Goal: Information Seeking & Learning: Learn about a topic

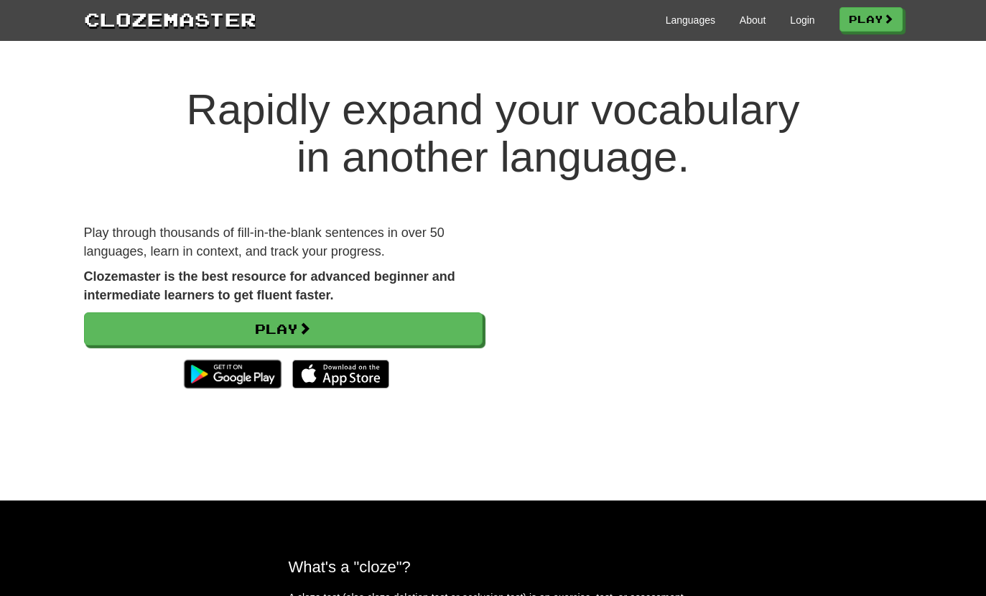
click at [805, 19] on link "Login" at bounding box center [802, 20] width 24 height 14
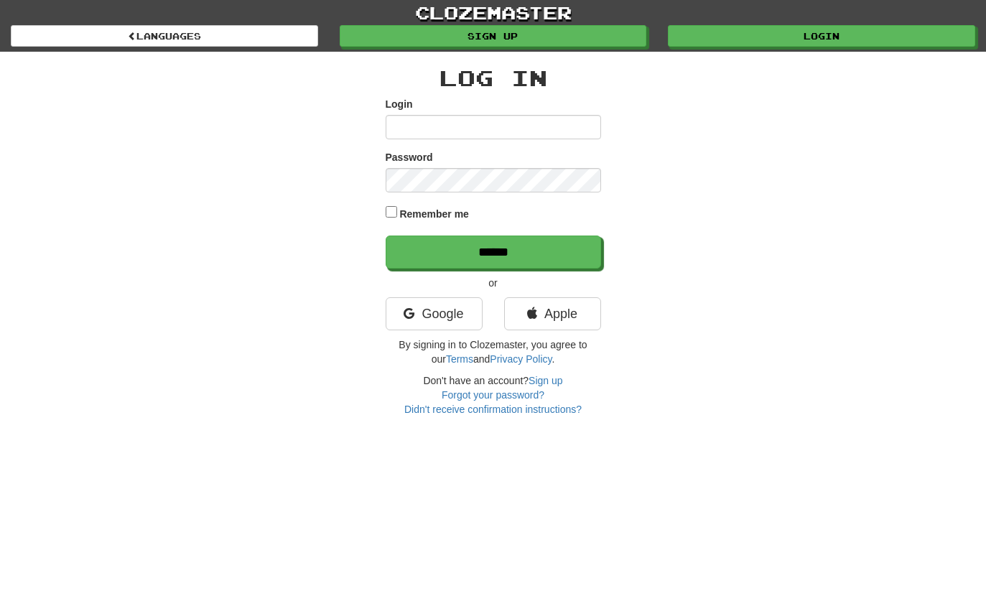
click at [594, 39] on link "Sign up" at bounding box center [493, 36] width 307 height 22
click at [119, 37] on link "Languages" at bounding box center [164, 36] width 307 height 22
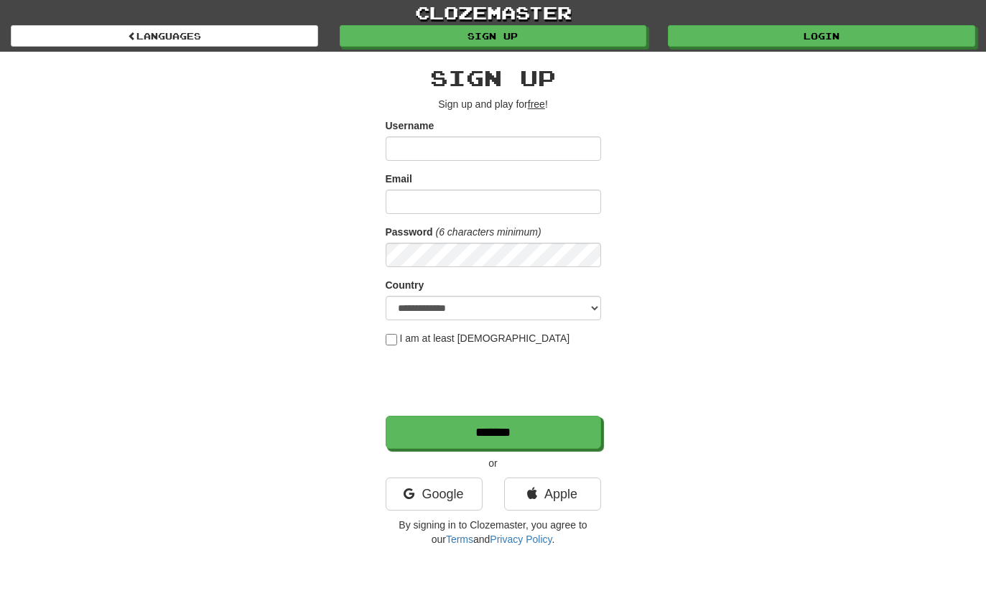
click at [536, 154] on input "Username" at bounding box center [494, 148] width 216 height 24
click at [777, 145] on div "**********" at bounding box center [493, 303] width 841 height 502
click at [562, 159] on input "Username" at bounding box center [494, 148] width 216 height 24
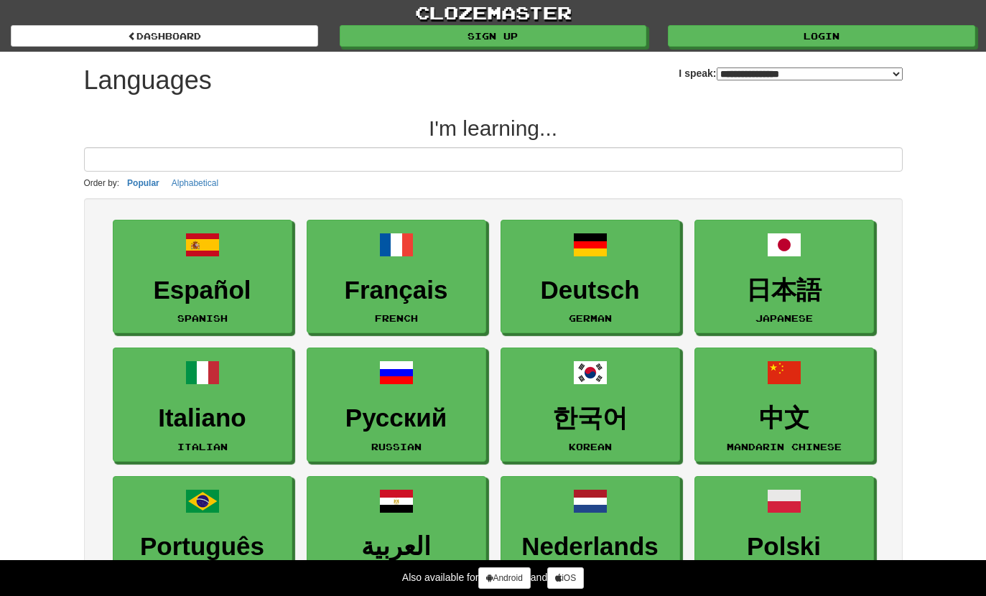
select select "*******"
click at [813, 412] on h3 "中文" at bounding box center [785, 418] width 164 height 28
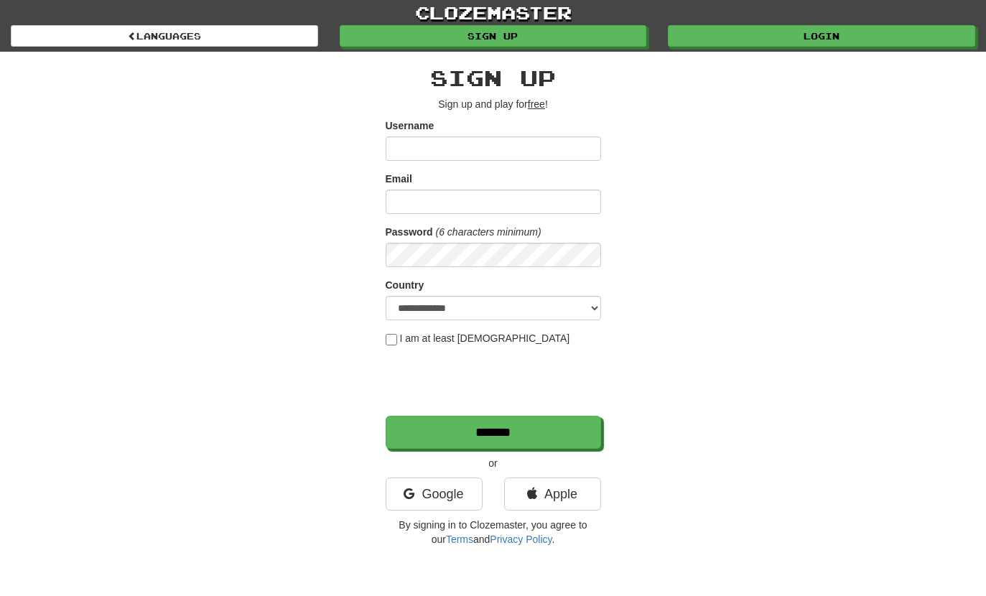
click at [534, 141] on input "Username" at bounding box center [494, 148] width 216 height 24
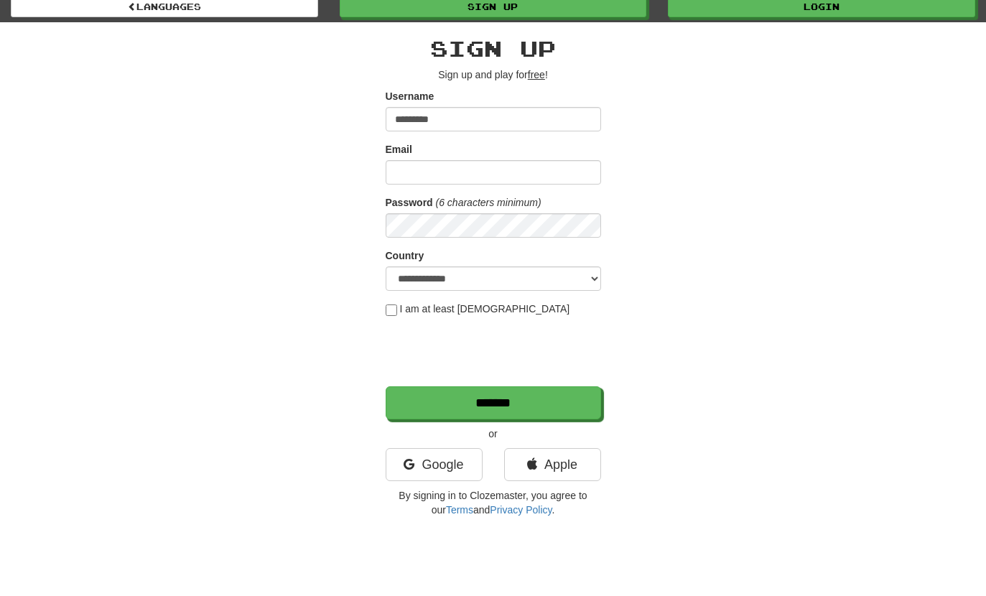
type input "*********"
click at [540, 190] on input "Email" at bounding box center [494, 202] width 216 height 24
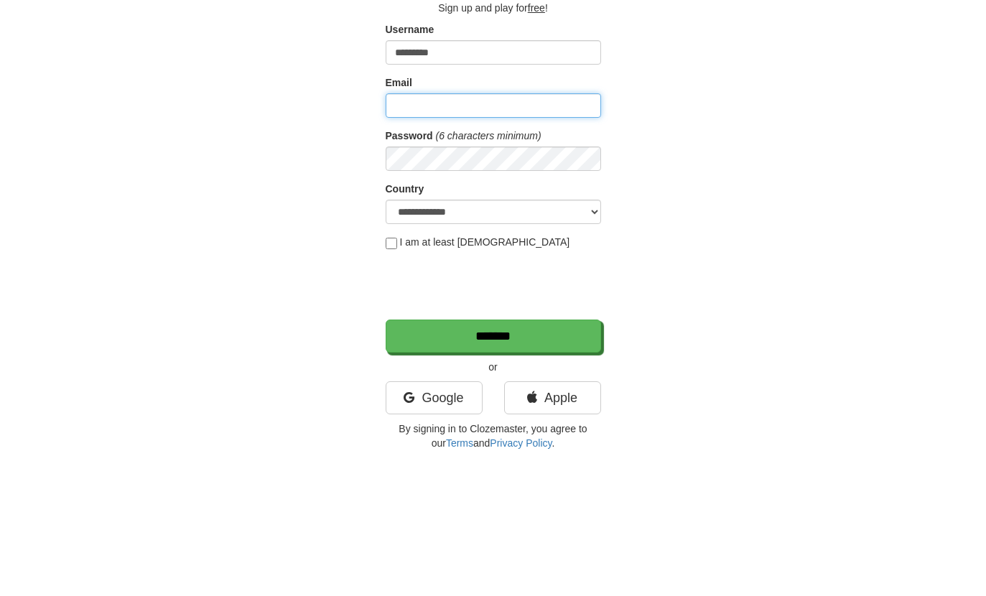
type input "**********"
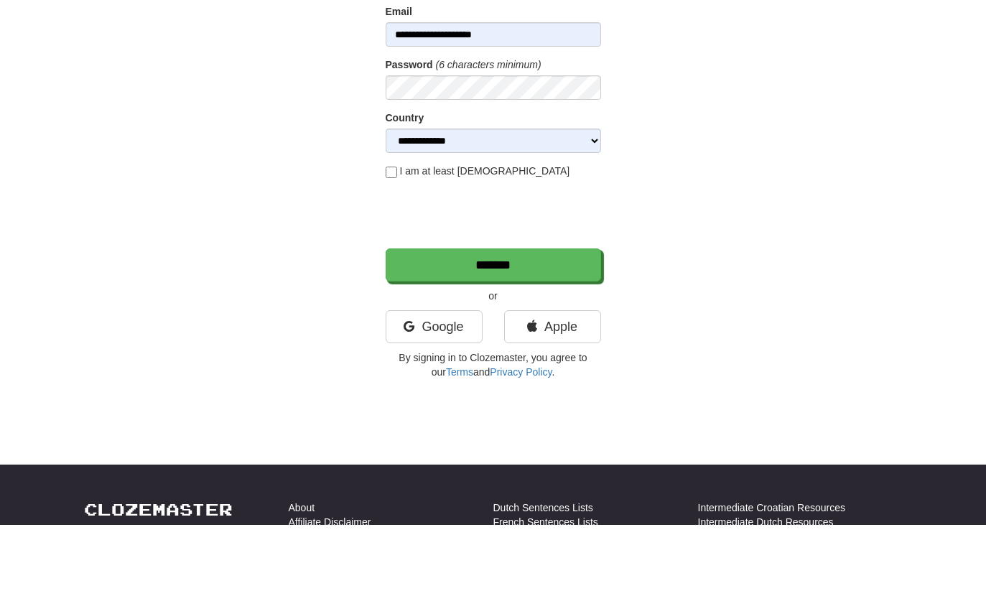
click at [456, 161] on form "**********" at bounding box center [494, 187] width 216 height 330
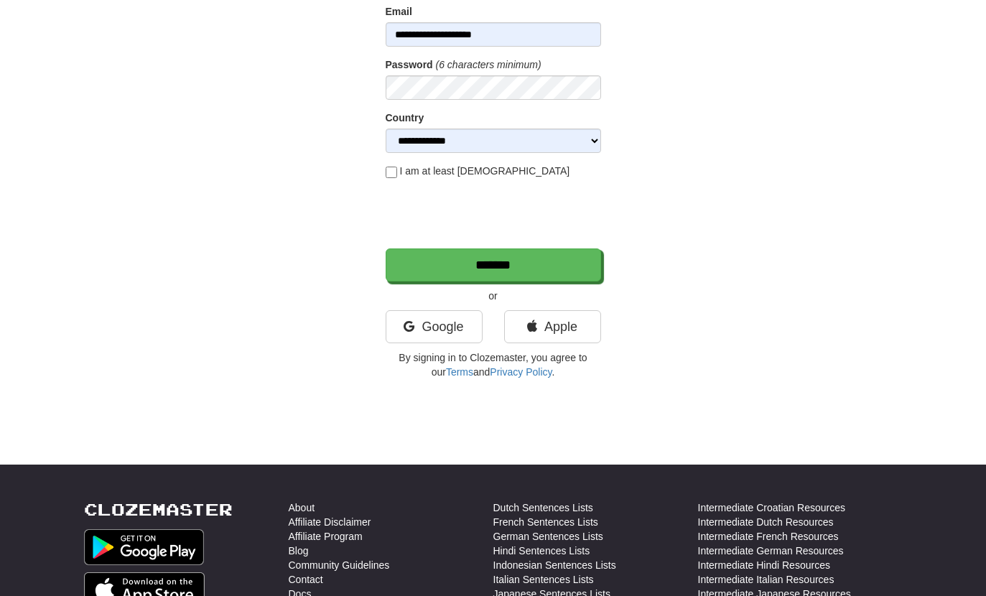
click at [409, 173] on label "I am at least [DEMOGRAPHIC_DATA]" at bounding box center [478, 171] width 185 height 14
click at [560, 268] on input "*******" at bounding box center [494, 265] width 216 height 33
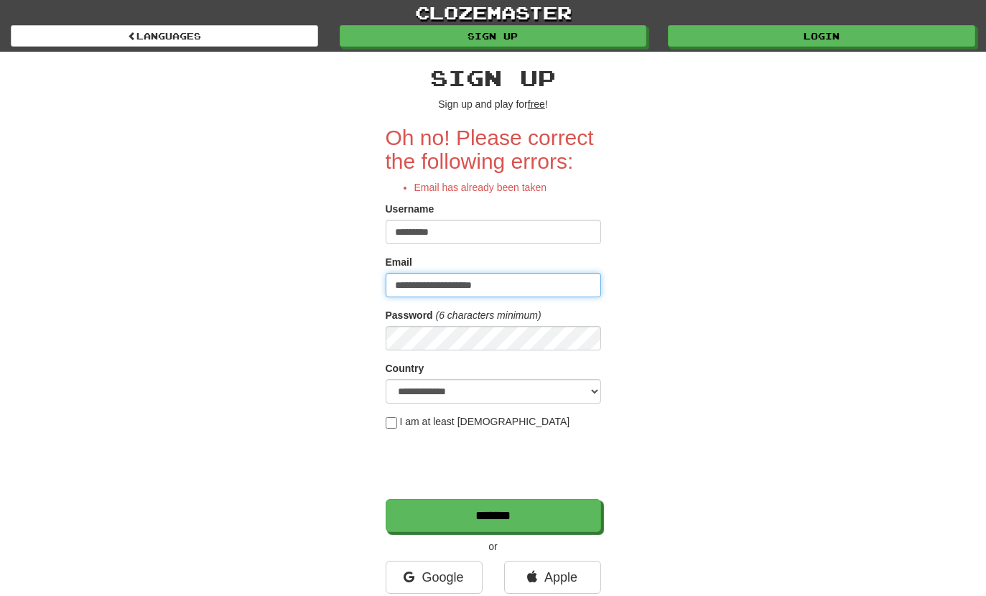
click at [529, 284] on input "**********" at bounding box center [494, 285] width 216 height 24
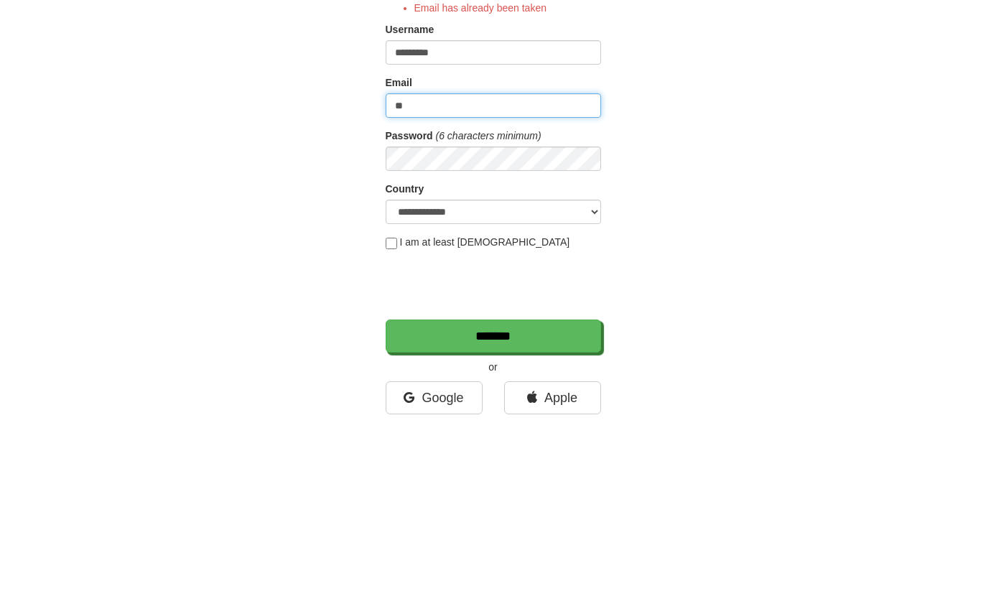
type input "*"
type input "**********"
click at [741, 149] on div "**********" at bounding box center [493, 344] width 841 height 585
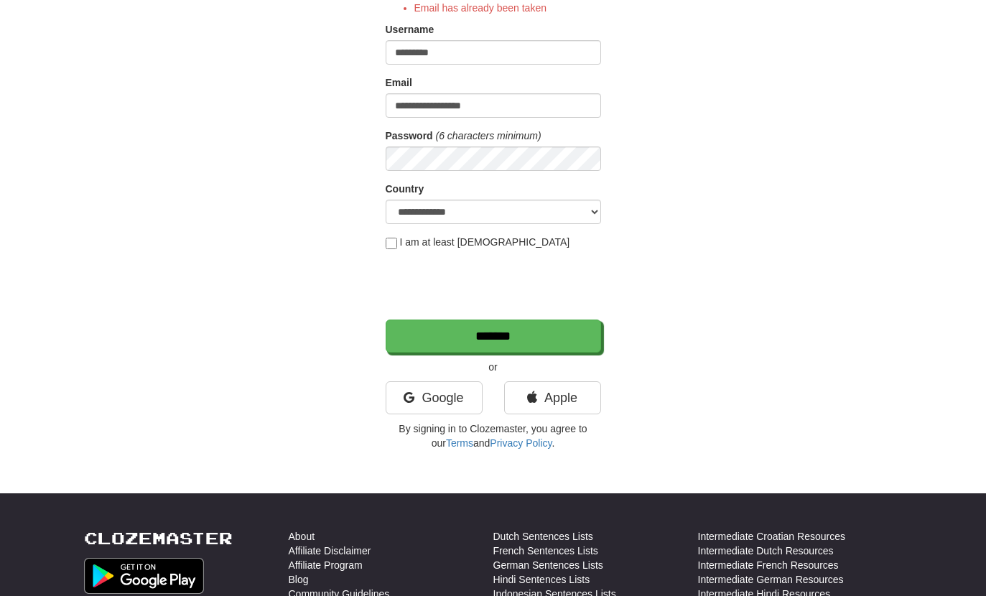
click at [547, 335] on input "*******" at bounding box center [494, 336] width 216 height 33
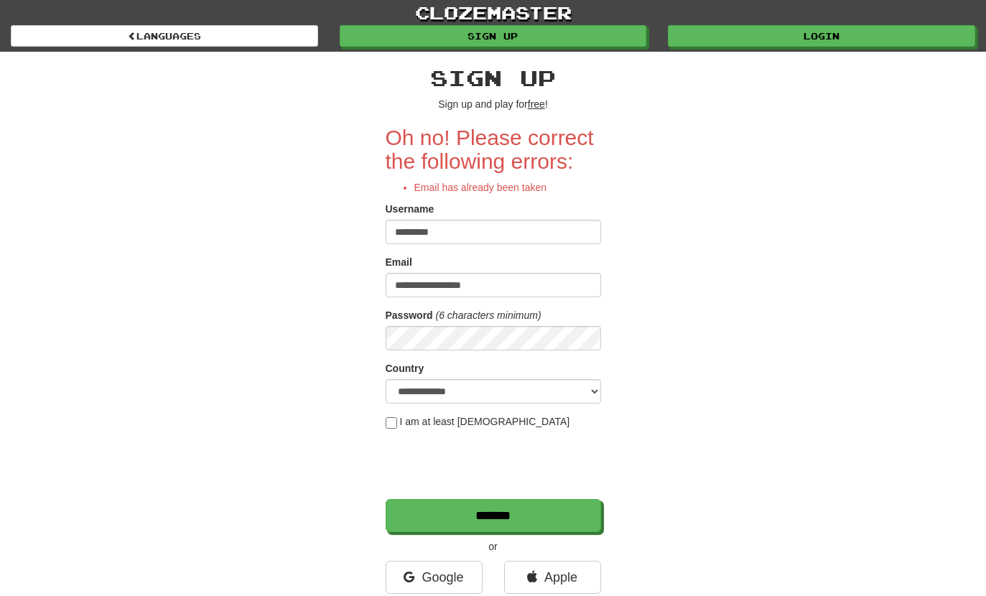
click at [530, 307] on form "**********" at bounding box center [494, 329] width 216 height 407
click at [538, 278] on input "**********" at bounding box center [494, 285] width 216 height 24
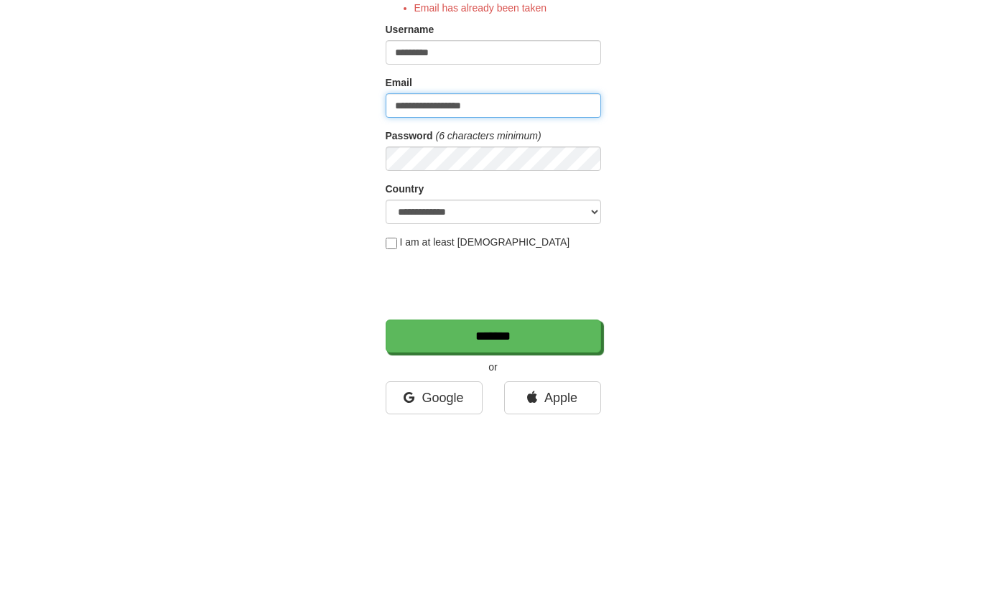
click at [573, 273] on input "**********" at bounding box center [494, 285] width 216 height 24
type input "*"
click at [4, 144] on div "**********" at bounding box center [493, 318] width 986 height 637
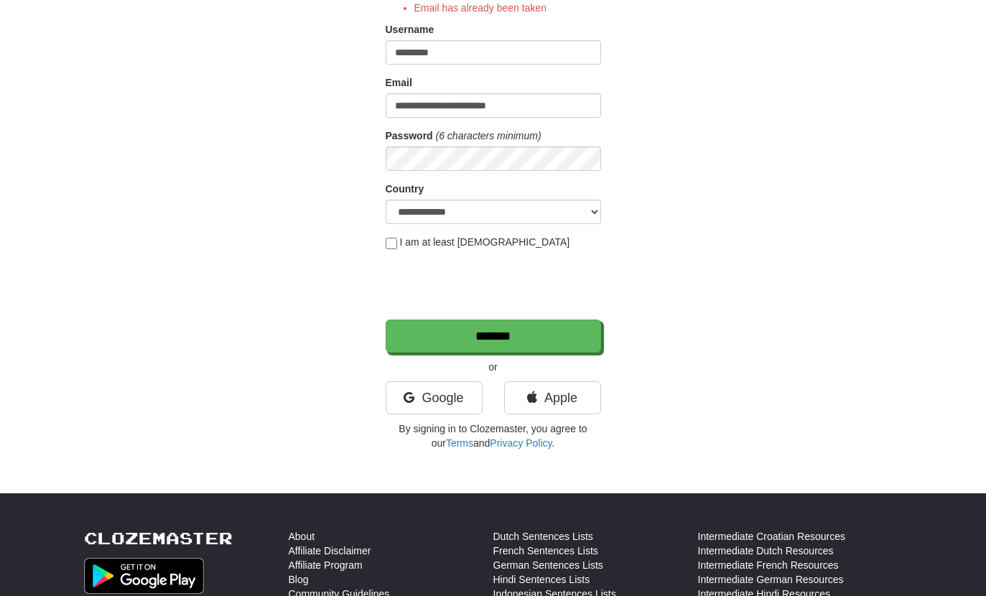
click at [534, 126] on form "**********" at bounding box center [494, 149] width 216 height 407
click at [570, 116] on input "**********" at bounding box center [494, 105] width 216 height 24
type input "**********"
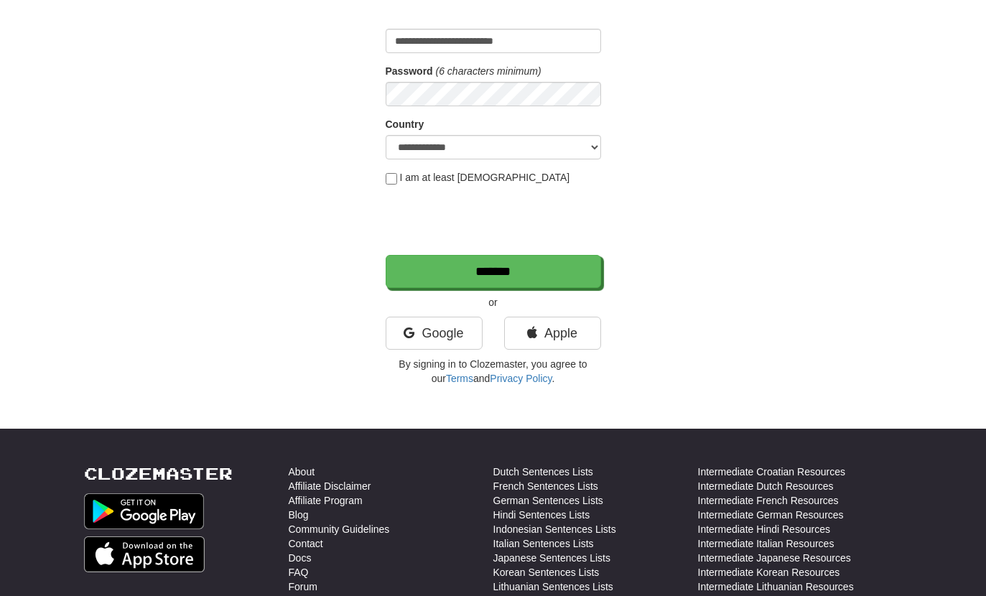
scroll to position [273, 0]
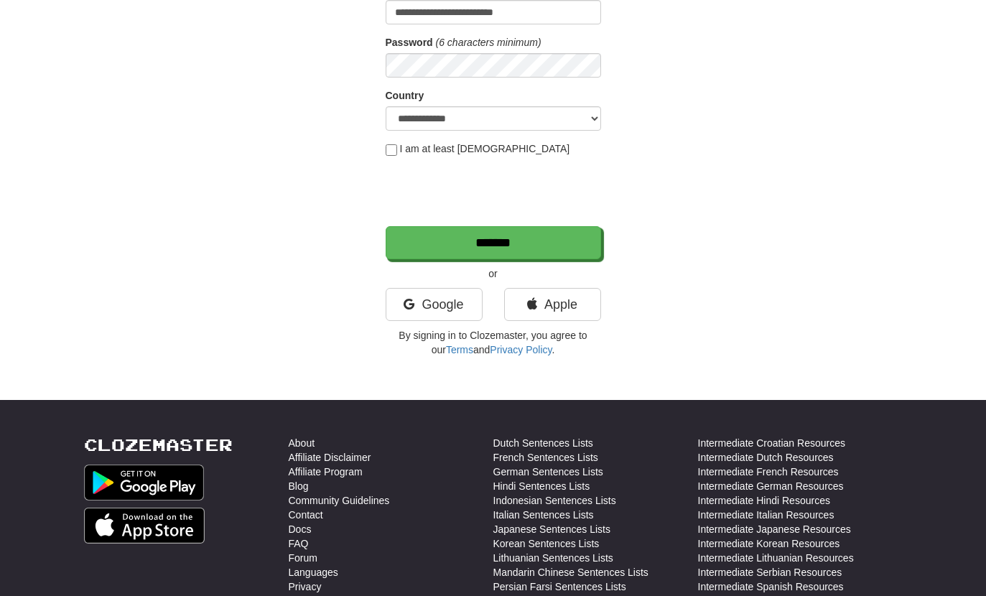
click at [545, 236] on input "*******" at bounding box center [494, 242] width 216 height 33
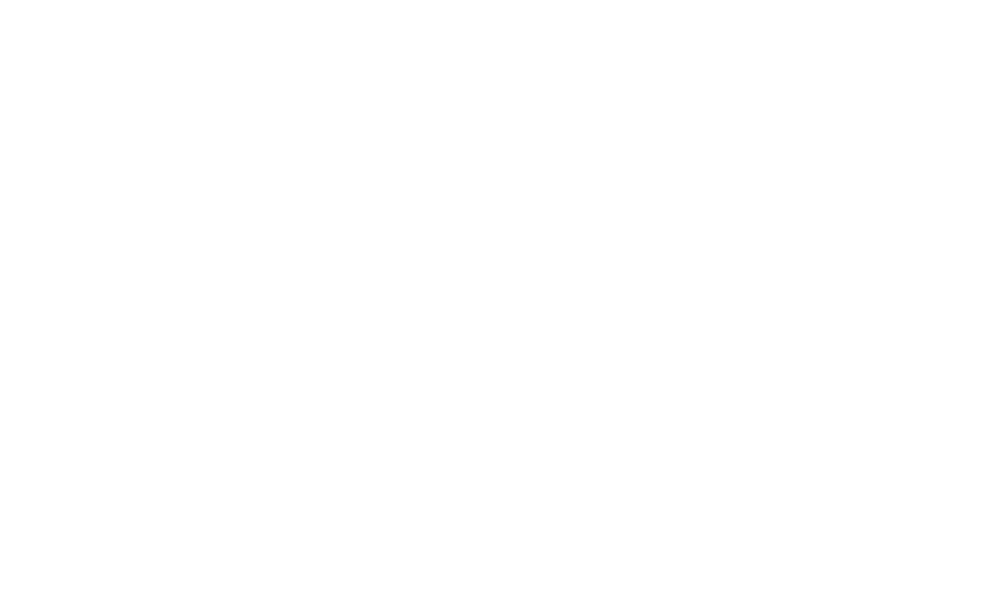
scroll to position [57, 0]
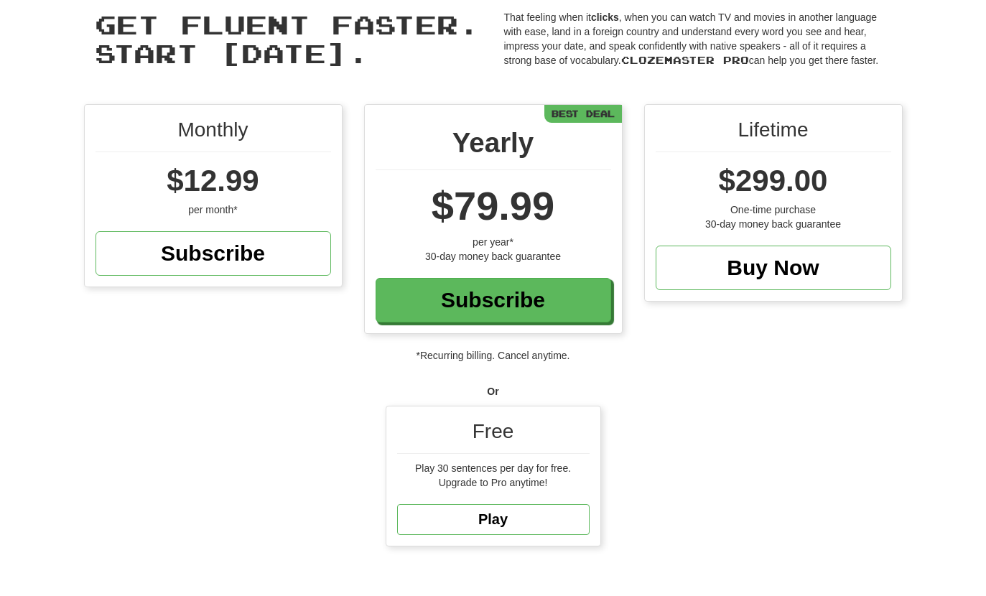
click at [526, 525] on link "Play" at bounding box center [493, 519] width 193 height 31
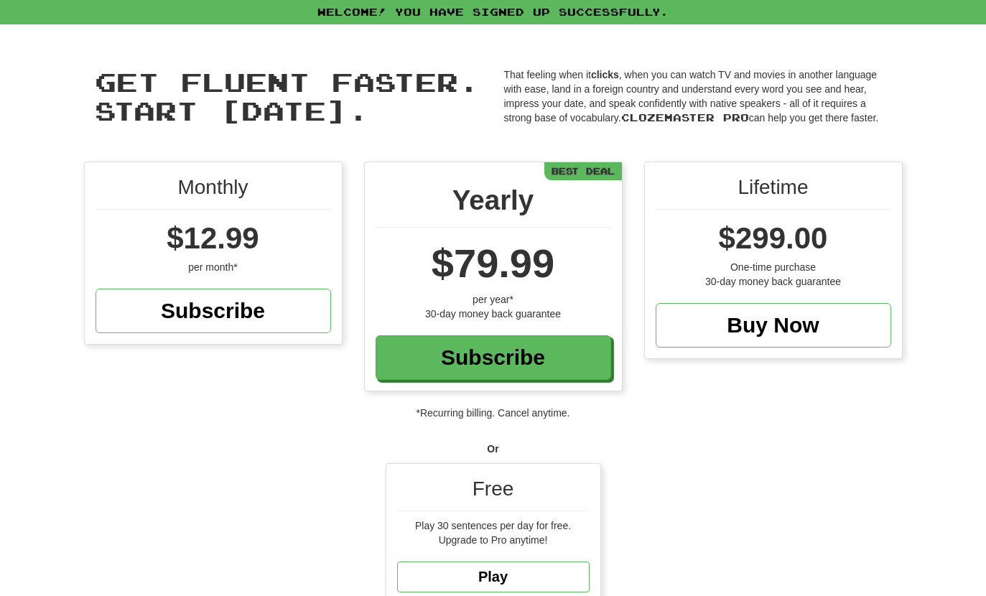
click at [544, 581] on link "Play" at bounding box center [493, 577] width 193 height 31
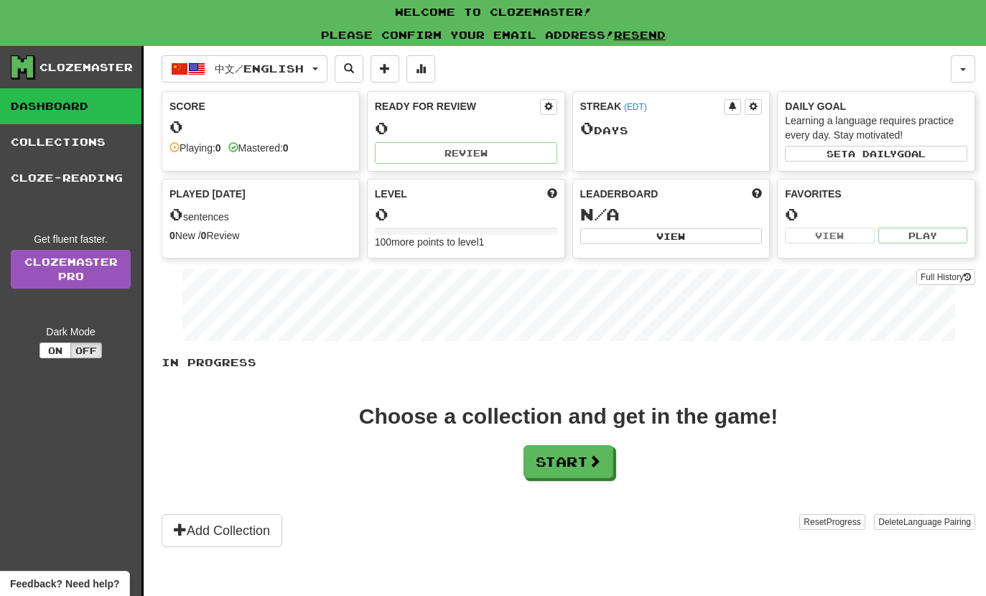
click at [233, 63] on span "中文 / English" at bounding box center [259, 69] width 89 height 12
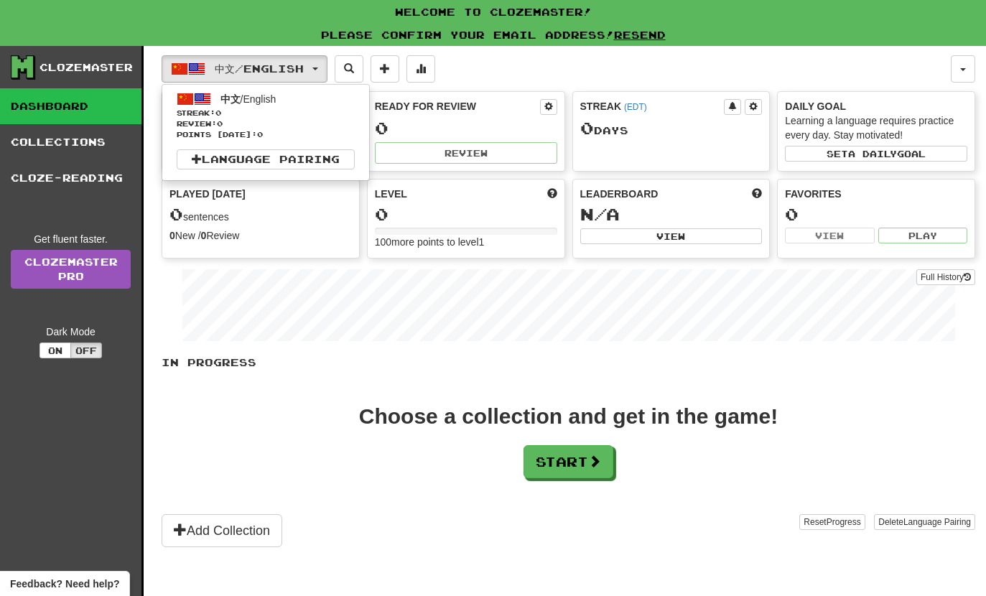
click at [581, 318] on div at bounding box center [493, 298] width 986 height 596
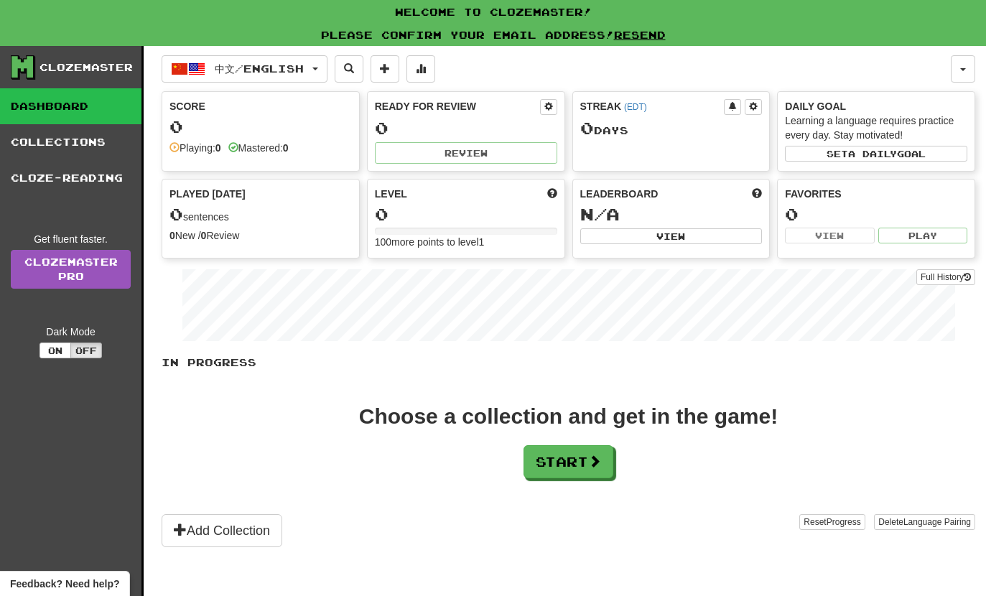
click at [455, 468] on div "Choose a collection and get in the game! Start" at bounding box center [569, 442] width 814 height 73
click at [47, 348] on button "On" at bounding box center [56, 351] width 32 height 16
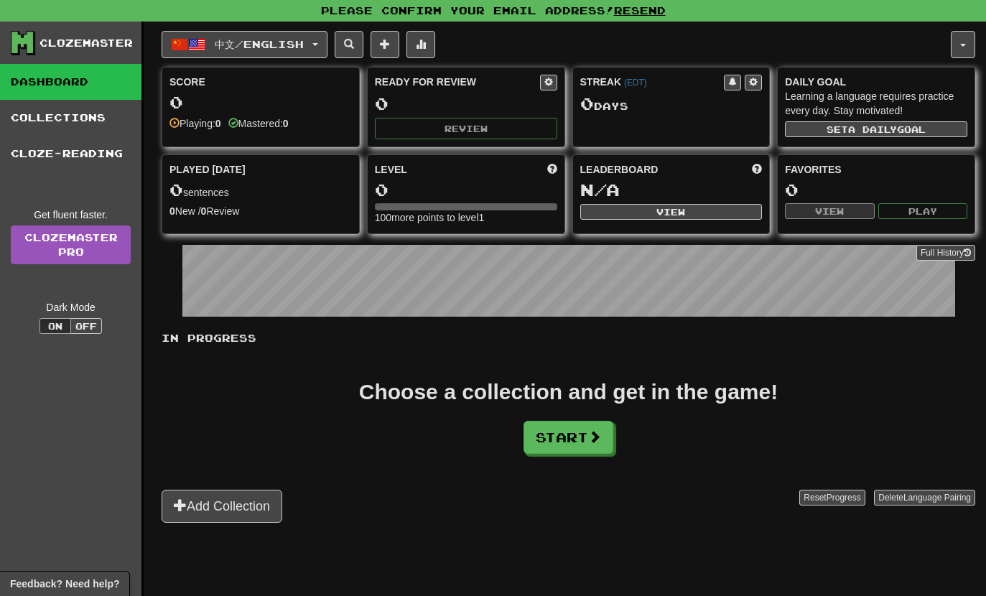
click at [592, 446] on button "Start" at bounding box center [569, 437] width 90 height 33
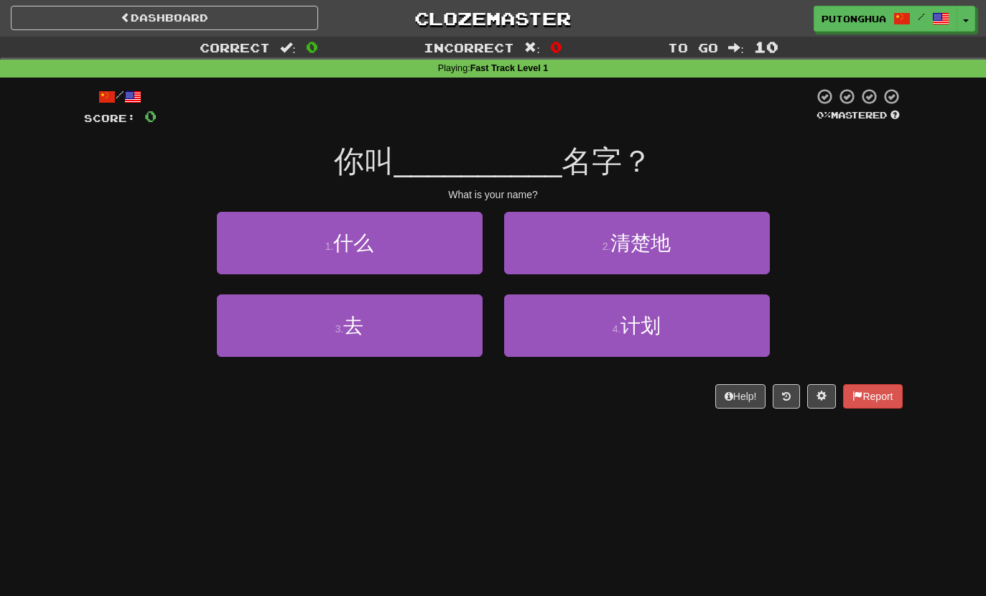
click at [340, 338] on button "3 . 去" at bounding box center [350, 326] width 266 height 63
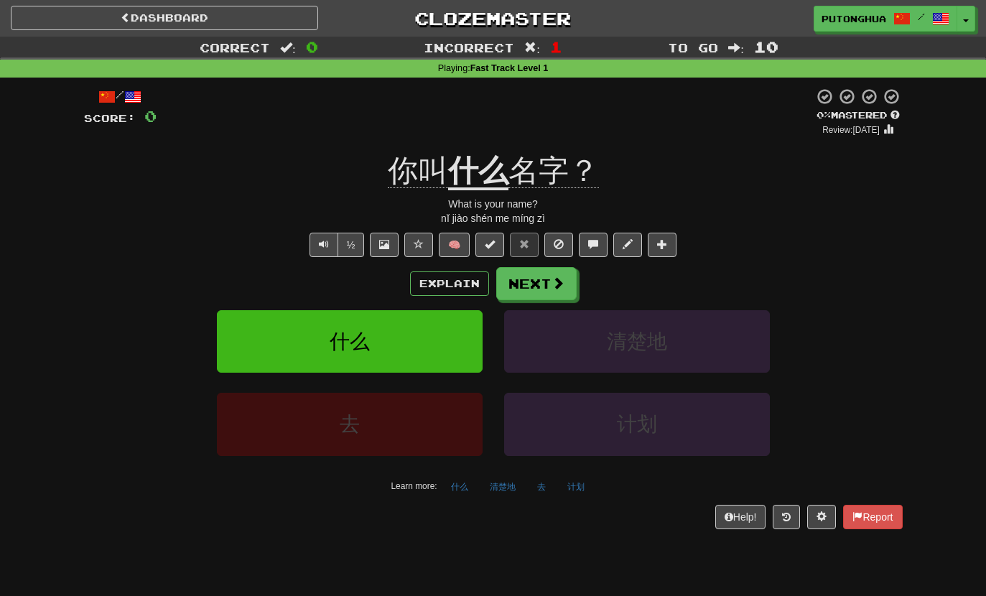
click at [561, 162] on span "名字？" at bounding box center [554, 171] width 91 height 34
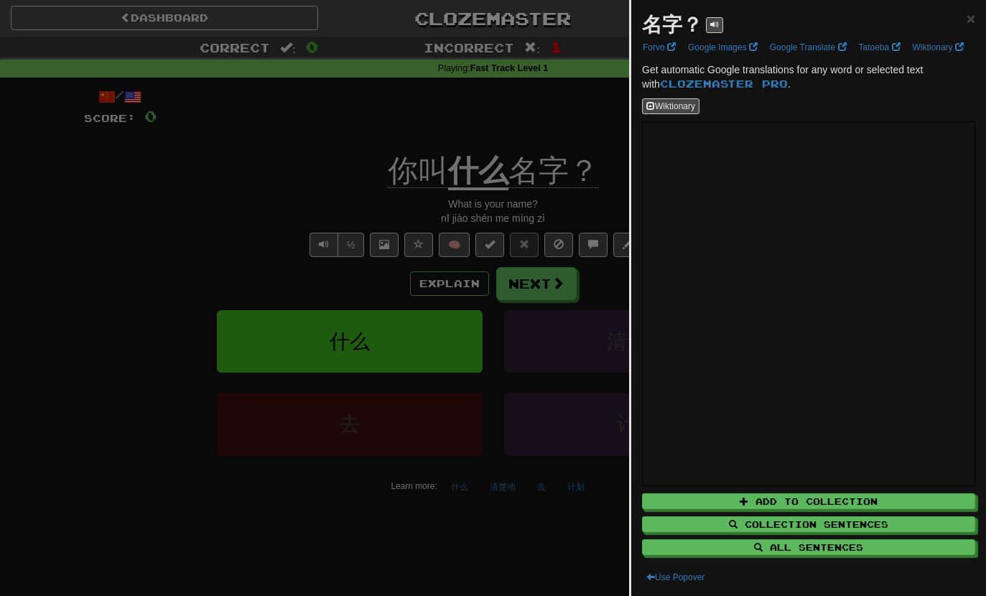
click at [541, 162] on div at bounding box center [493, 298] width 986 height 596
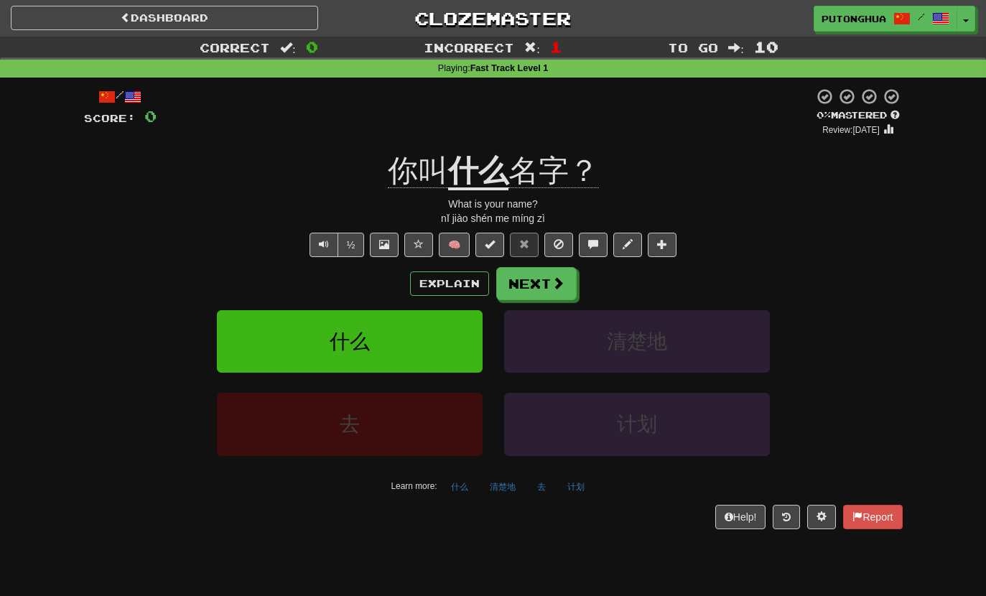
click at [605, 147] on div "/ Score: 0 0 % Mastered Review: [DATE] 你叫 什么 名字？ What is your name? nǐ [PERSON_…" at bounding box center [493, 308] width 819 height 441
click at [606, 240] on button at bounding box center [593, 245] width 29 height 24
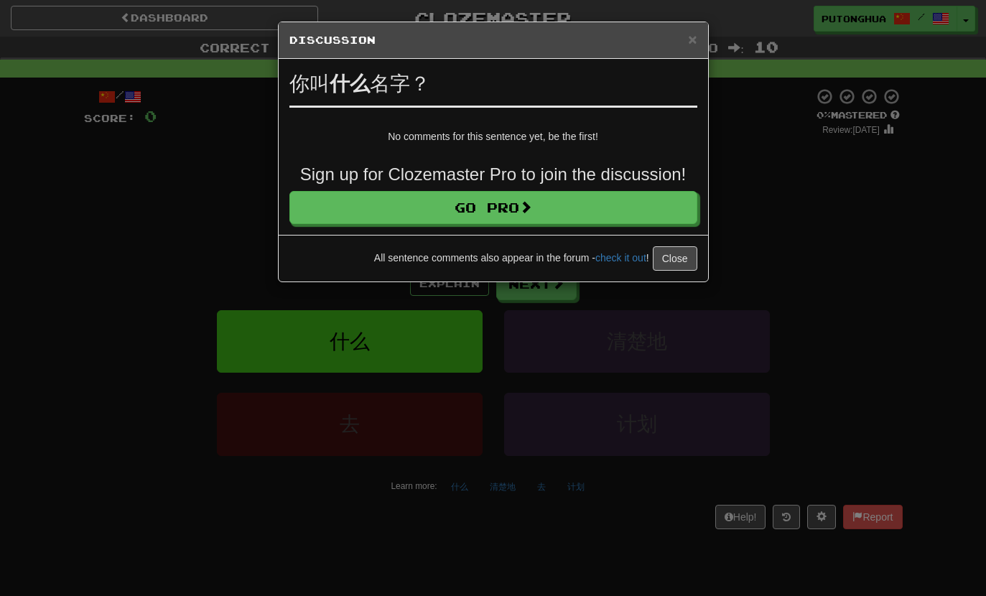
click at [689, 46] on span "×" at bounding box center [692, 39] width 9 height 17
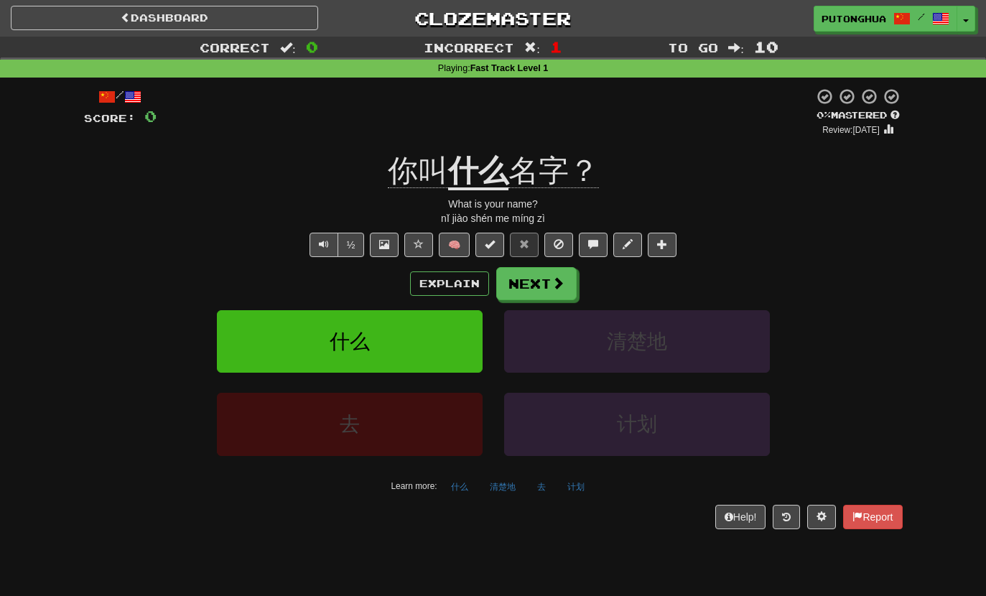
click at [452, 244] on button "🧠" at bounding box center [454, 245] width 31 height 24
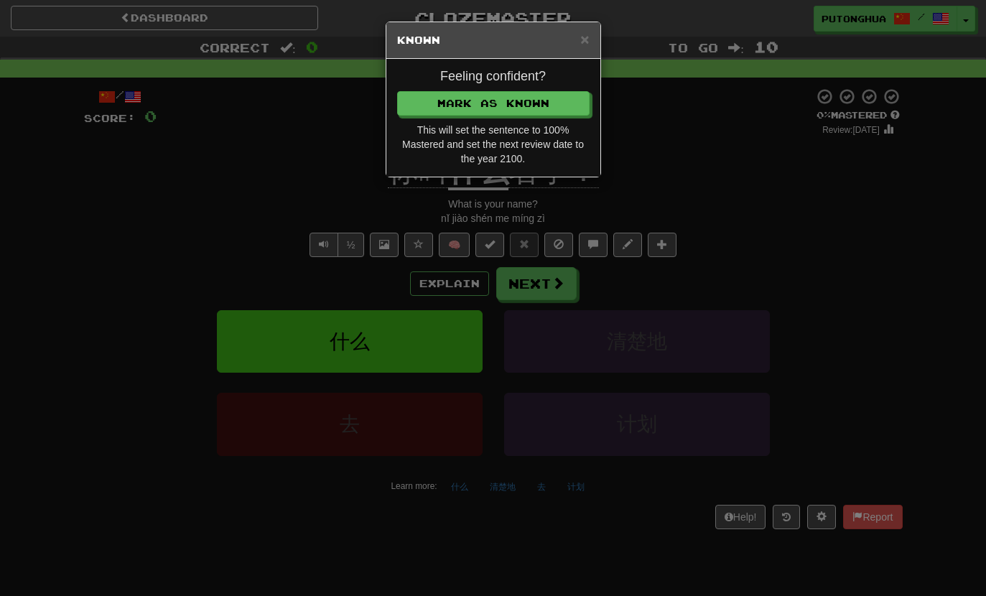
click at [588, 32] on span "×" at bounding box center [584, 39] width 9 height 17
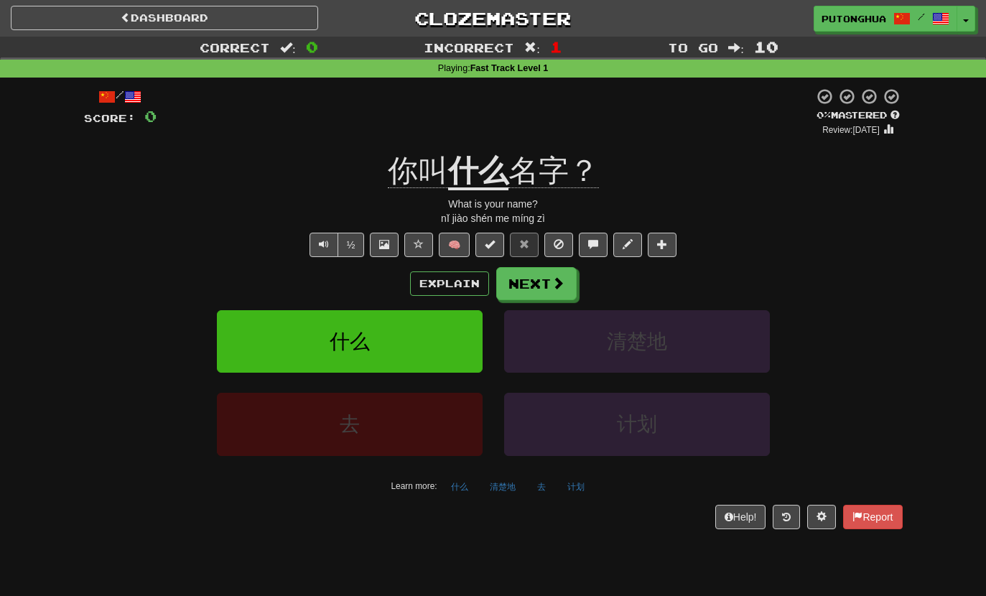
click at [450, 287] on button "Explain" at bounding box center [449, 284] width 79 height 24
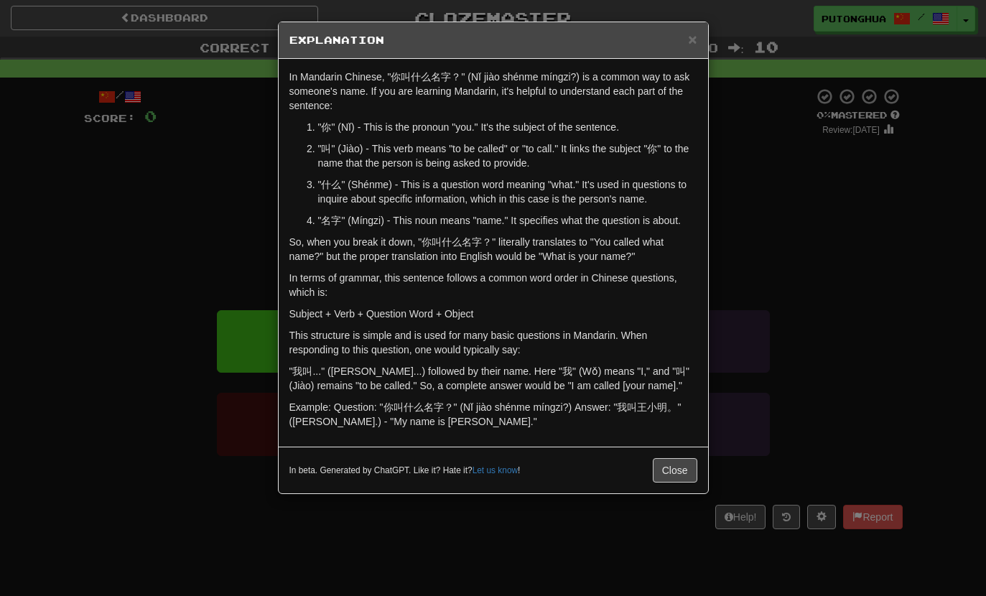
click at [704, 36] on div "× Explanation" at bounding box center [494, 40] width 430 height 37
click at [682, 43] on h5 "Explanation" at bounding box center [494, 40] width 408 height 14
click at [708, 35] on div "× Explanation" at bounding box center [494, 40] width 430 height 37
click at [724, 19] on div "× Explanation In Mandarin Chinese, "你叫什么名字？" (Nǐ jiào shénme míngzi?) is a comm…" at bounding box center [493, 298] width 986 height 596
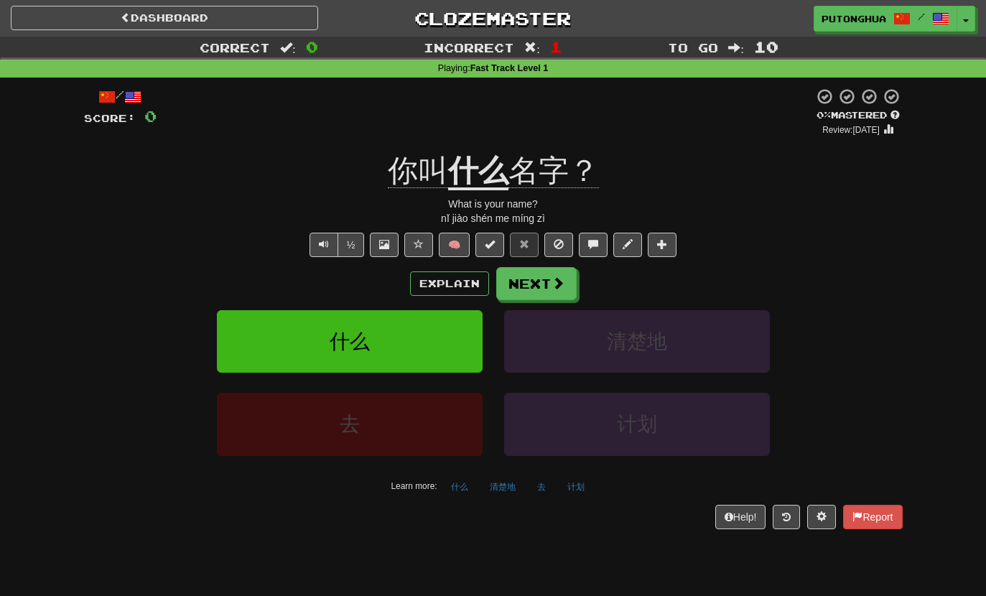
click at [702, 42] on span "To go" at bounding box center [693, 47] width 50 height 14
click at [328, 252] on button "Text-to-speech controls" at bounding box center [324, 245] width 29 height 24
click at [322, 246] on span "Text-to-speech controls" at bounding box center [324, 244] width 10 height 10
click at [354, 241] on button "½" at bounding box center [351, 245] width 27 height 24
click at [358, 244] on button "½" at bounding box center [351, 245] width 27 height 24
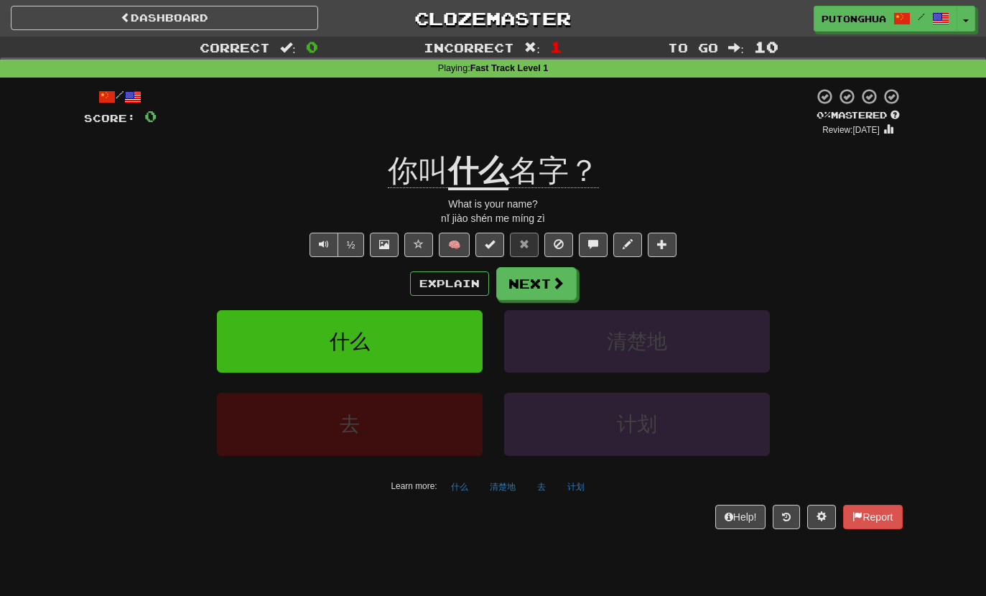
click at [356, 242] on button "½" at bounding box center [351, 245] width 27 height 24
click at [315, 251] on button "Text-to-speech controls" at bounding box center [324, 245] width 29 height 24
click at [476, 175] on u "什么" at bounding box center [478, 172] width 60 height 37
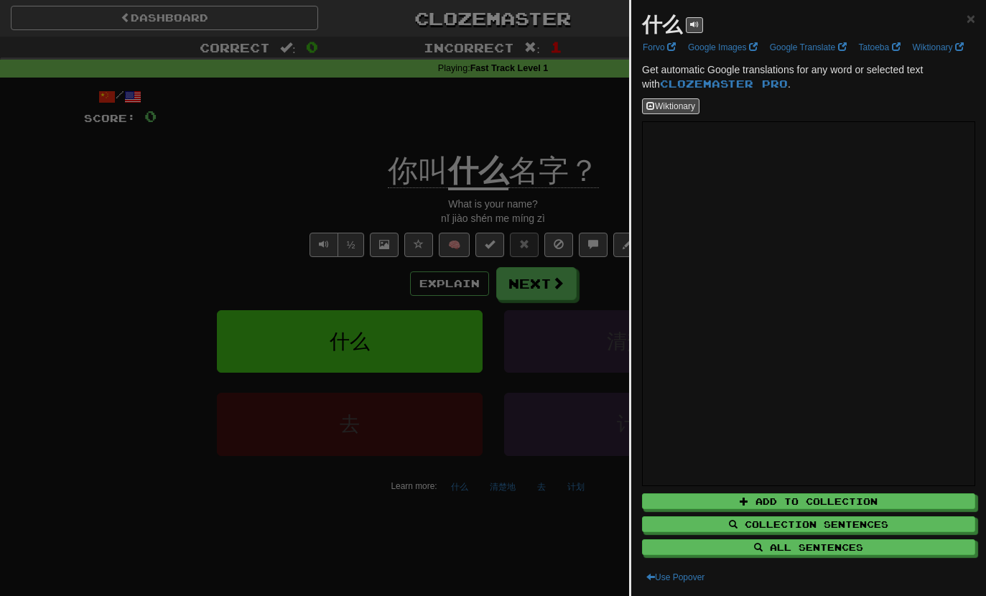
click at [103, 245] on div at bounding box center [493, 298] width 986 height 596
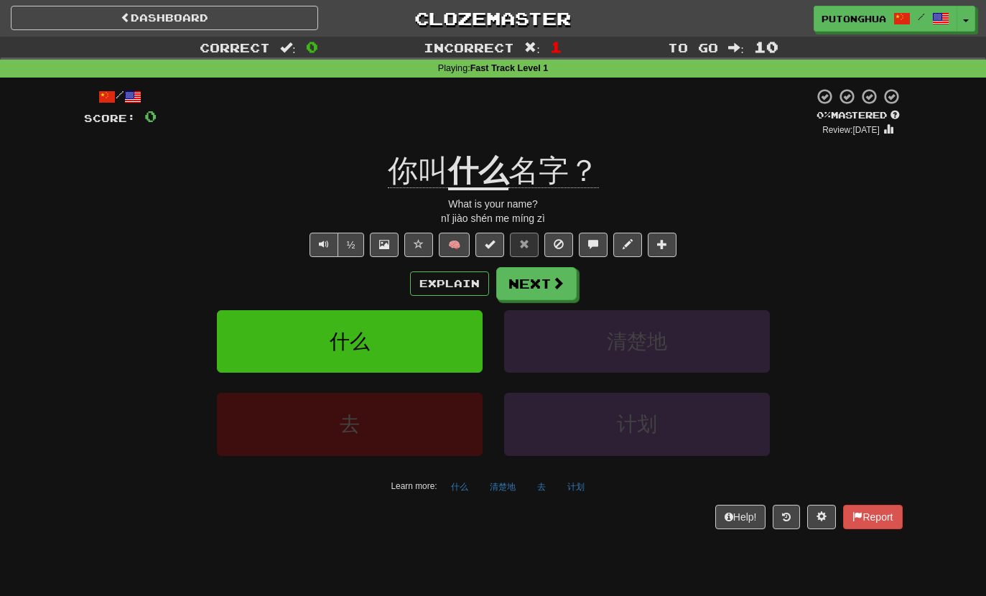
click at [483, 171] on u "什么" at bounding box center [478, 172] width 60 height 37
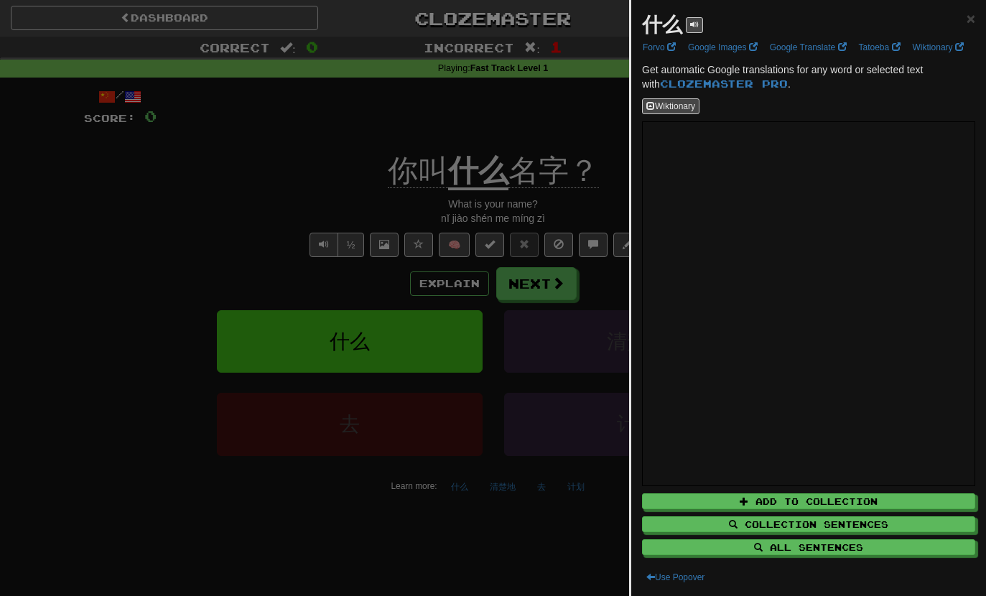
click at [559, 131] on div at bounding box center [493, 298] width 986 height 596
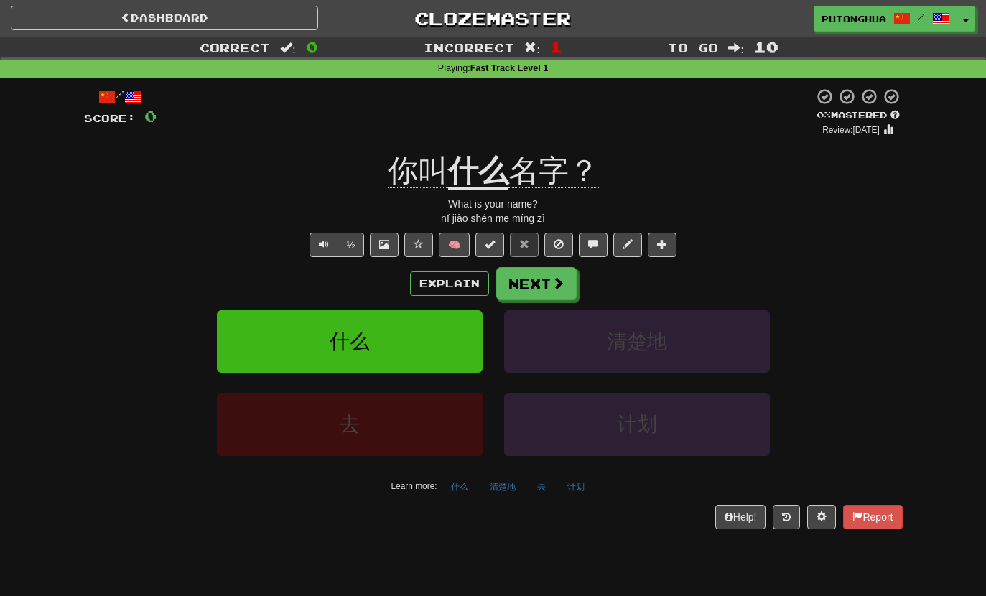
click at [448, 284] on button "Explain" at bounding box center [449, 284] width 79 height 24
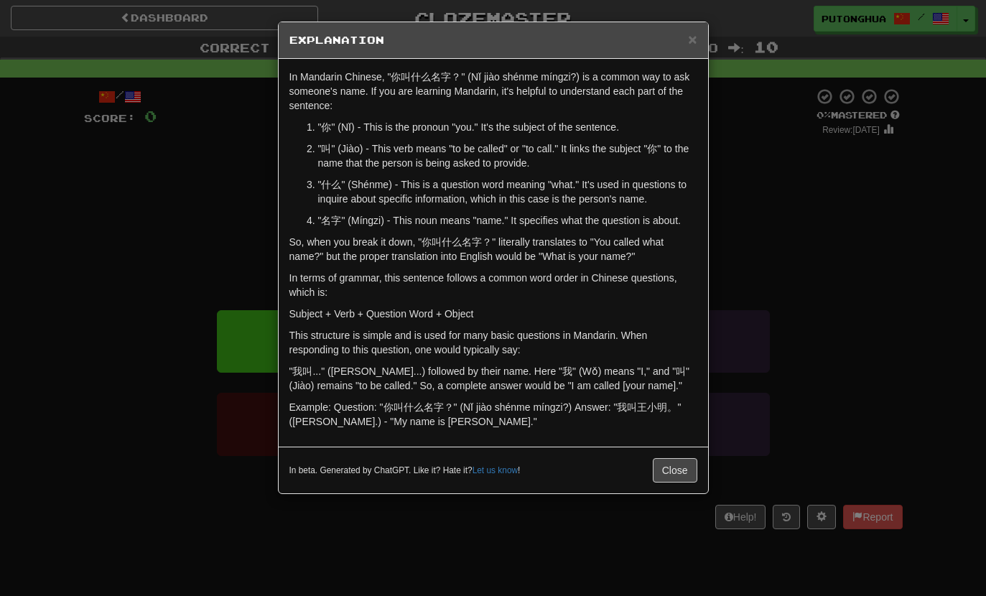
click at [701, 55] on div "× Explanation" at bounding box center [494, 40] width 430 height 37
click at [682, 40] on h5 "Explanation" at bounding box center [494, 40] width 408 height 14
click at [696, 35] on span "×" at bounding box center [692, 39] width 9 height 17
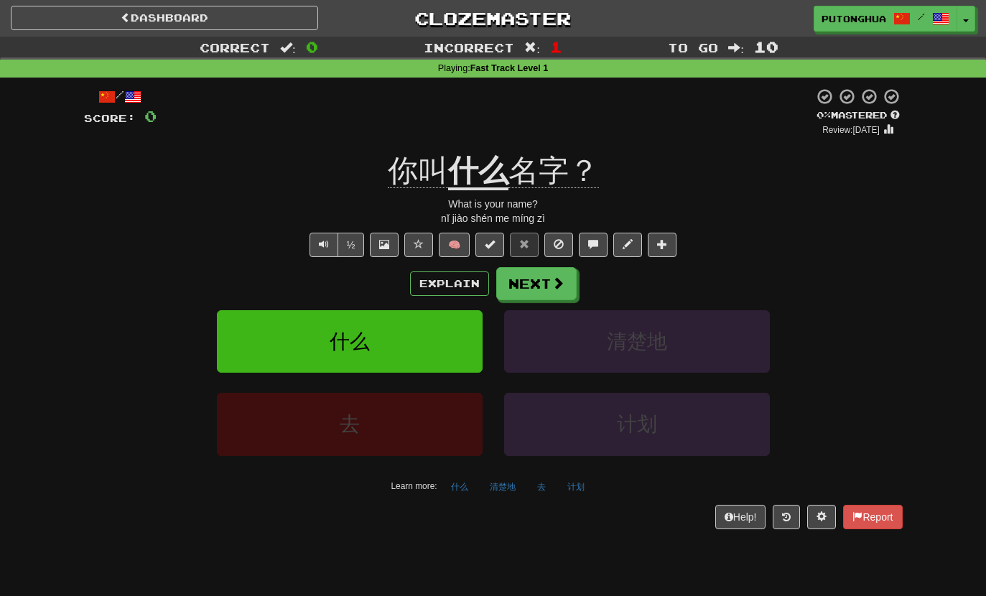
click at [856, 373] on div "什么 清楚地" at bounding box center [494, 351] width 862 height 83
click at [541, 134] on div at bounding box center [485, 112] width 657 height 49
click at [566, 284] on button "Next" at bounding box center [536, 283] width 80 height 33
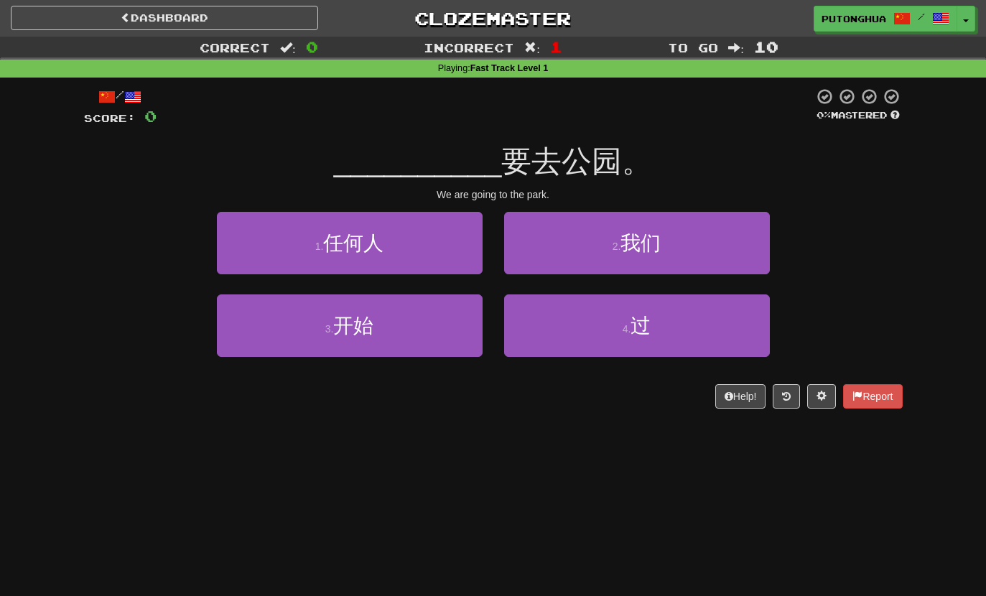
click at [695, 338] on button "4 . 过" at bounding box center [637, 326] width 266 height 63
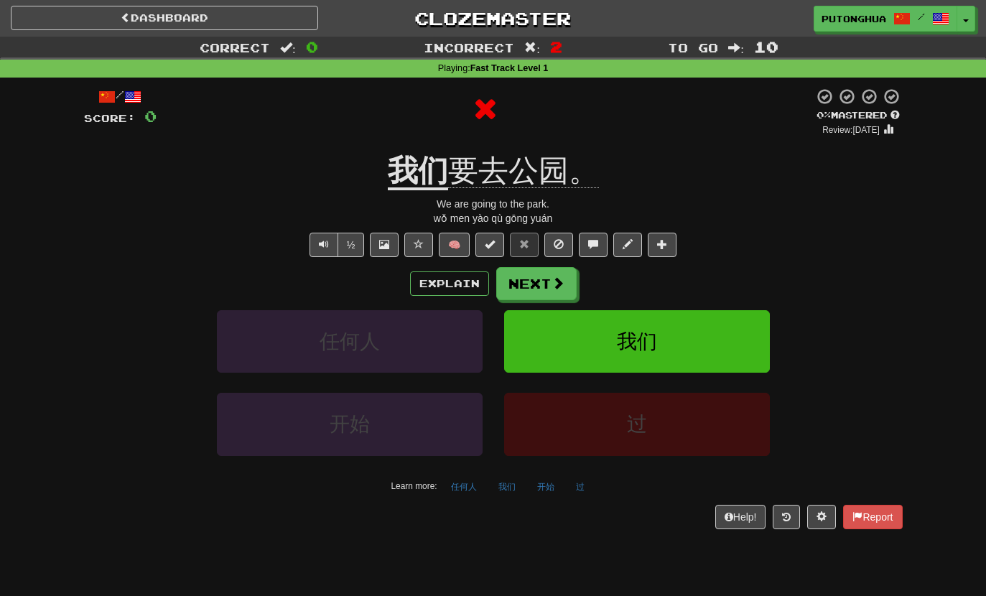
click at [427, 169] on u "我们" at bounding box center [418, 172] width 60 height 37
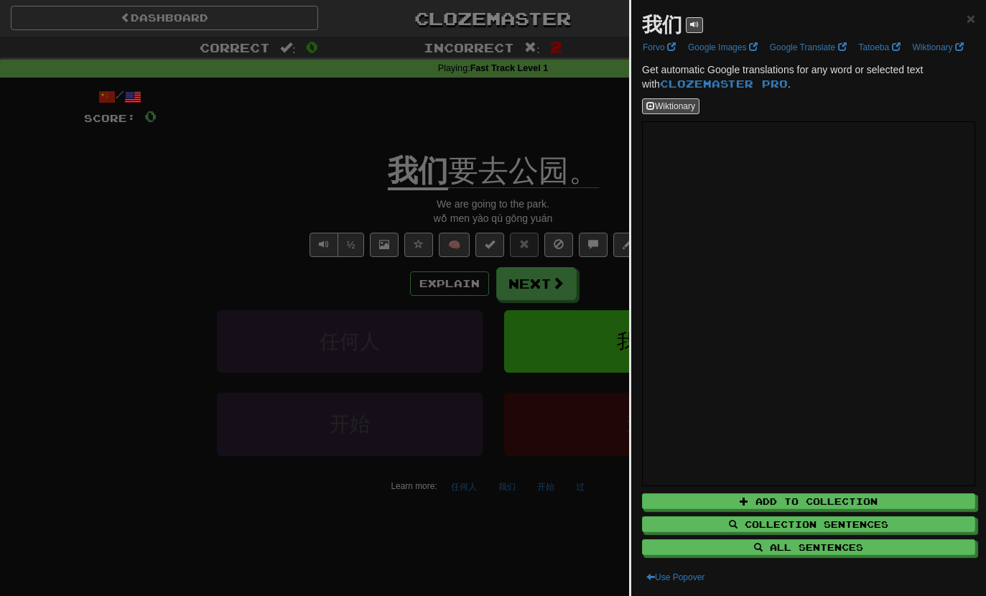
click at [963, 17] on div "我们 ×" at bounding box center [808, 25] width 333 height 29
click at [961, 19] on div "我们 ×" at bounding box center [808, 25] width 333 height 29
click at [458, 292] on div at bounding box center [493, 298] width 986 height 596
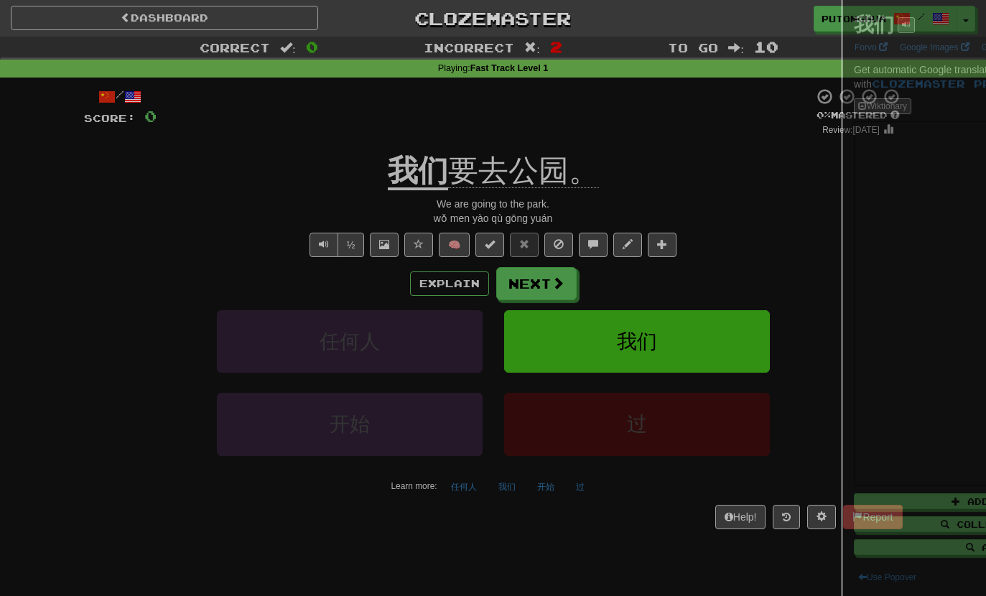
click at [580, 116] on div at bounding box center [485, 112] width 657 height 49
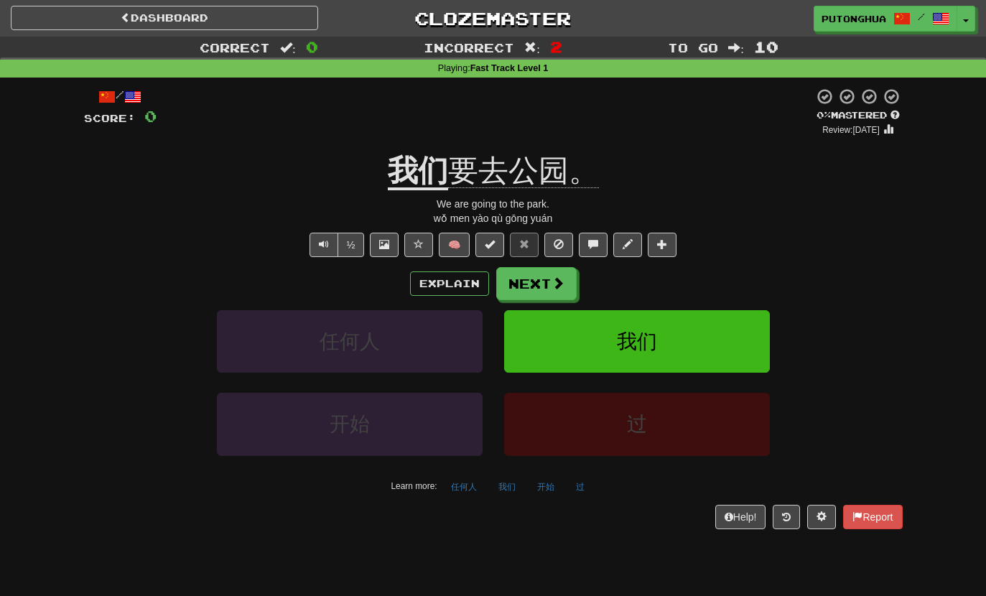
click at [453, 284] on button "Explain" at bounding box center [449, 284] width 79 height 24
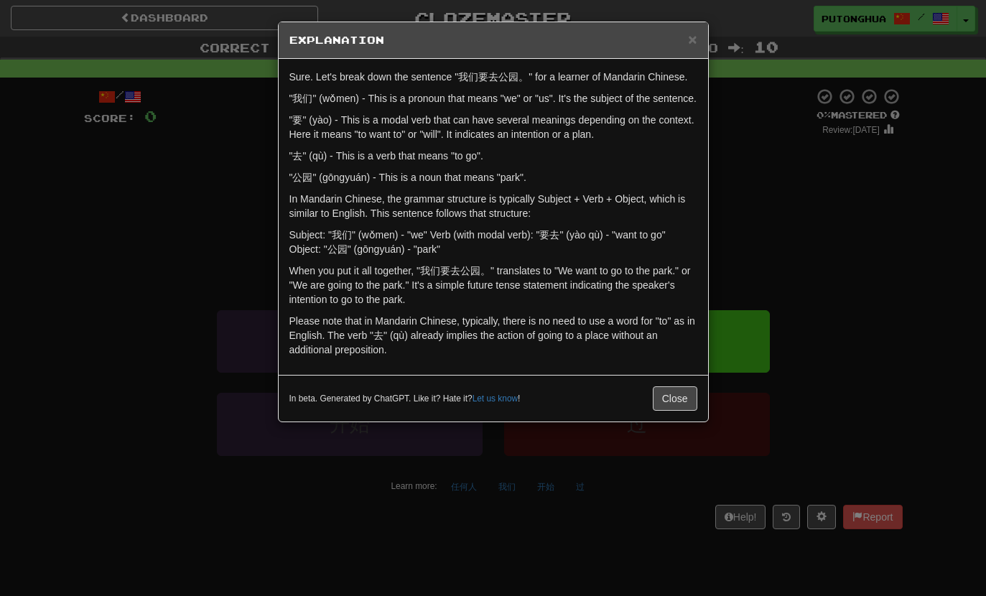
click at [691, 46] on span "×" at bounding box center [692, 39] width 9 height 17
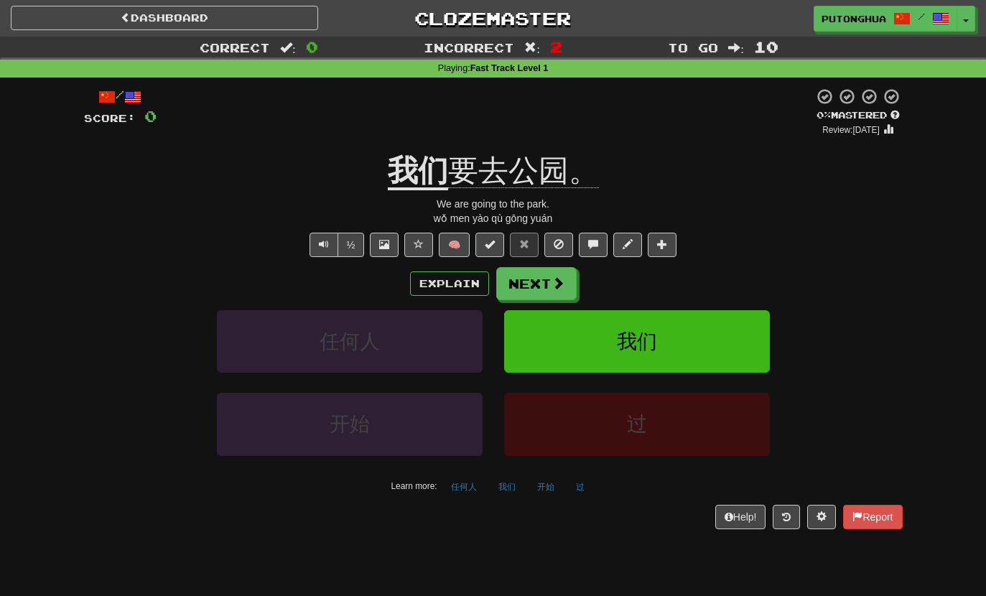
click at [954, 541] on div "Correct : 0 Incorrect : 2 To go : 10 Playing : Fast Track Level 1 / Score: 0 0 …" at bounding box center [493, 293] width 986 height 513
click at [953, 541] on div "Correct : 0 Incorrect : 2 To go : 10 Playing : Fast Track Level 1 / Score: 0 0 …" at bounding box center [493, 293] width 986 height 513
click at [964, 543] on div "Correct : 0 Incorrect : 2 To go : 10 Playing : Fast Track Level 1 / Score: 0 0 …" at bounding box center [493, 293] width 986 height 513
click at [566, 284] on button "Next" at bounding box center [536, 283] width 80 height 33
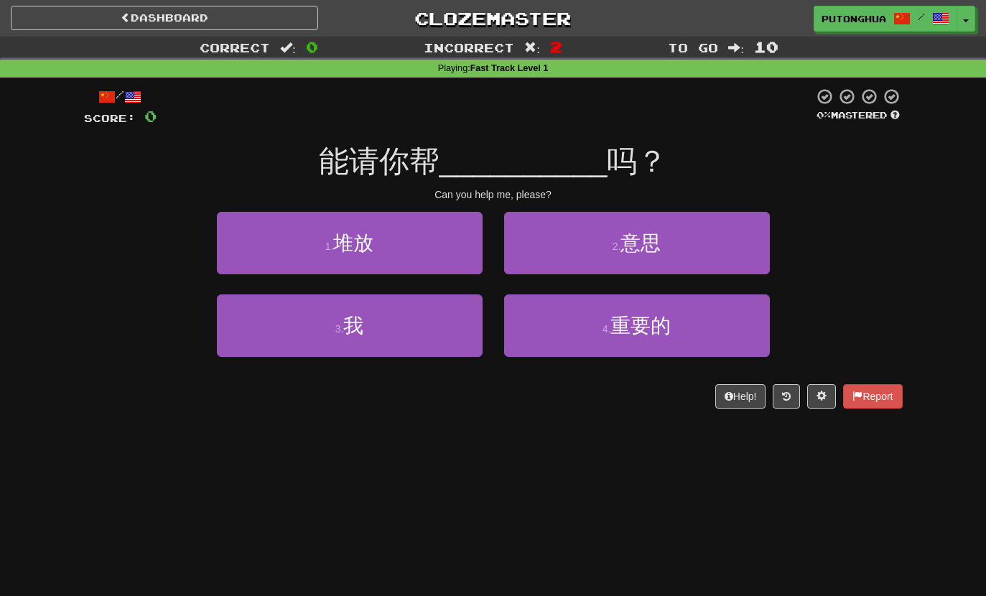
click at [434, 310] on button "3 . 我" at bounding box center [350, 326] width 266 height 63
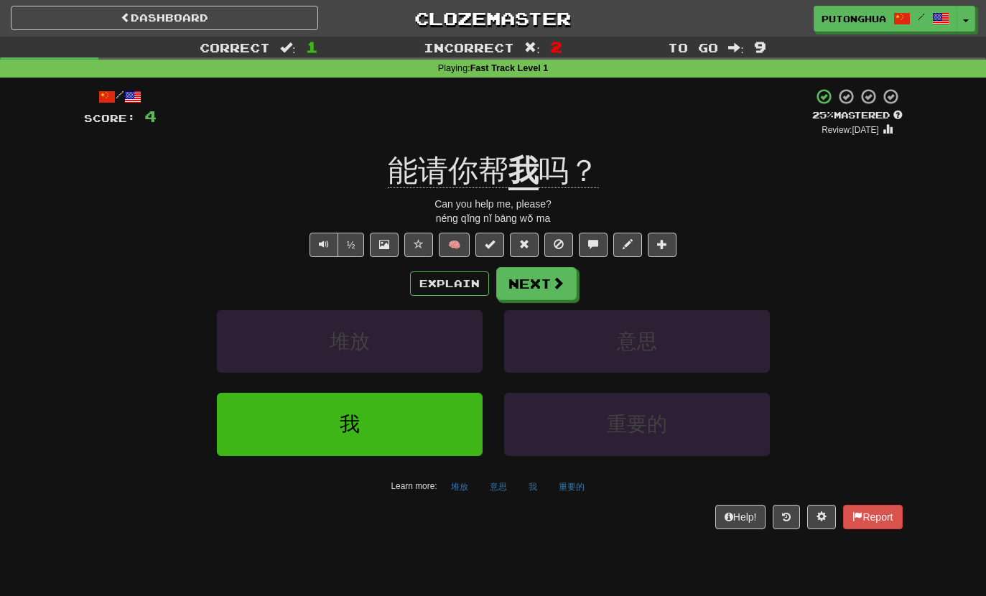
click at [446, 282] on button "Explain" at bounding box center [449, 284] width 79 height 24
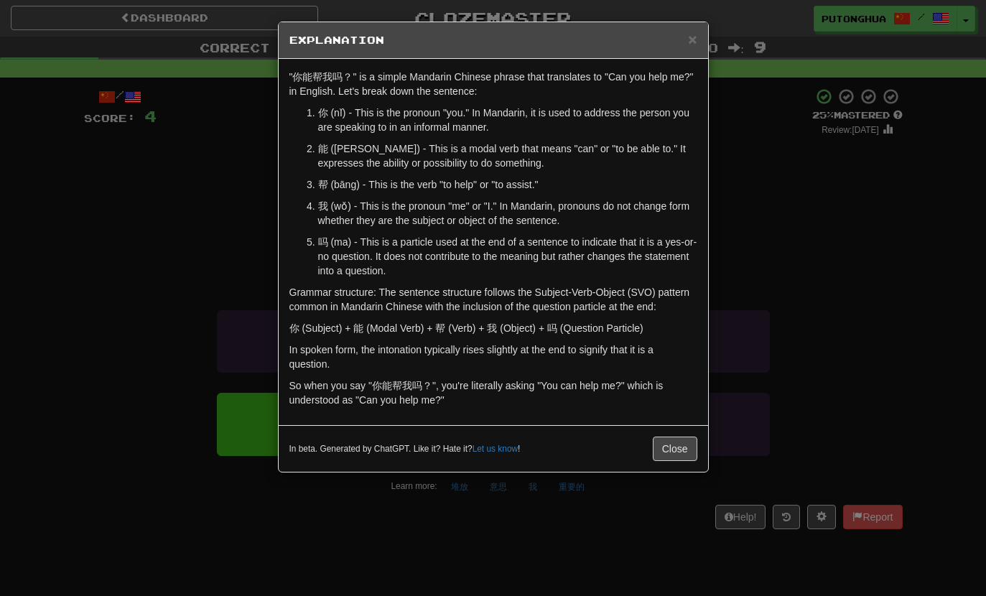
click at [681, 54] on div "× Explanation" at bounding box center [494, 40] width 430 height 37
click at [691, 44] on span "×" at bounding box center [692, 39] width 9 height 17
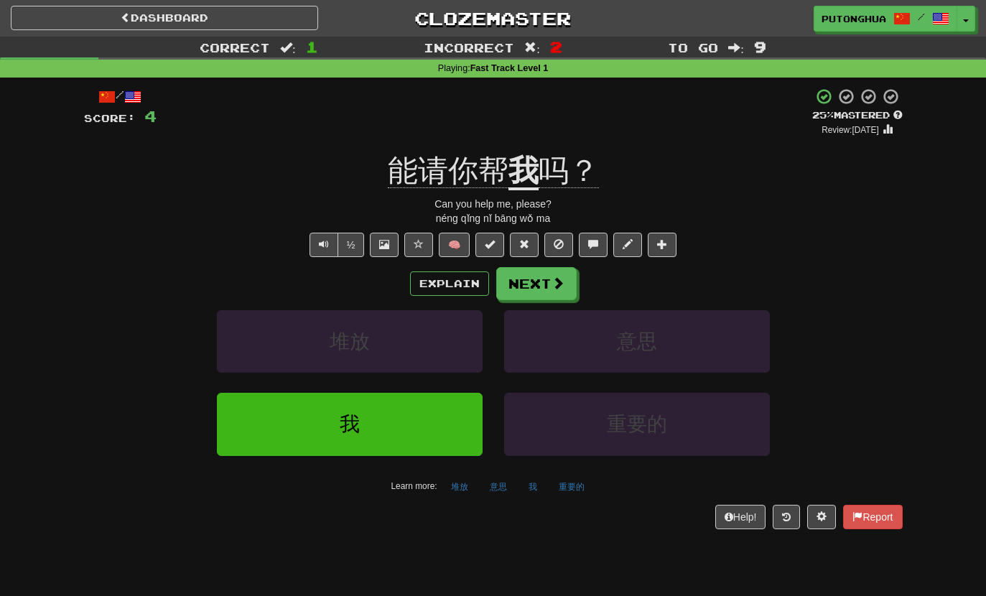
click at [546, 293] on button "Next" at bounding box center [536, 283] width 80 height 33
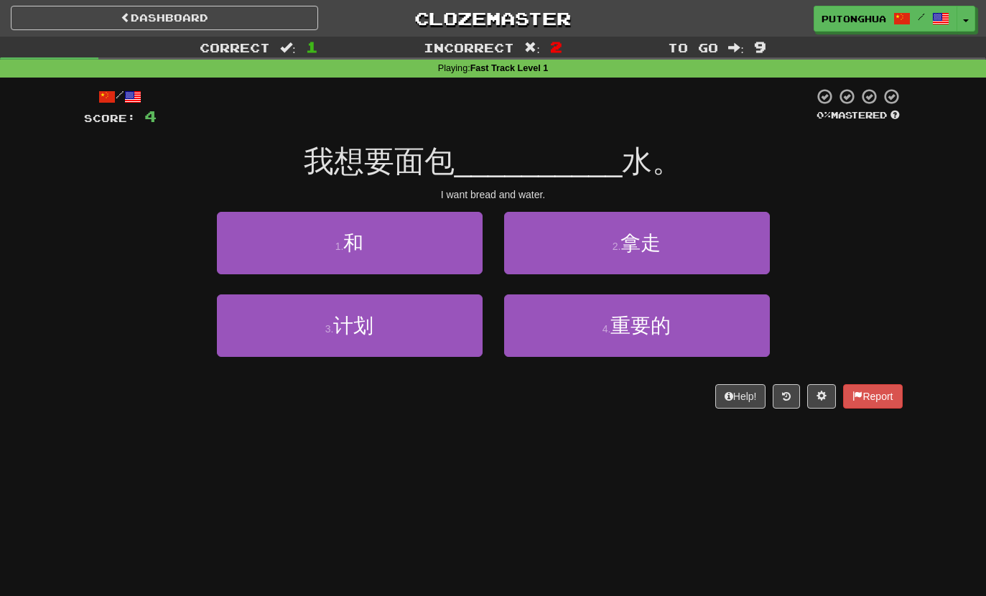
click at [429, 239] on button "1 . 和" at bounding box center [350, 243] width 266 height 63
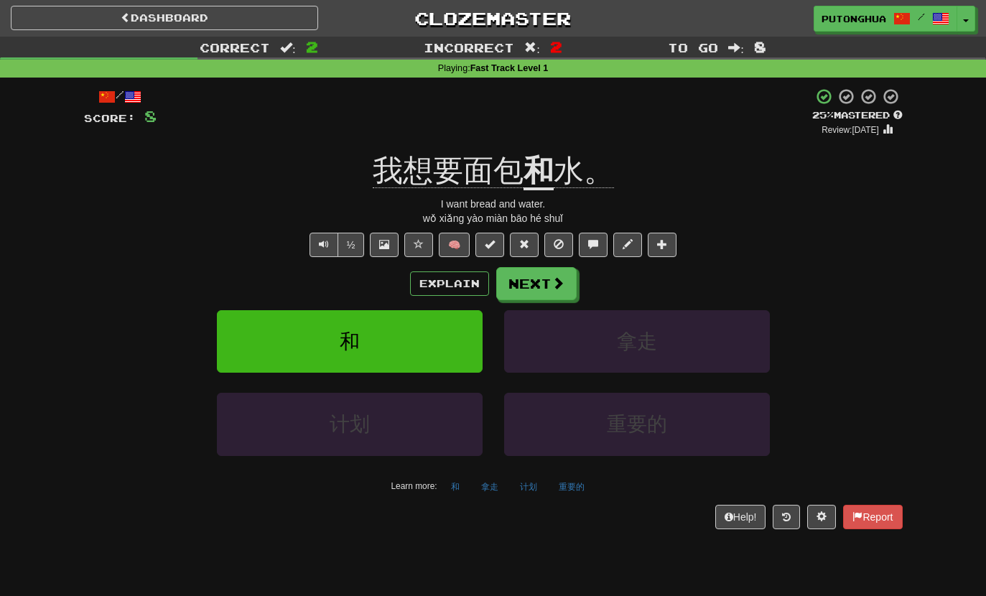
click at [462, 282] on button "Explain" at bounding box center [449, 284] width 79 height 24
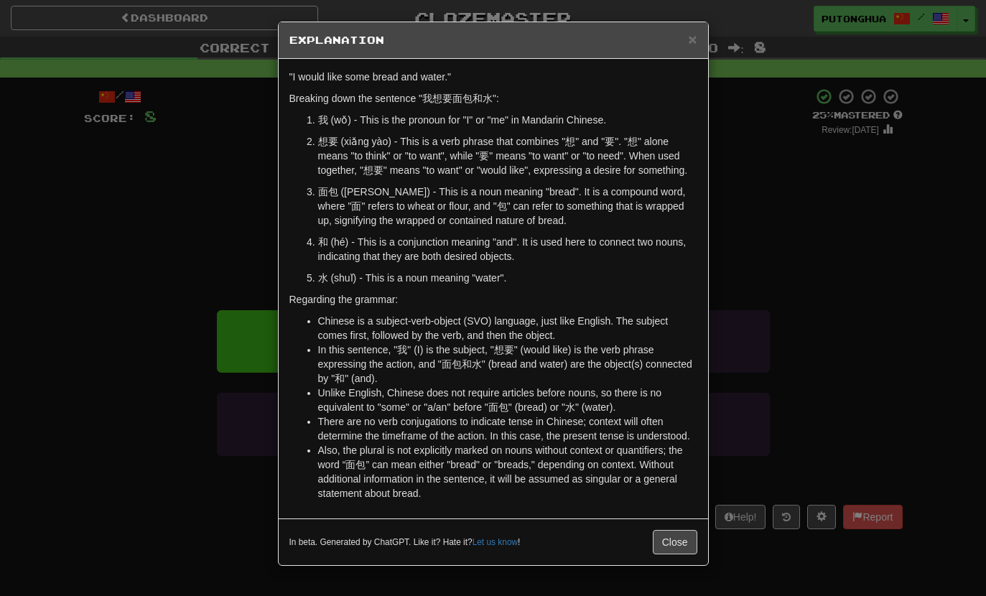
click at [693, 53] on div "× Explanation" at bounding box center [494, 40] width 430 height 37
click at [706, 43] on div "× Explanation" at bounding box center [494, 40] width 430 height 37
click at [697, 31] on span "×" at bounding box center [692, 39] width 9 height 17
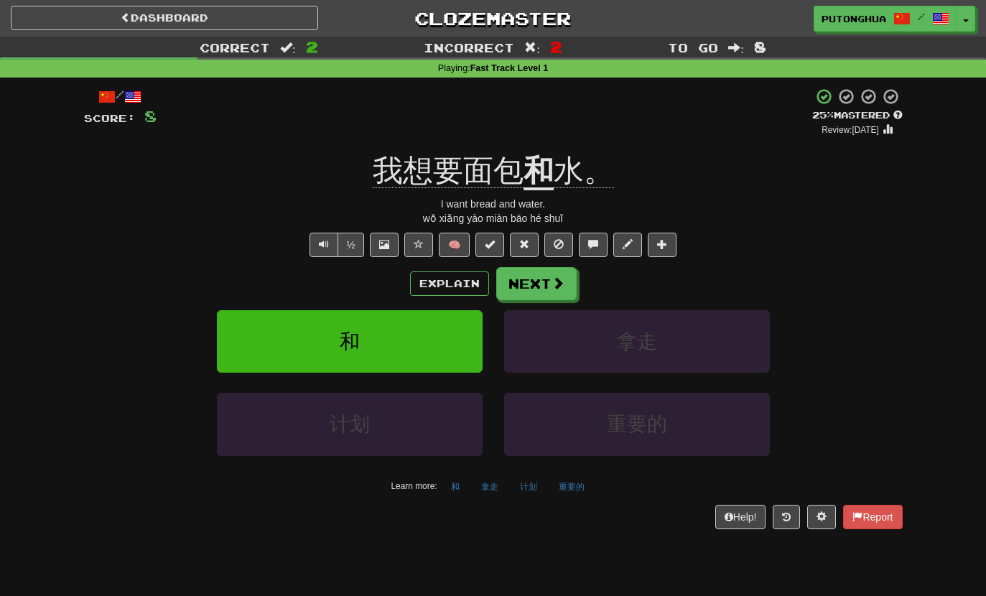
click at [555, 284] on span at bounding box center [558, 283] width 13 height 13
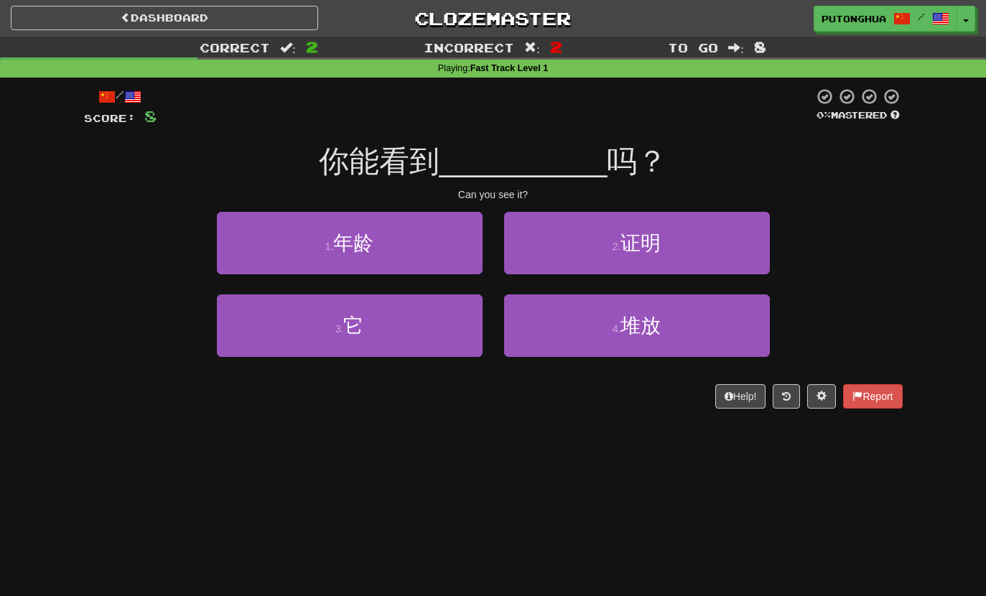
click at [413, 340] on button "3 . 它" at bounding box center [350, 326] width 266 height 63
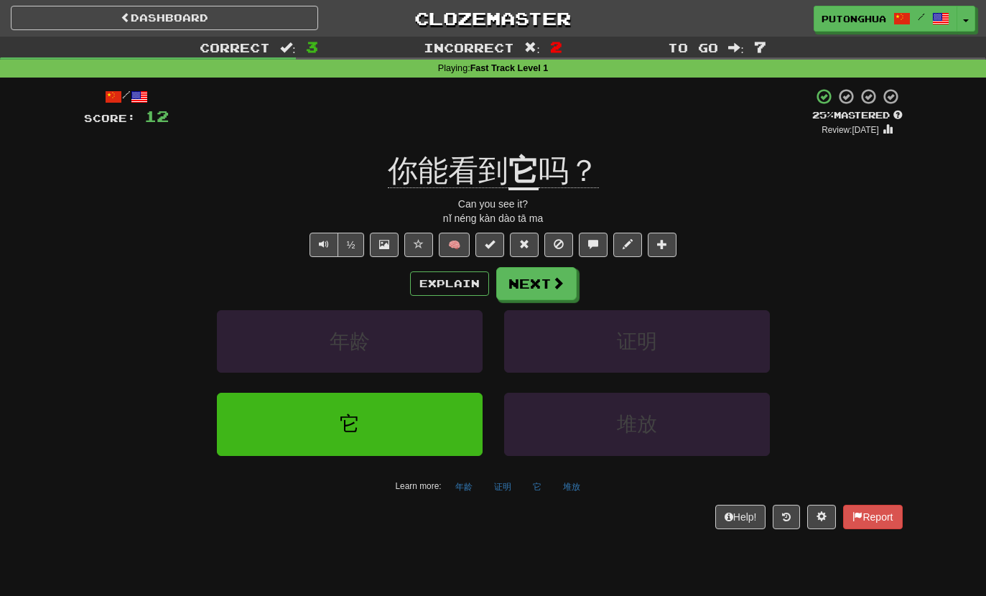
click at [506, 171] on span "你能看到" at bounding box center [448, 171] width 121 height 34
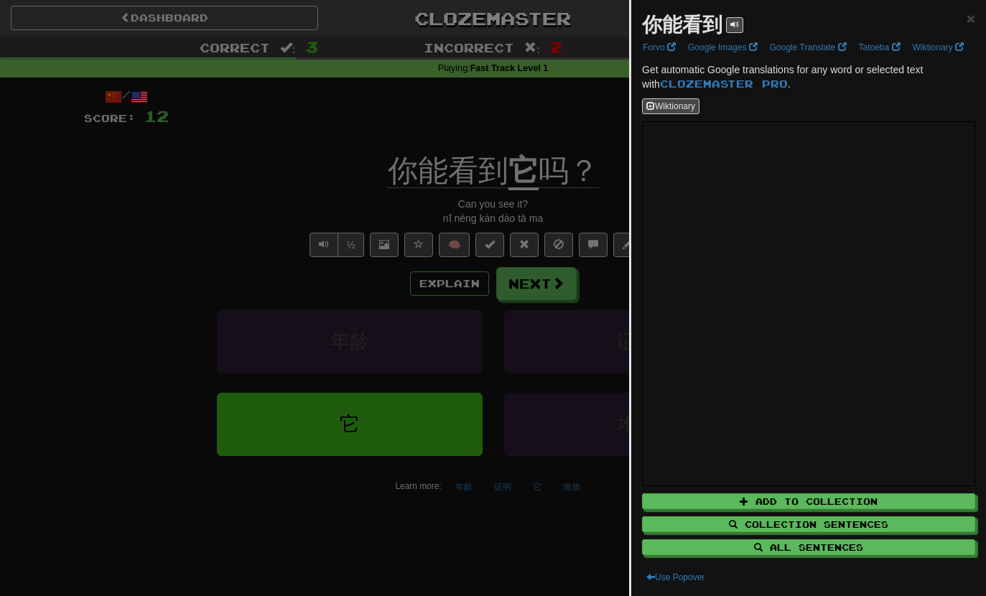
click at [536, 120] on div at bounding box center [493, 298] width 986 height 596
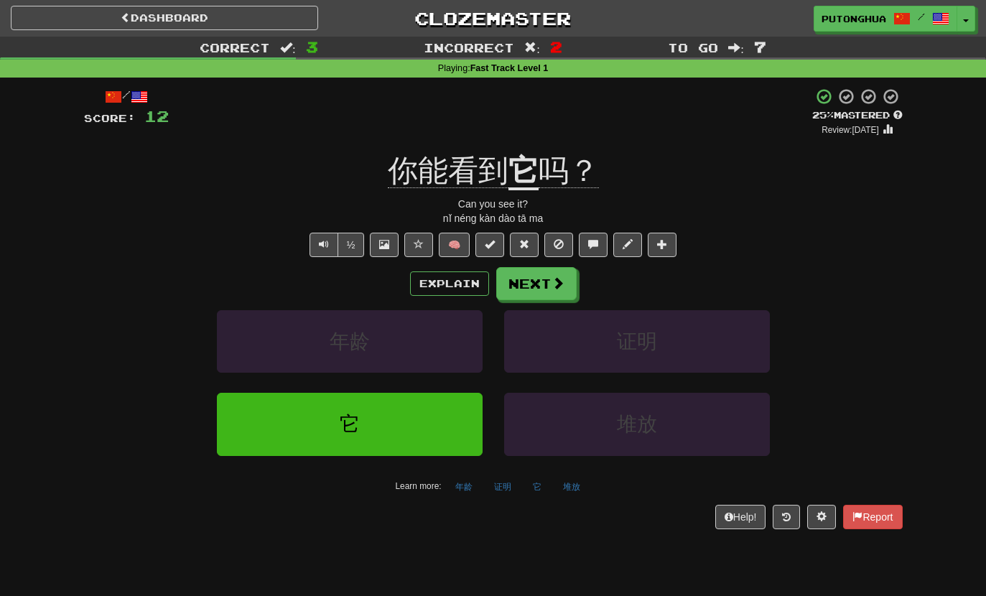
click at [461, 290] on button "Explain" at bounding box center [449, 284] width 79 height 24
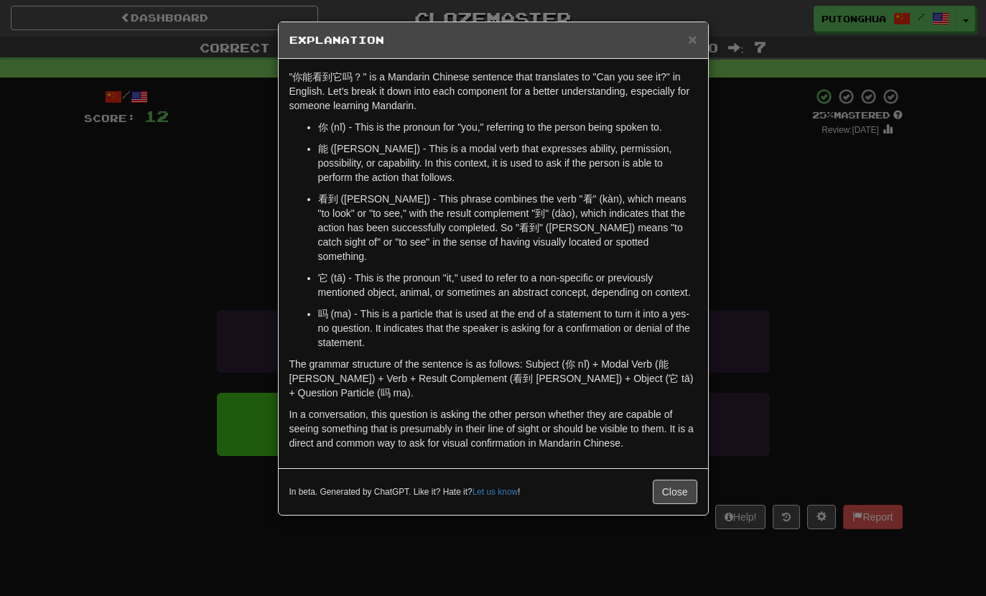
click at [695, 36] on span "×" at bounding box center [692, 39] width 9 height 17
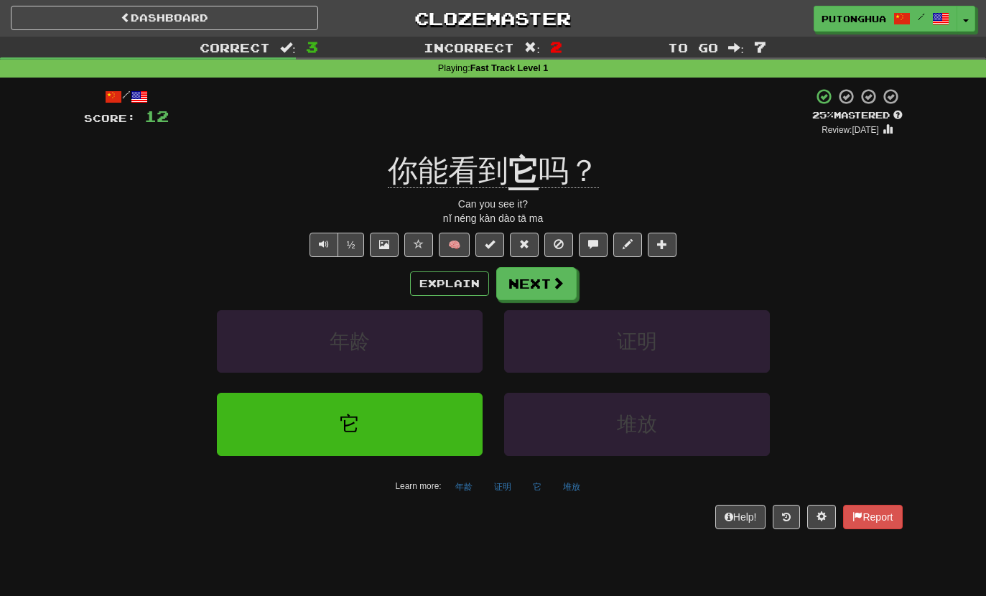
click at [453, 282] on button "Explain" at bounding box center [449, 284] width 79 height 24
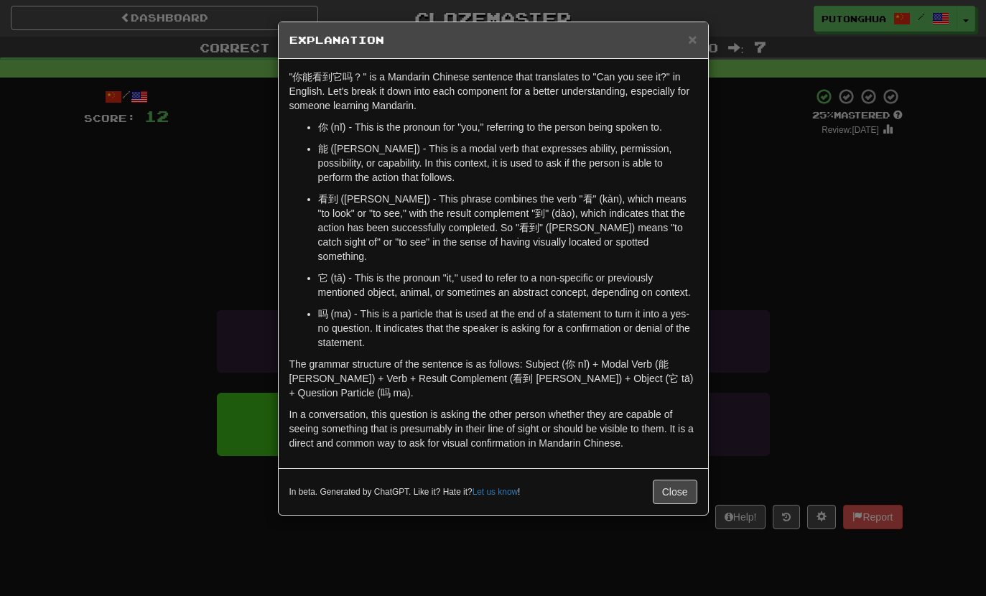
click at [700, 27] on div "× Explanation" at bounding box center [494, 40] width 430 height 37
click at [708, 34] on div "× Explanation "你能看到它吗？" is a Mandarin Chinese sentence that translates to "Can …" at bounding box center [493, 269] width 431 height 494
click at [696, 38] on span "×" at bounding box center [692, 39] width 9 height 17
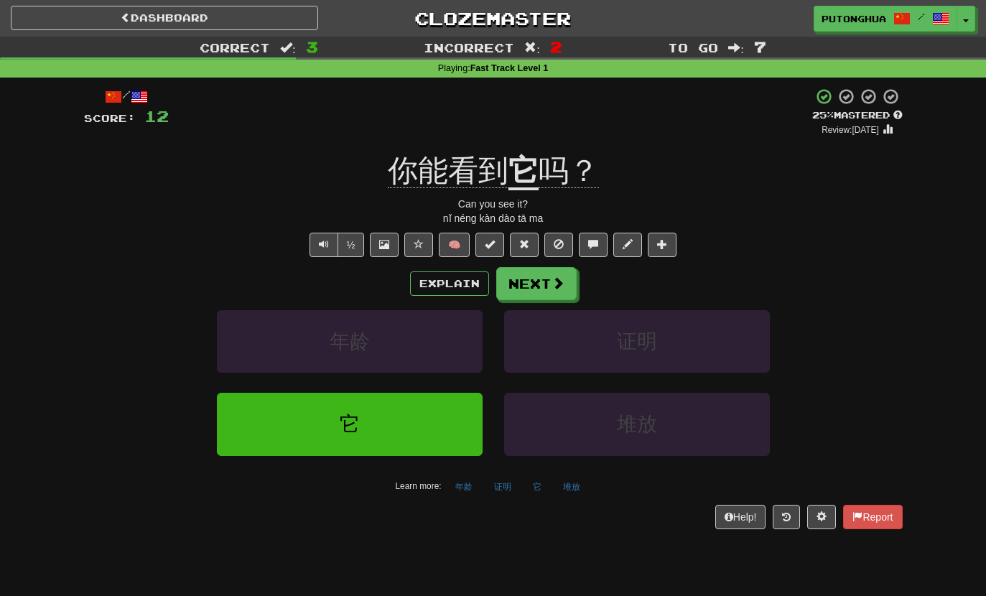
click at [334, 243] on button "Text-to-speech controls" at bounding box center [324, 245] width 29 height 24
click at [429, 293] on button "Explain" at bounding box center [449, 284] width 79 height 24
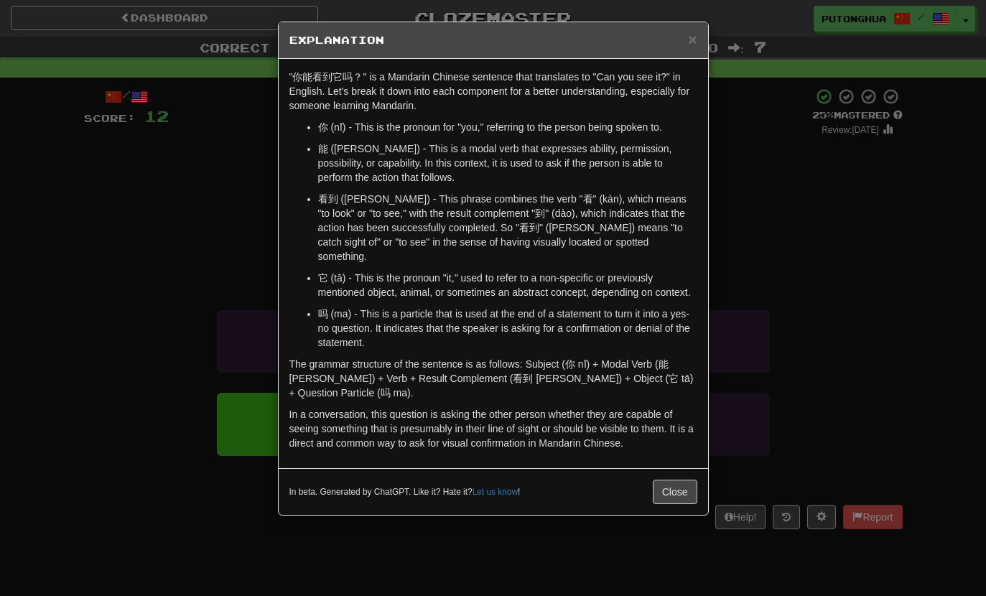
click at [697, 37] on span "×" at bounding box center [692, 39] width 9 height 17
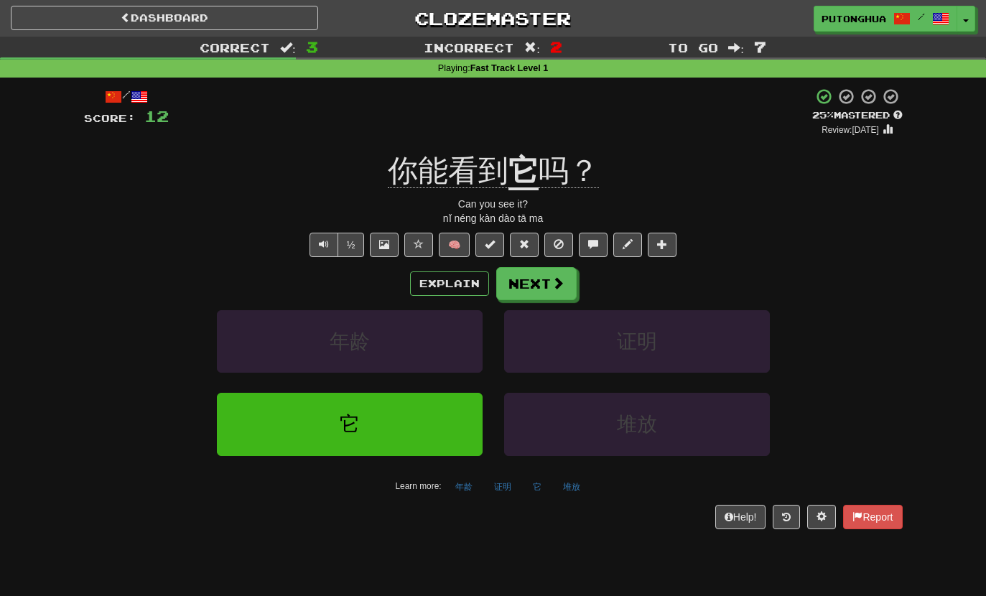
click at [548, 295] on button "Next" at bounding box center [536, 283] width 80 height 33
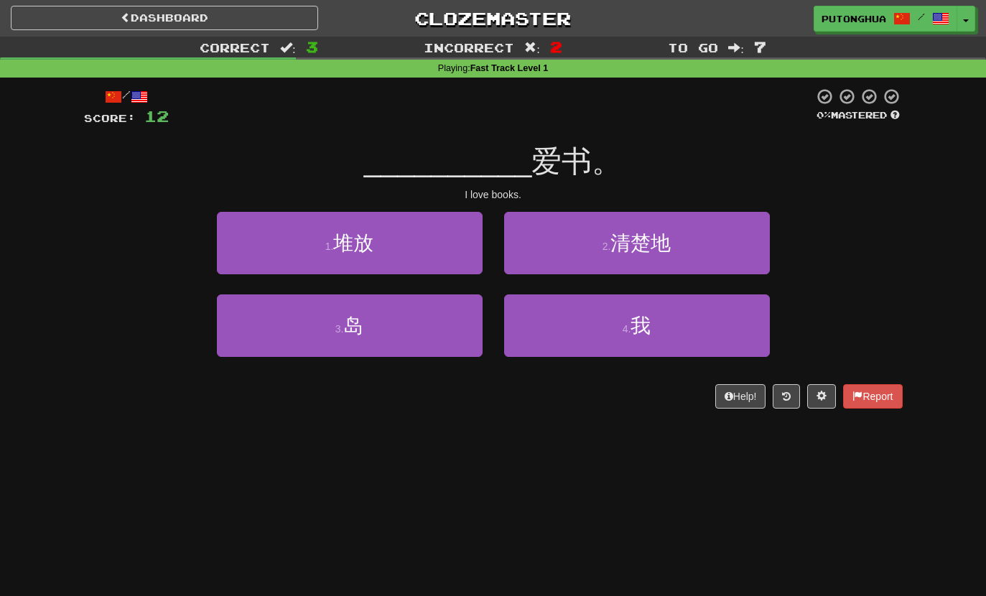
click at [598, 320] on button "4 . 我" at bounding box center [637, 326] width 266 height 63
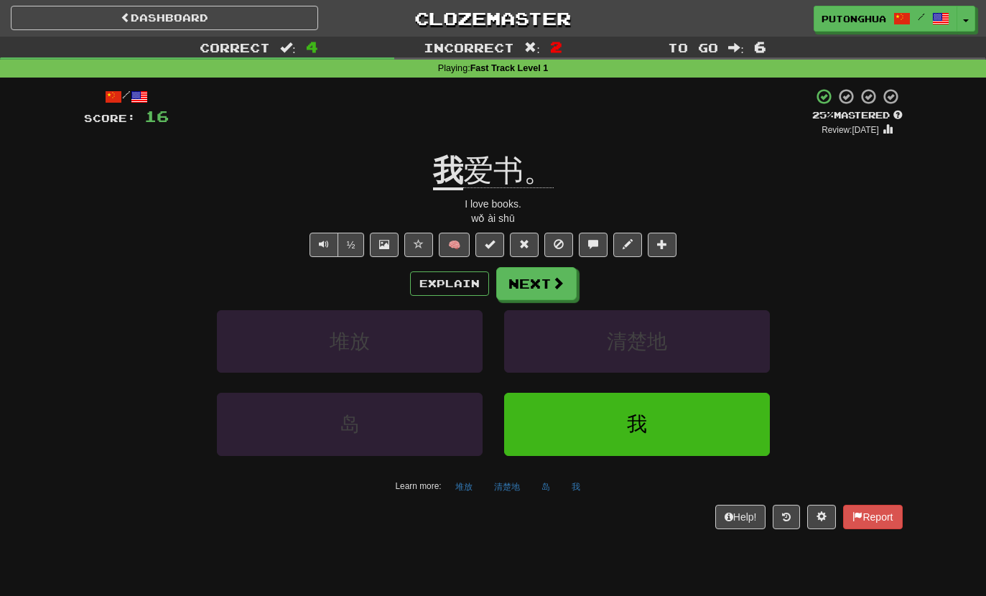
click at [554, 287] on span at bounding box center [558, 283] width 13 height 13
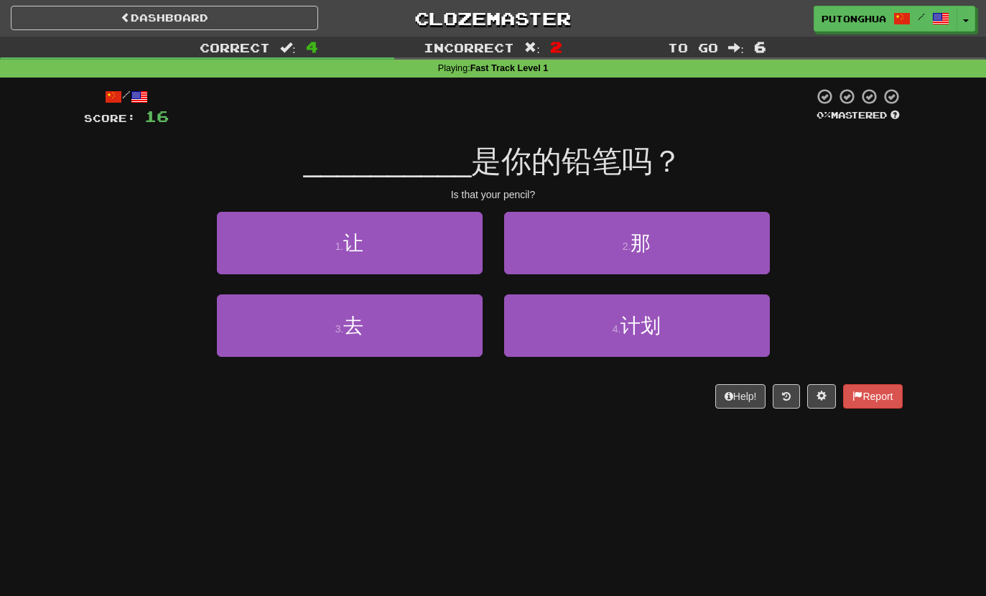
click at [430, 334] on button "3 . 去" at bounding box center [350, 326] width 266 height 63
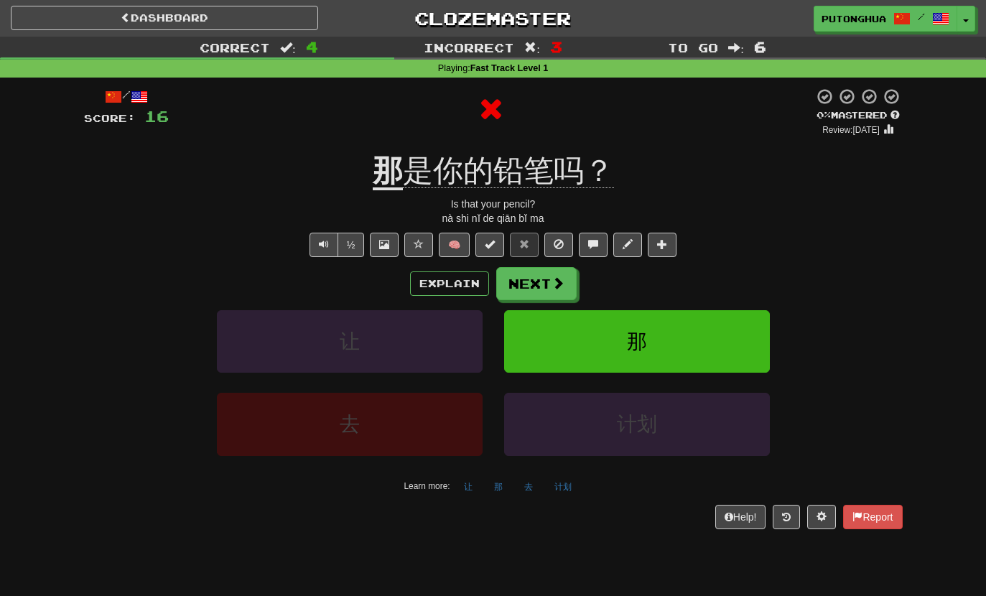
click at [468, 289] on button "Explain" at bounding box center [449, 284] width 79 height 24
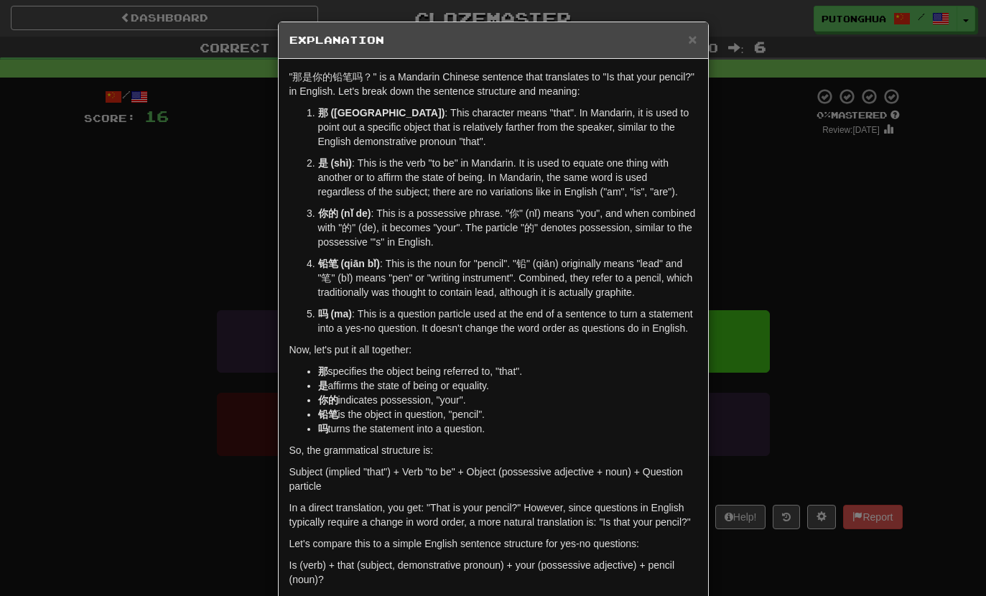
click at [689, 36] on span "×" at bounding box center [692, 39] width 9 height 17
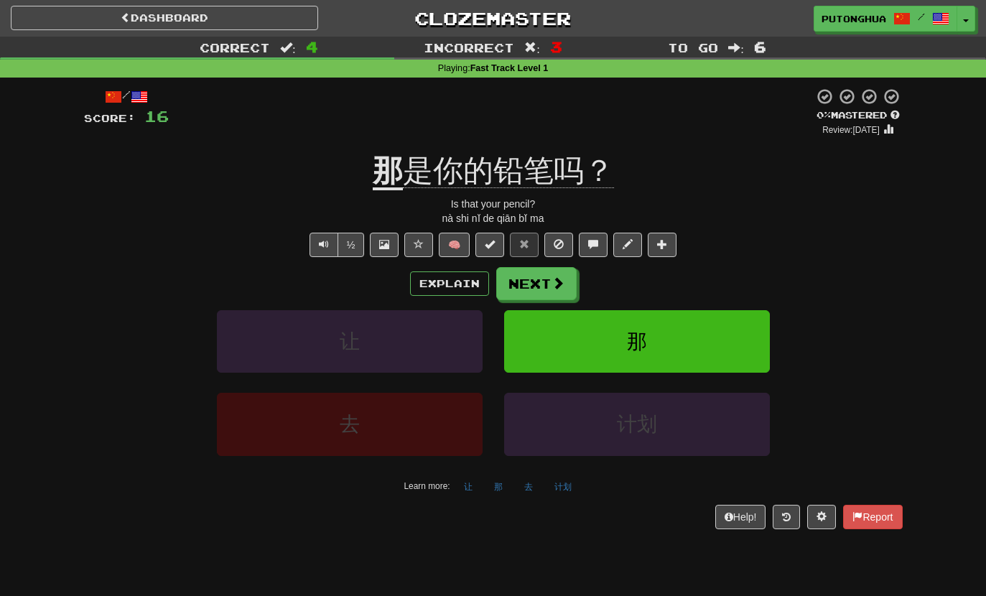
click at [565, 279] on button "Next" at bounding box center [536, 283] width 80 height 33
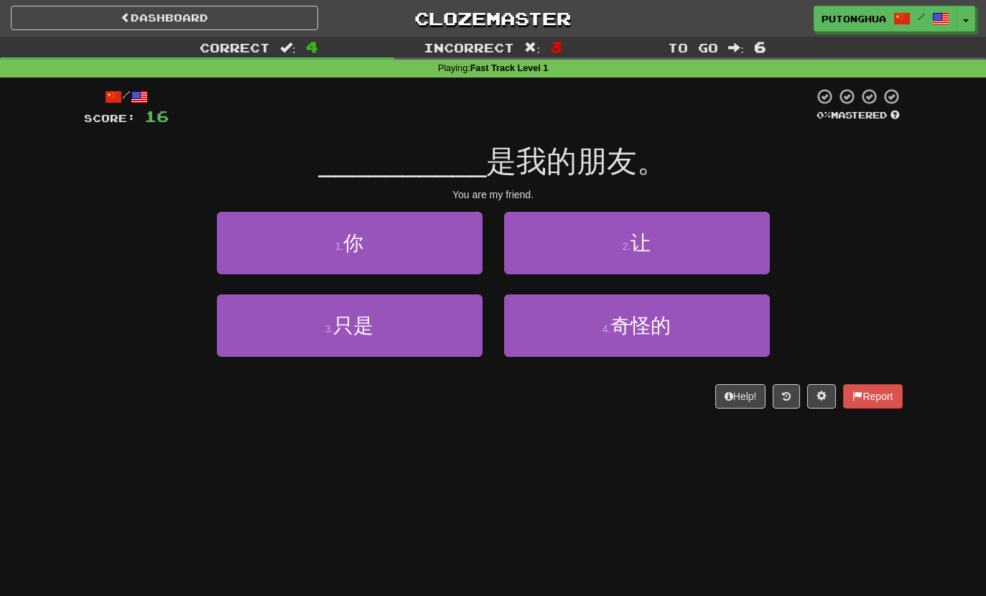
click at [405, 247] on button "1 . 你" at bounding box center [350, 243] width 266 height 63
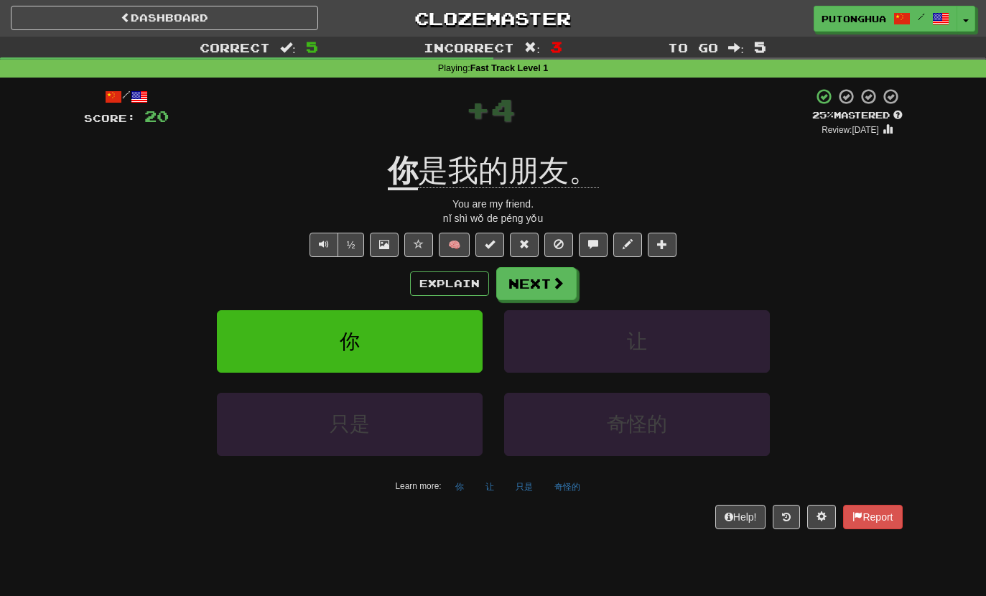
click at [458, 290] on button "Explain" at bounding box center [449, 284] width 79 height 24
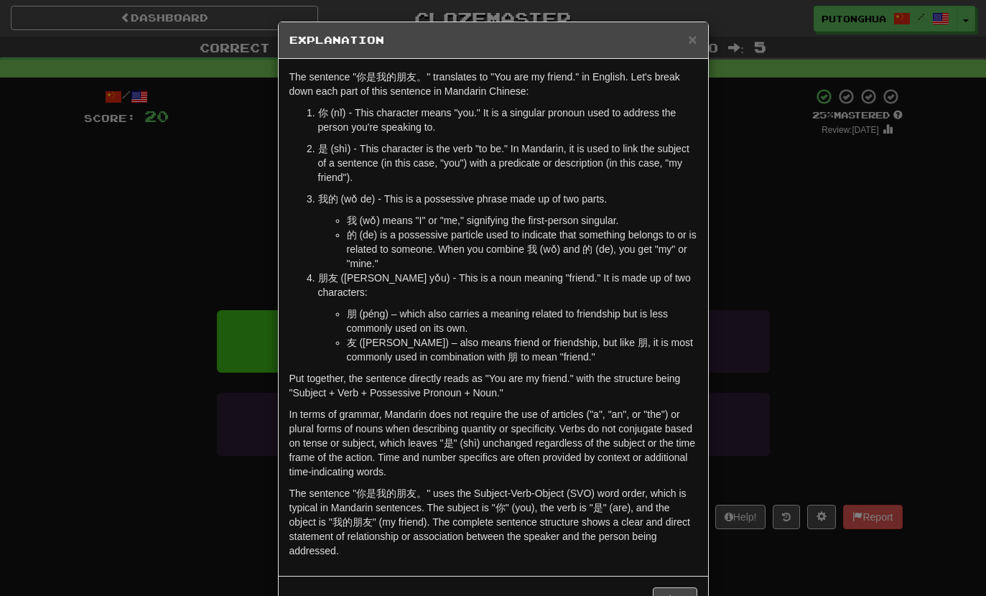
click at [578, 415] on p "In terms of grammar, Mandarin does not require the use of articles ("a", "an", …" at bounding box center [494, 443] width 408 height 72
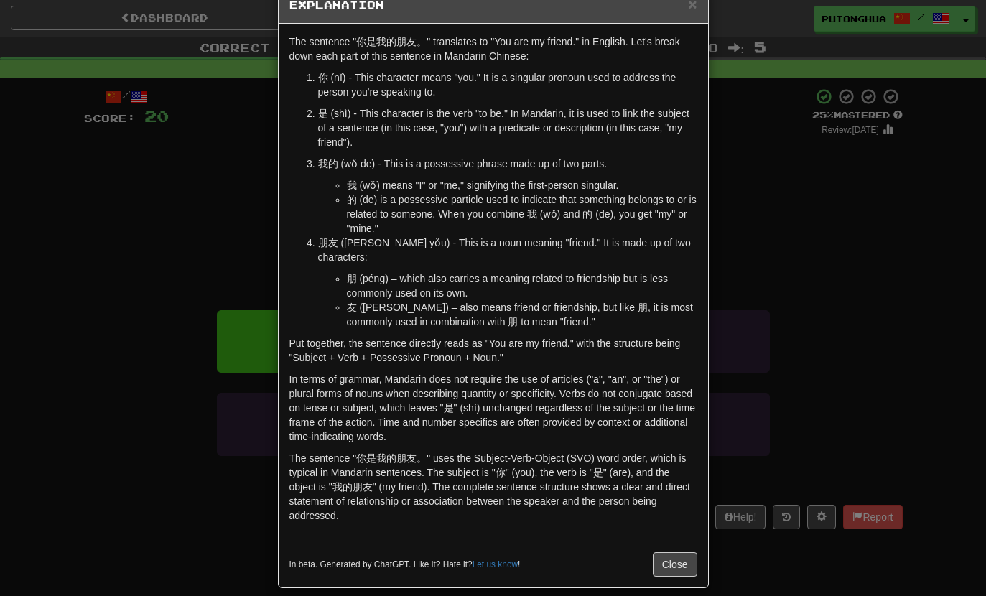
scroll to position [34, 0]
click at [675, 561] on button "Close" at bounding box center [675, 565] width 45 height 24
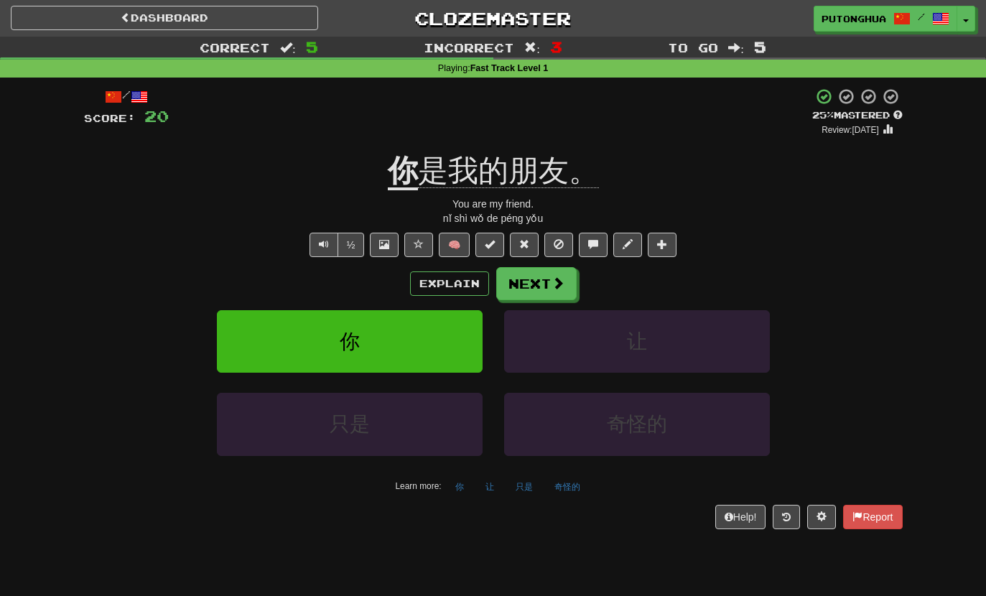
click at [324, 249] on button "Text-to-speech controls" at bounding box center [324, 245] width 29 height 24
click at [319, 244] on span "Text-to-speech controls" at bounding box center [324, 244] width 10 height 10
click at [532, 281] on button "Next" at bounding box center [536, 283] width 80 height 33
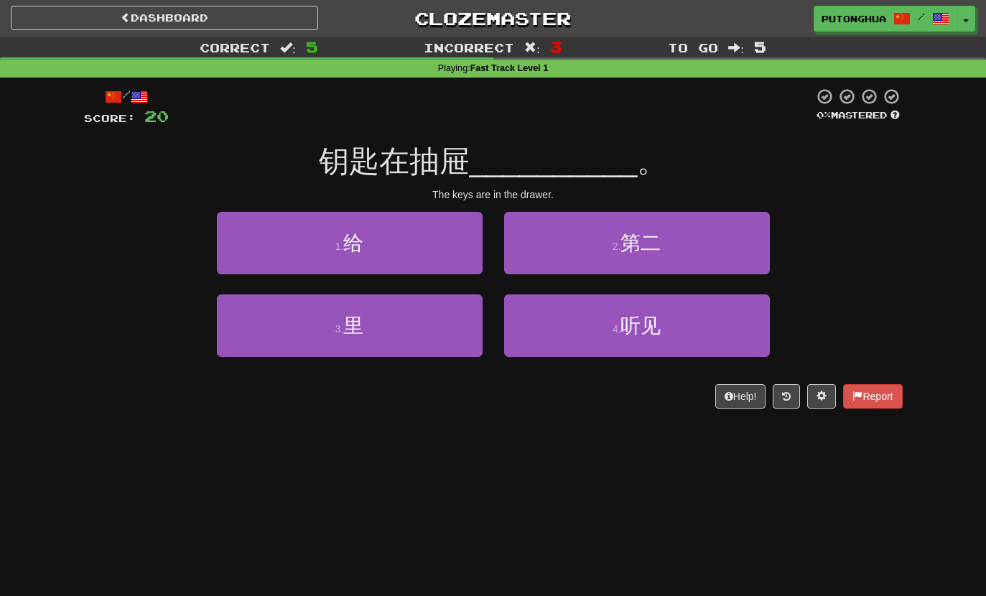
click at [394, 236] on button "1 . 给" at bounding box center [350, 243] width 266 height 63
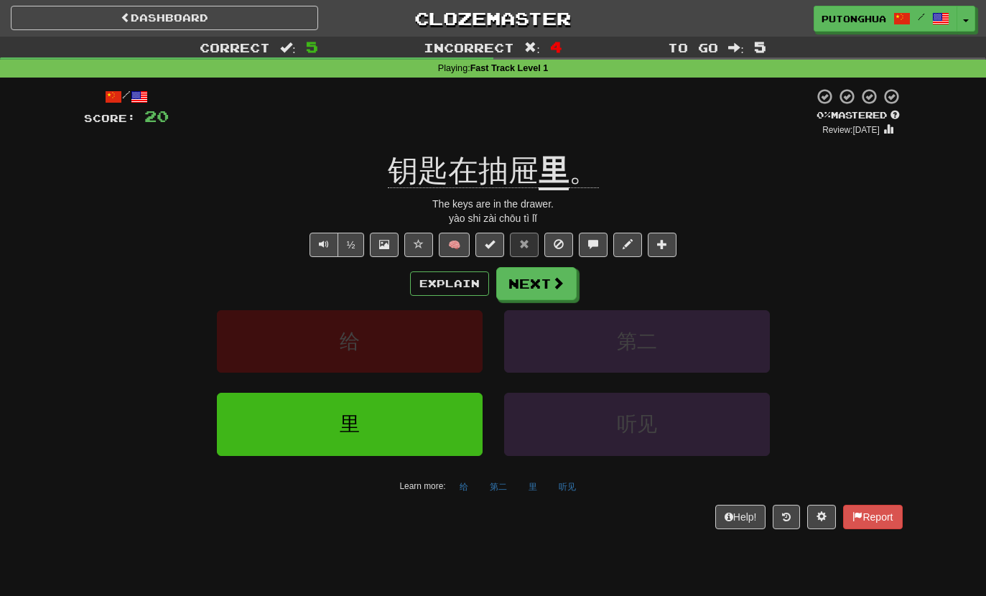
click at [440, 282] on button "Explain" at bounding box center [449, 284] width 79 height 24
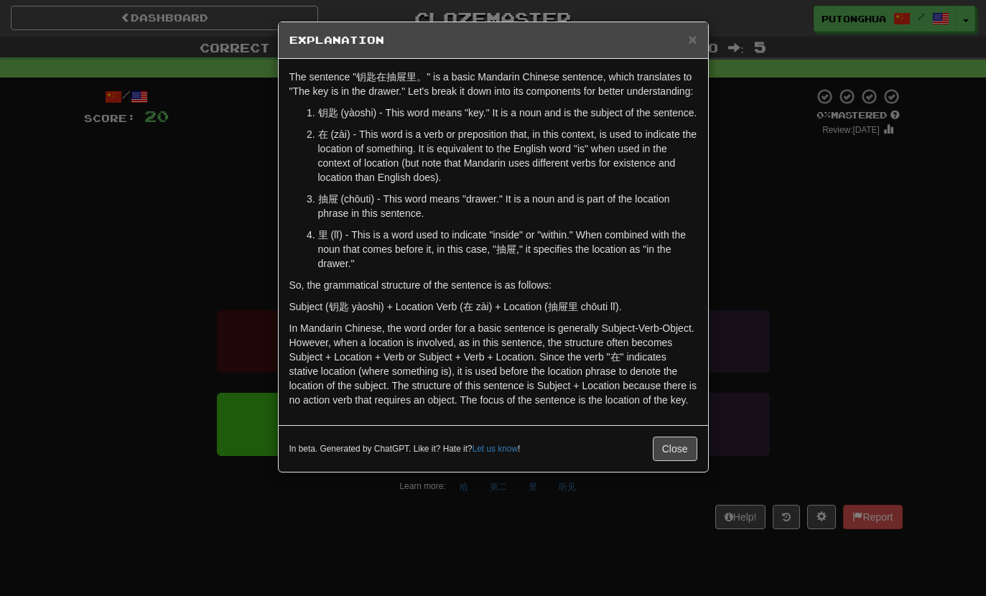
click at [660, 461] on button "Close" at bounding box center [675, 449] width 45 height 24
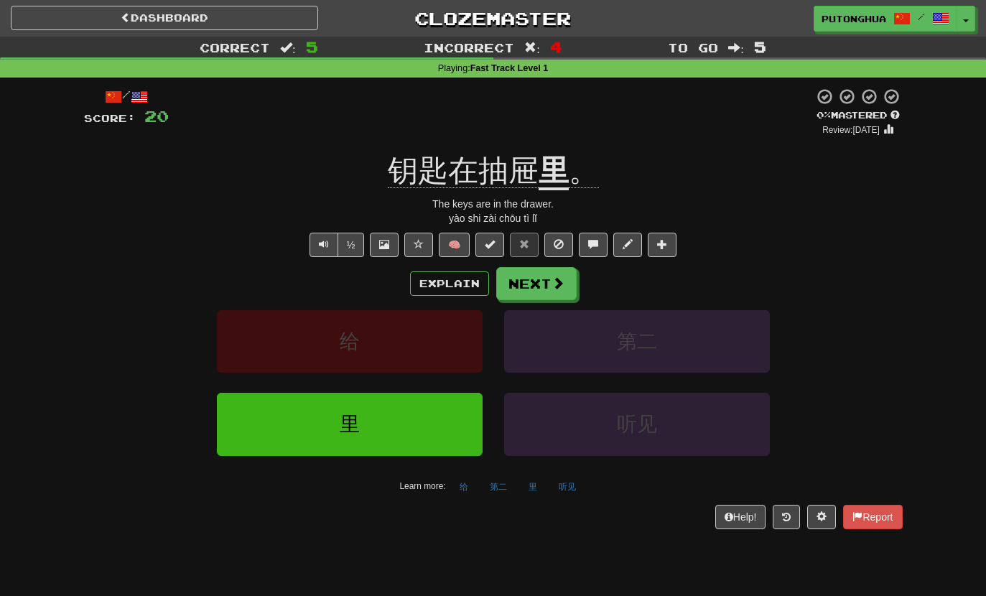
click at [540, 287] on button "Next" at bounding box center [536, 283] width 80 height 33
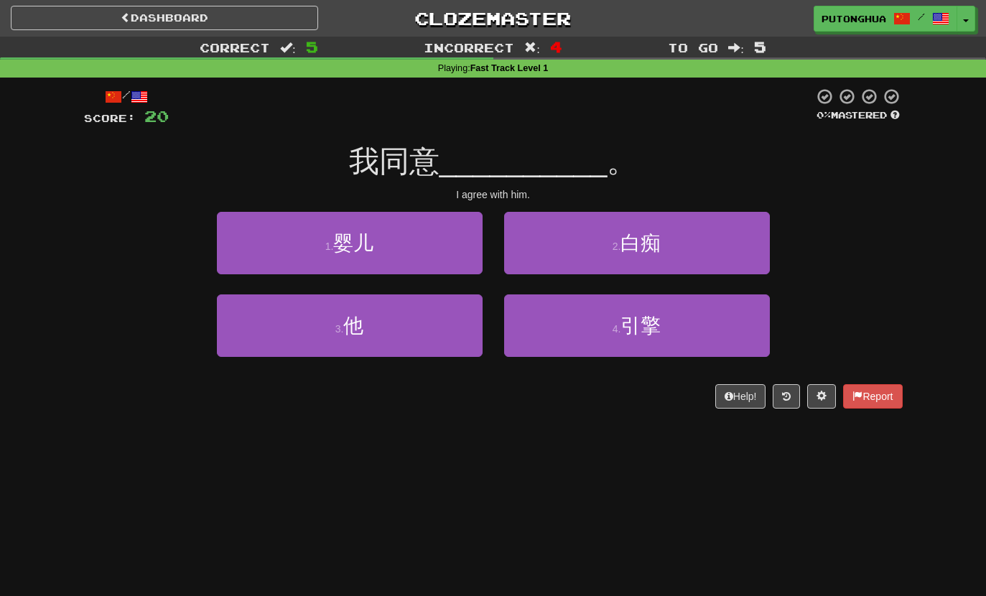
click at [440, 314] on button "3 . 他" at bounding box center [350, 326] width 266 height 63
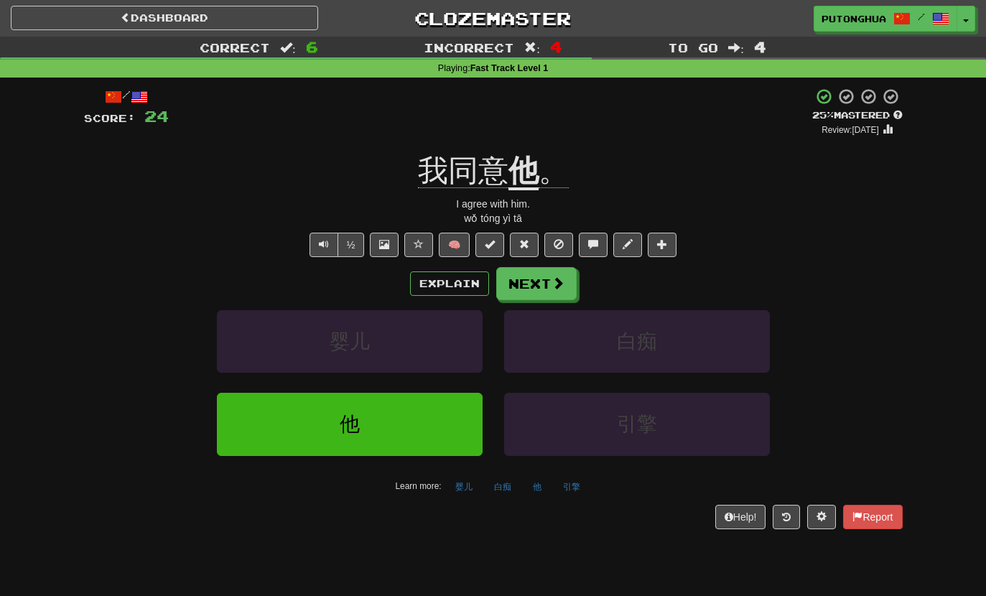
click at [317, 251] on button "Text-to-speech controls" at bounding box center [324, 245] width 29 height 24
click at [318, 249] on button "Text-to-speech controls" at bounding box center [324, 245] width 29 height 24
click at [315, 249] on button "Text-to-speech controls" at bounding box center [324, 245] width 29 height 24
click at [422, 165] on span "我同意" at bounding box center [463, 171] width 91 height 34
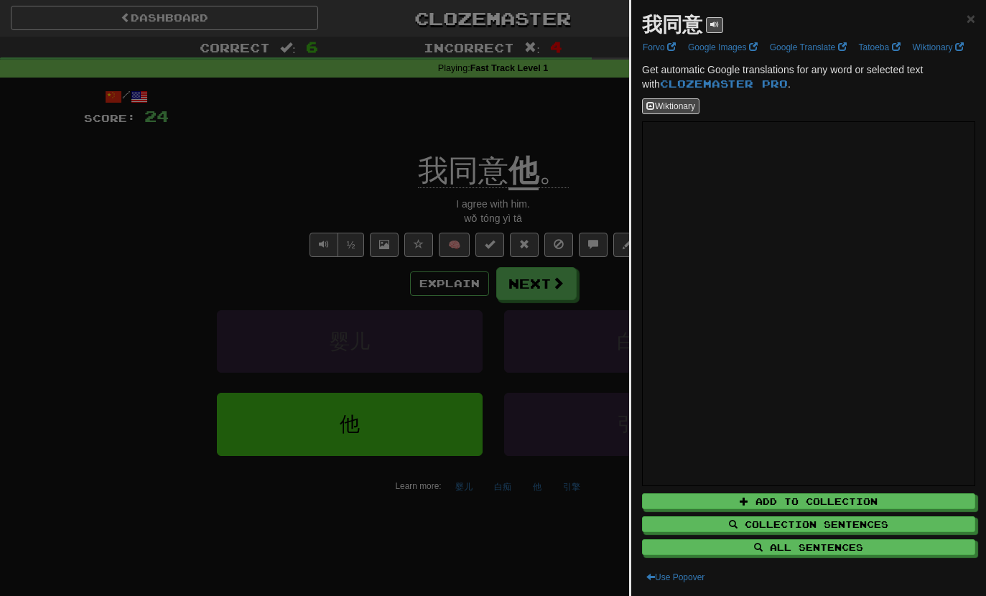
click at [543, 165] on div at bounding box center [493, 298] width 986 height 596
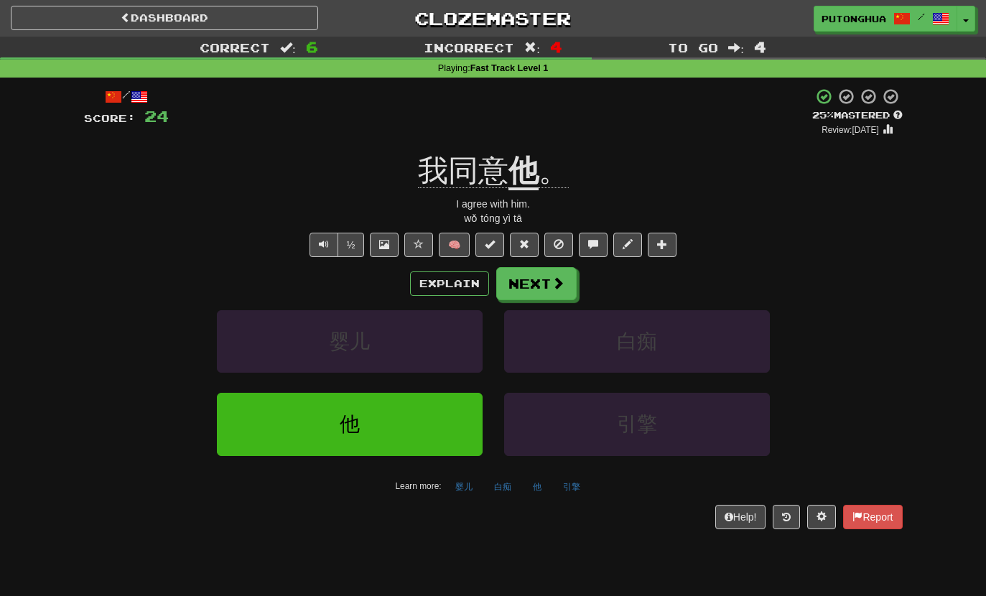
click at [492, 176] on span "我同意" at bounding box center [463, 171] width 91 height 34
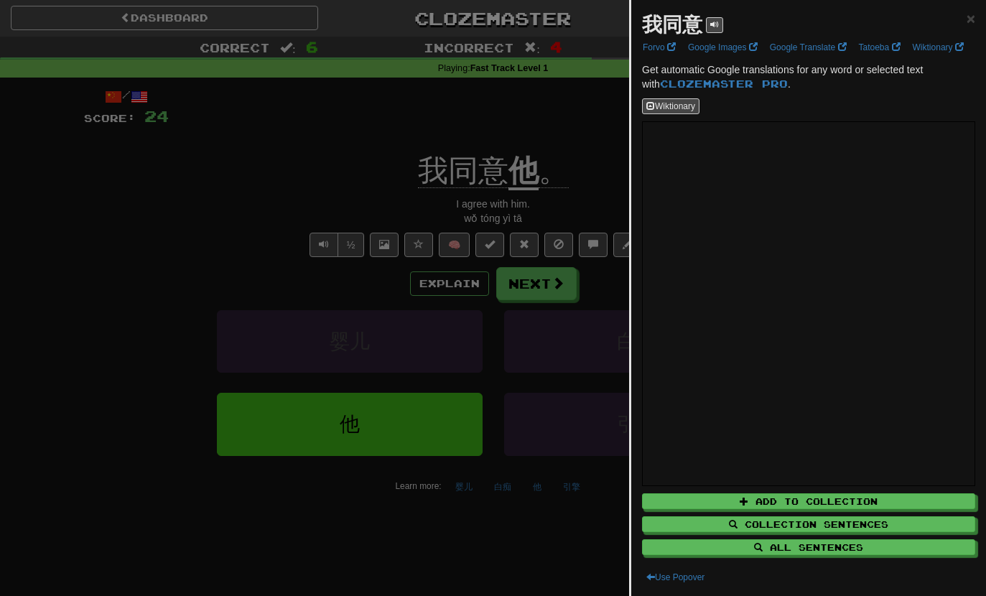
click at [538, 155] on div at bounding box center [493, 298] width 986 height 596
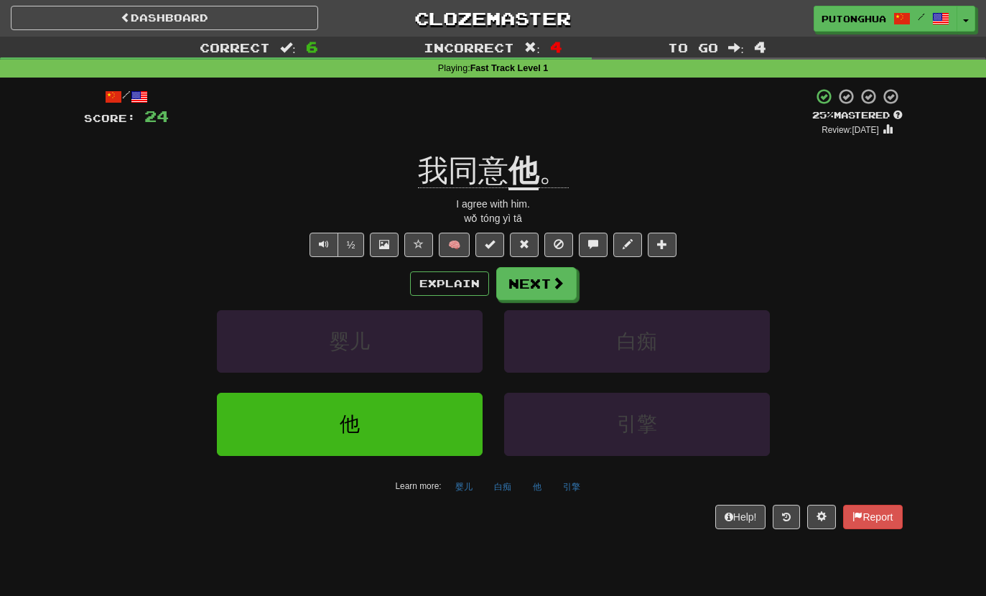
click at [455, 283] on button "Explain" at bounding box center [449, 284] width 79 height 24
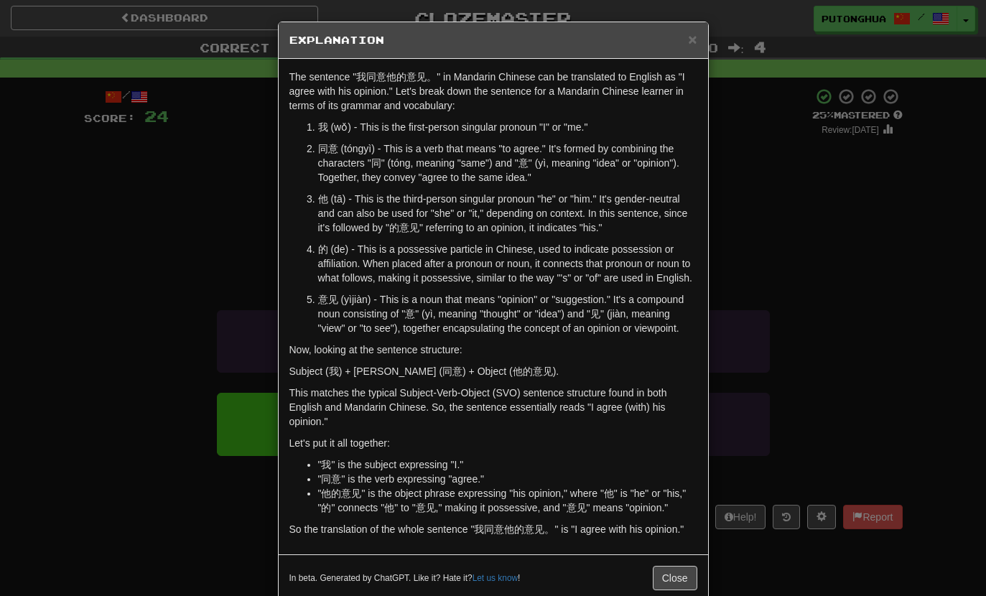
click at [690, 42] on span "×" at bounding box center [692, 39] width 9 height 17
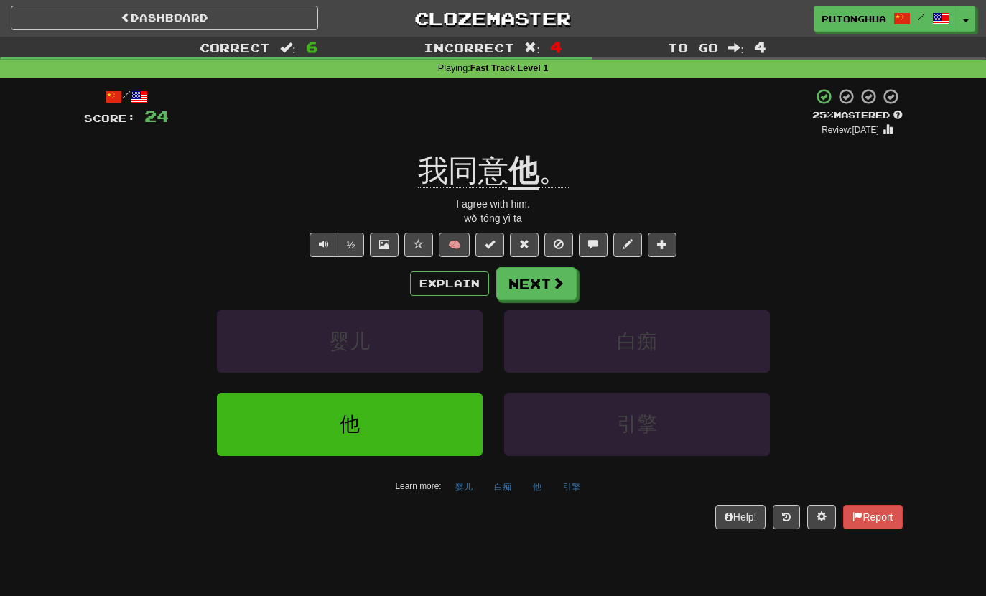
click at [539, 290] on button "Next" at bounding box center [536, 283] width 80 height 33
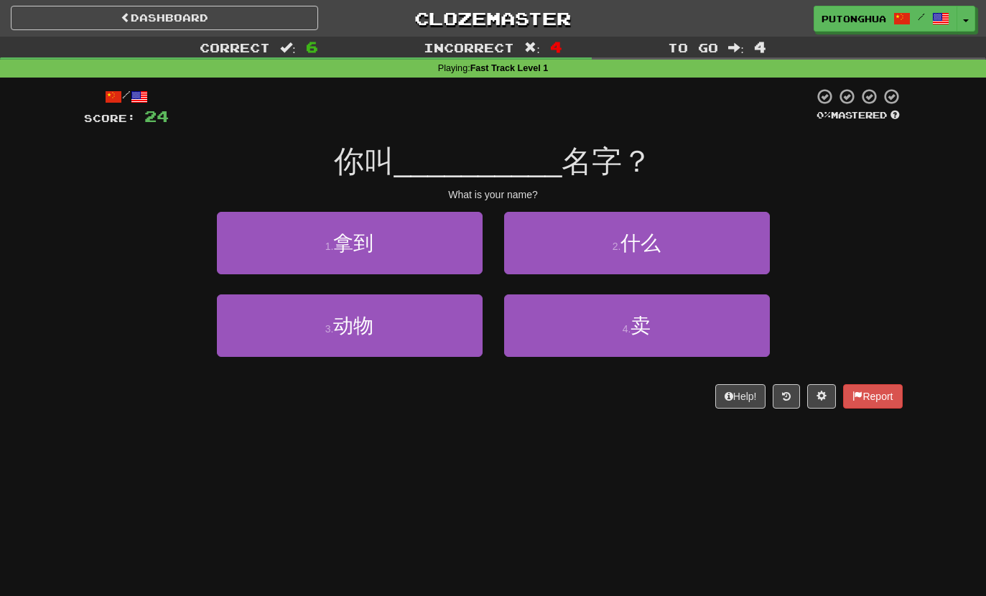
click at [638, 237] on span "什么" at bounding box center [641, 243] width 40 height 22
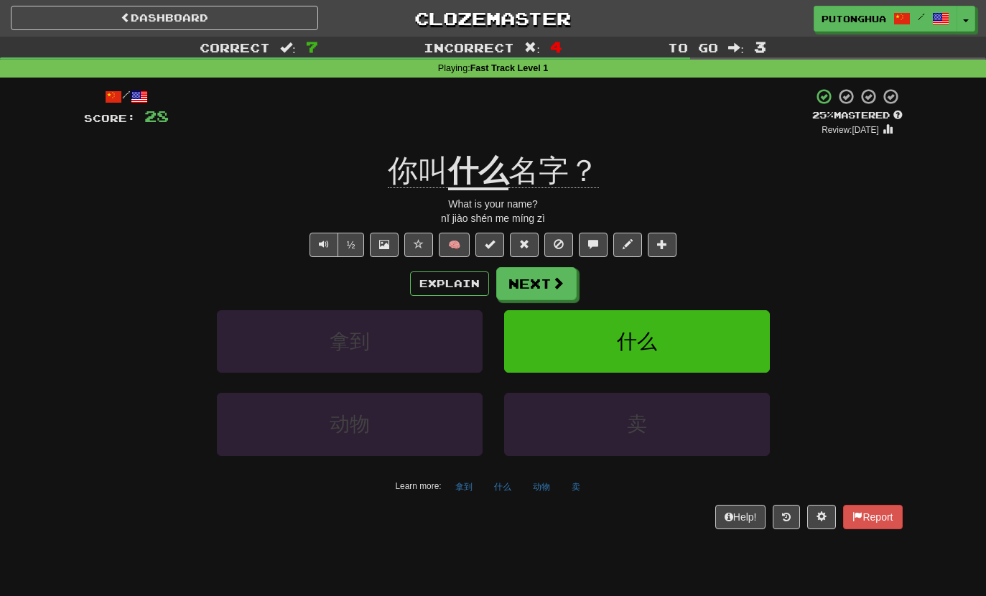
click at [340, 251] on button "½" at bounding box center [351, 245] width 27 height 24
click at [325, 250] on button "Text-to-speech controls" at bounding box center [324, 245] width 29 height 24
click at [307, 226] on div "/ Score: 28 + 4 25 % Mastered Review: 2025-09-23 你叫 什么 名字？ What is your name? n…" at bounding box center [493, 308] width 819 height 441
click at [325, 240] on span "Text-to-speech controls" at bounding box center [324, 244] width 10 height 10
click at [535, 277] on button "Next" at bounding box center [536, 283] width 80 height 33
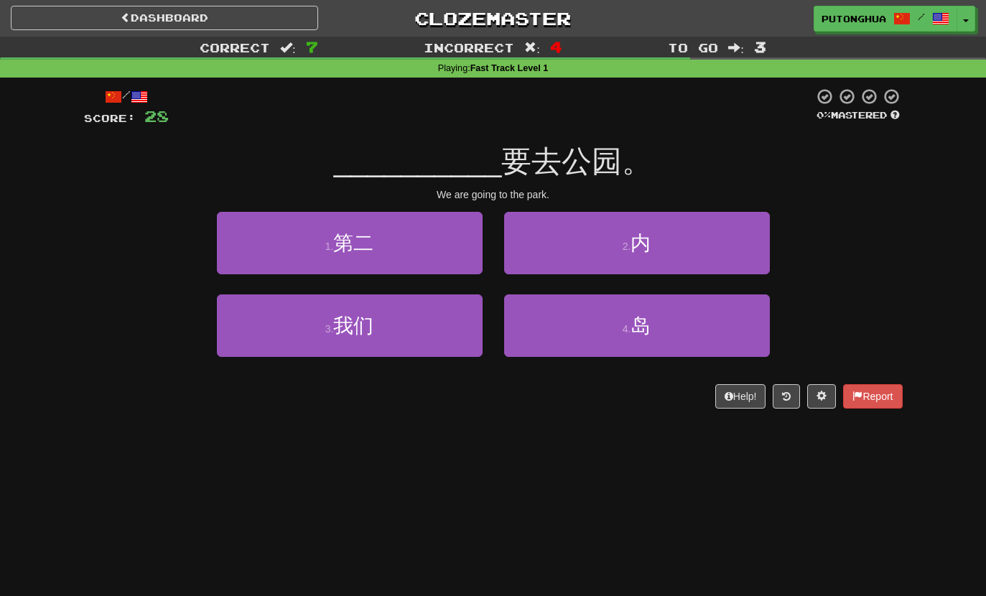
click at [396, 347] on button "3 . 我们" at bounding box center [350, 326] width 266 height 63
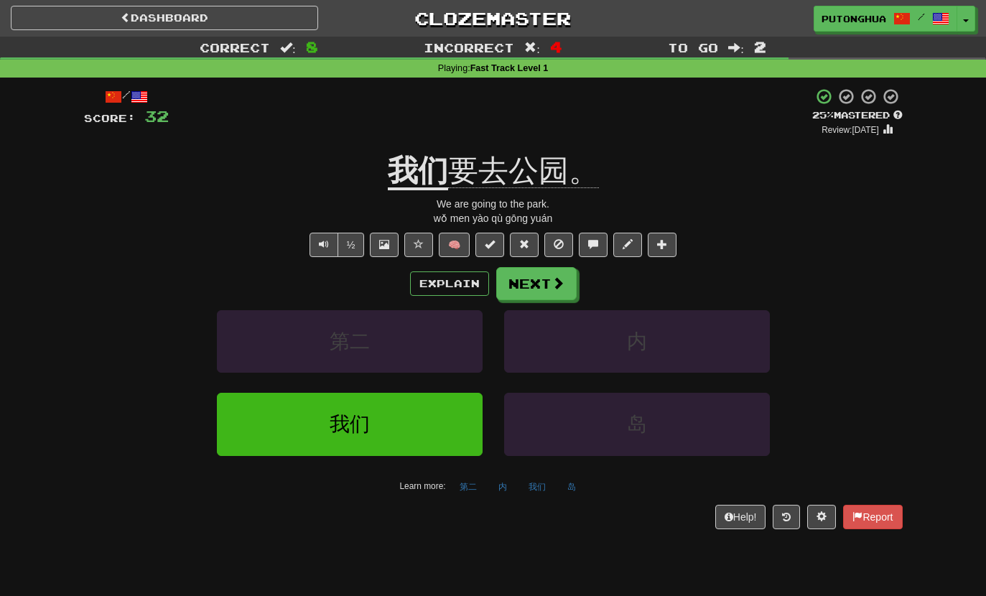
click at [313, 244] on button "Text-to-speech controls" at bounding box center [324, 245] width 29 height 24
click at [324, 245] on span "Text-to-speech controls" at bounding box center [324, 244] width 10 height 10
click at [341, 245] on button "½" at bounding box center [351, 245] width 27 height 24
click at [443, 277] on button "Explain" at bounding box center [449, 284] width 79 height 24
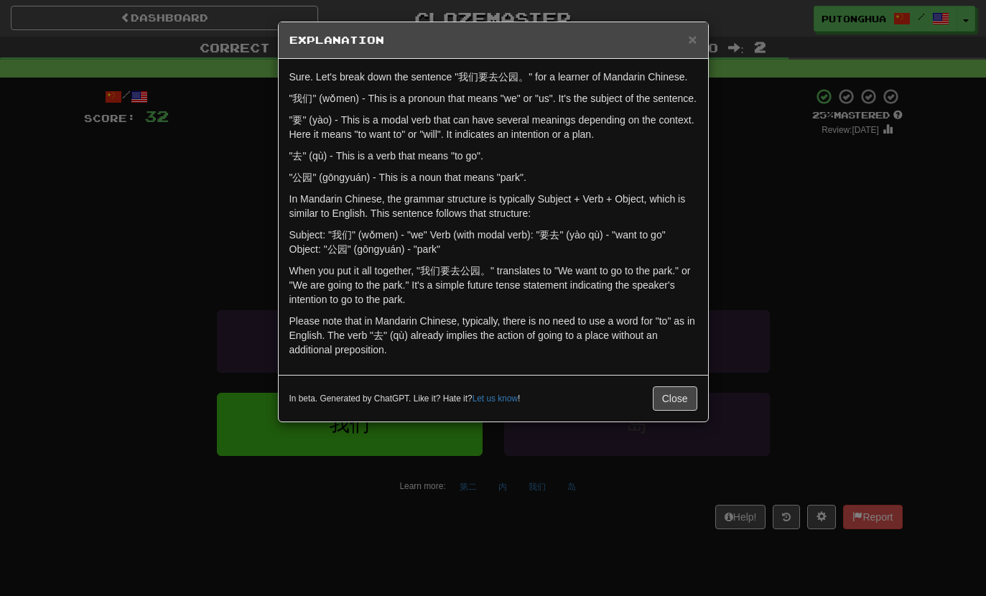
click at [691, 46] on span "×" at bounding box center [692, 39] width 9 height 17
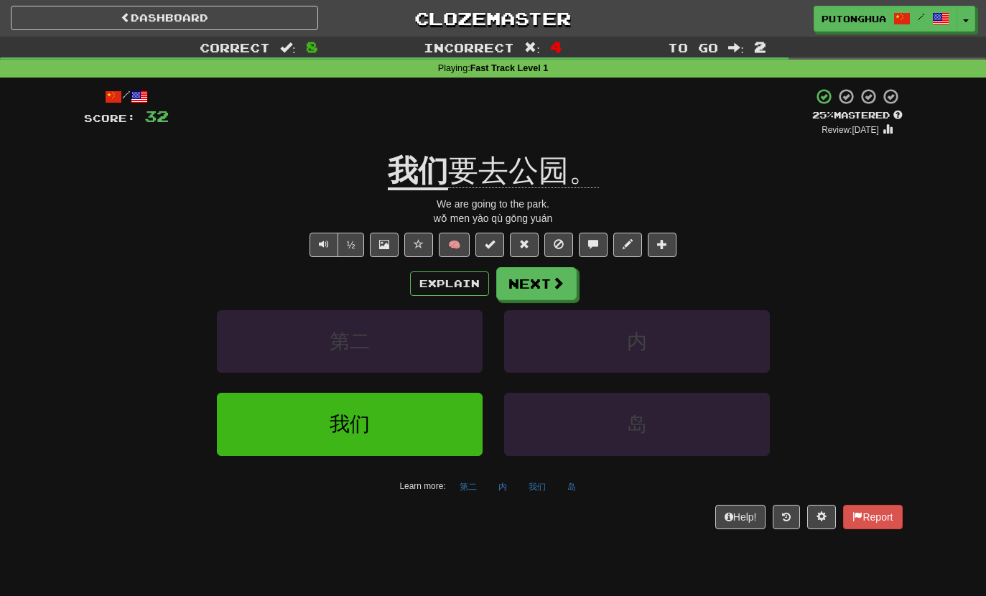
click at [560, 310] on button "内" at bounding box center [637, 341] width 266 height 63
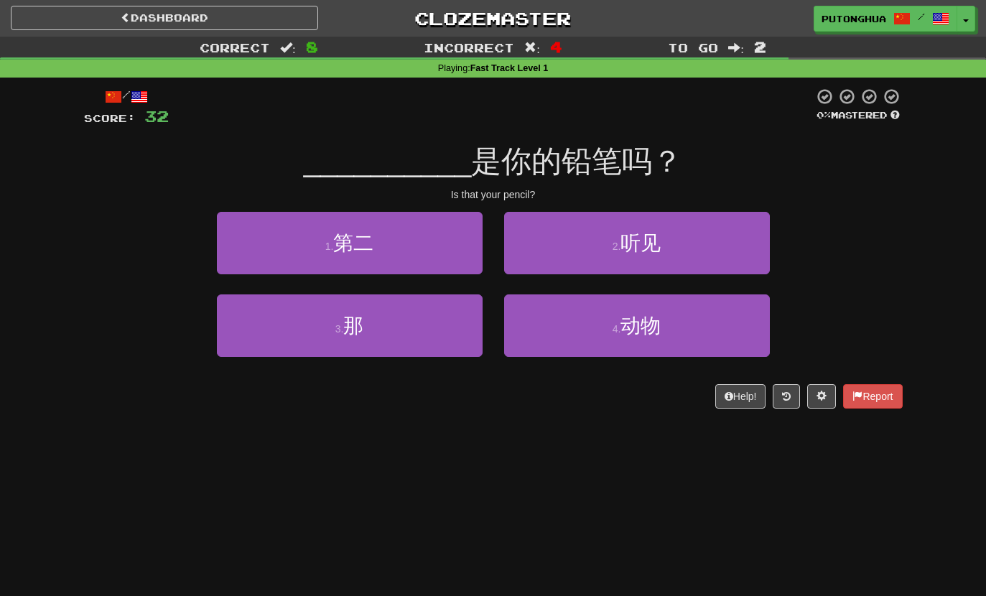
click at [297, 334] on button "3 . 那" at bounding box center [350, 326] width 266 height 63
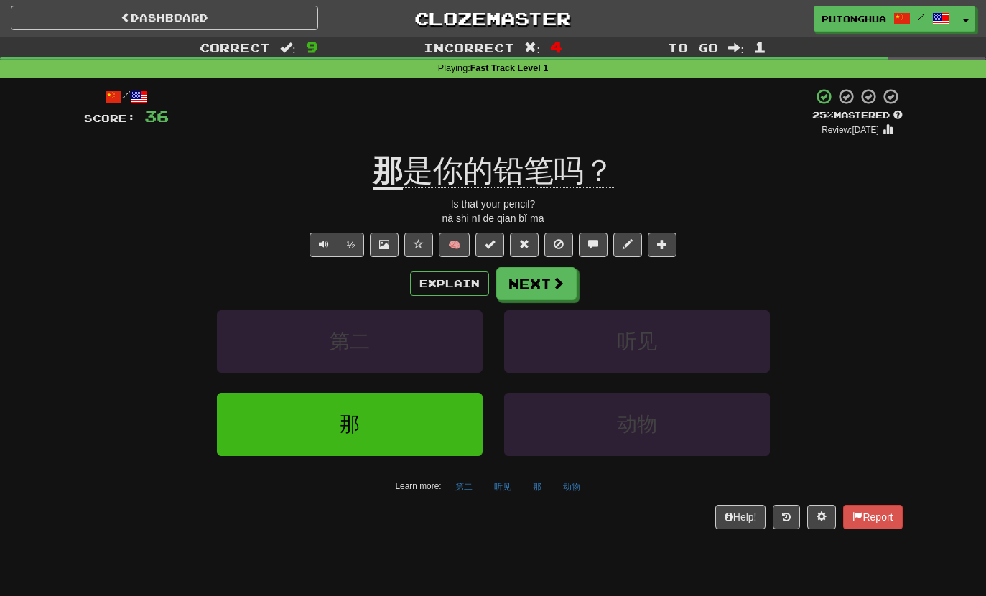
click at [453, 293] on button "Explain" at bounding box center [449, 284] width 79 height 24
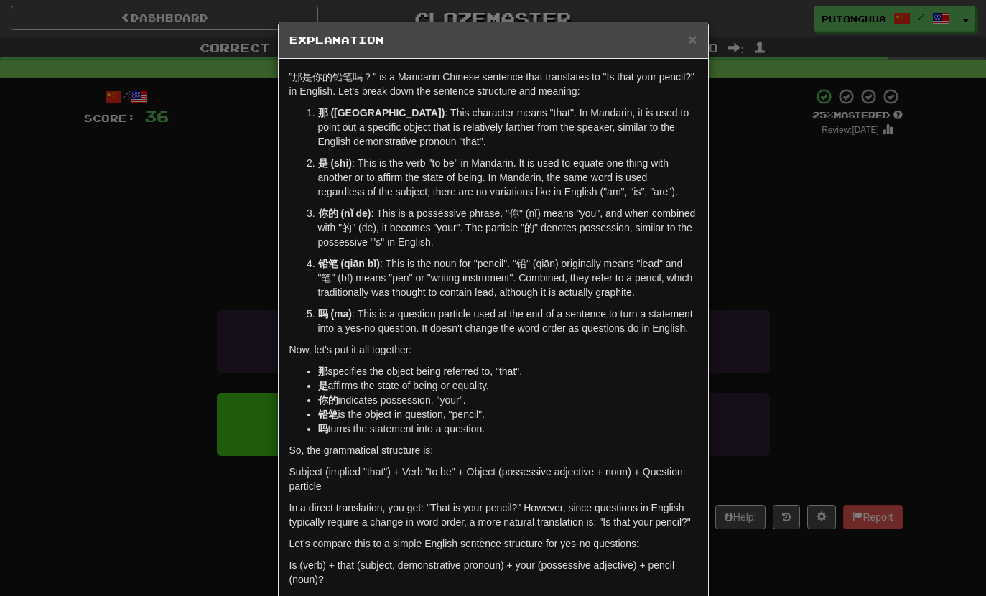
click at [677, 37] on h5 "Explanation" at bounding box center [494, 40] width 408 height 14
click at [708, 22] on div "× Explanation "那是你的铅笔吗？" is a Mandarin Chinese sentence that translates to "Is …" at bounding box center [493, 355] width 431 height 667
click at [685, 34] on h5 "Explanation" at bounding box center [494, 40] width 408 height 14
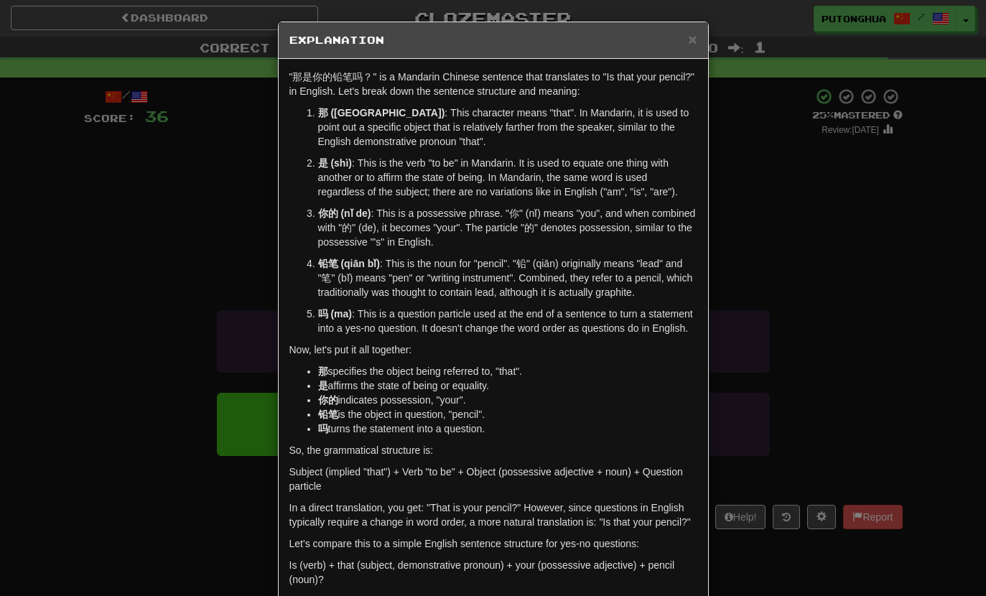
click at [684, 33] on h5 "Explanation" at bounding box center [494, 40] width 408 height 14
click at [698, 30] on div "× Explanation" at bounding box center [494, 40] width 430 height 37
click at [695, 33] on span "×" at bounding box center [692, 39] width 9 height 17
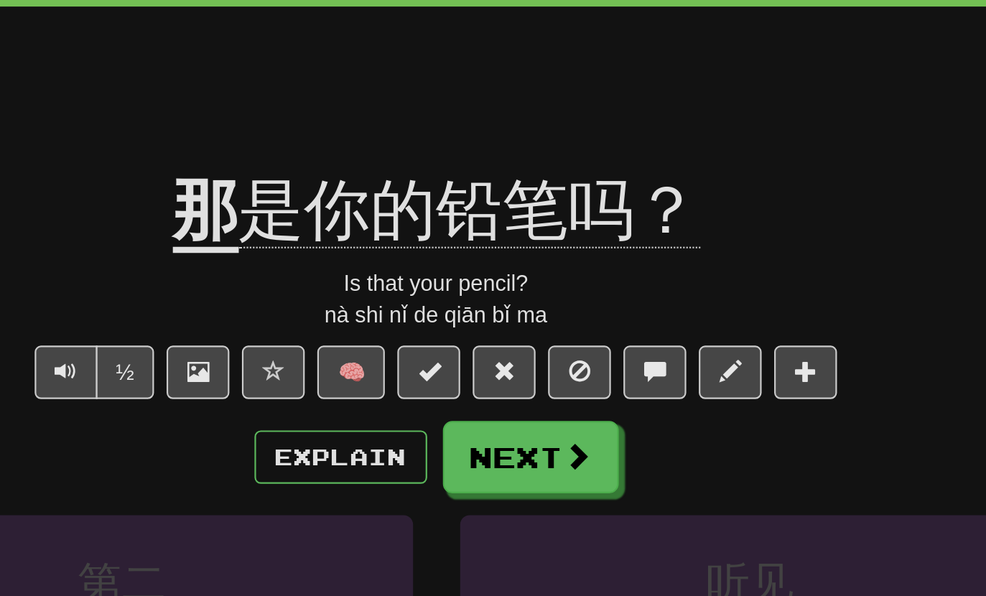
click at [496, 267] on button "Next" at bounding box center [536, 283] width 80 height 33
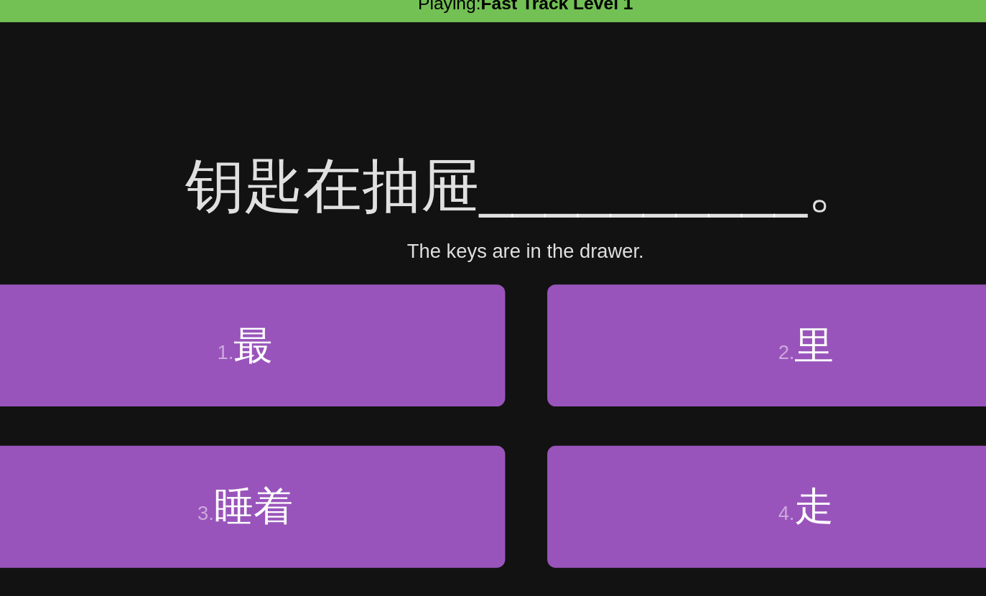
click at [504, 212] on button "2 . 里" at bounding box center [637, 243] width 266 height 63
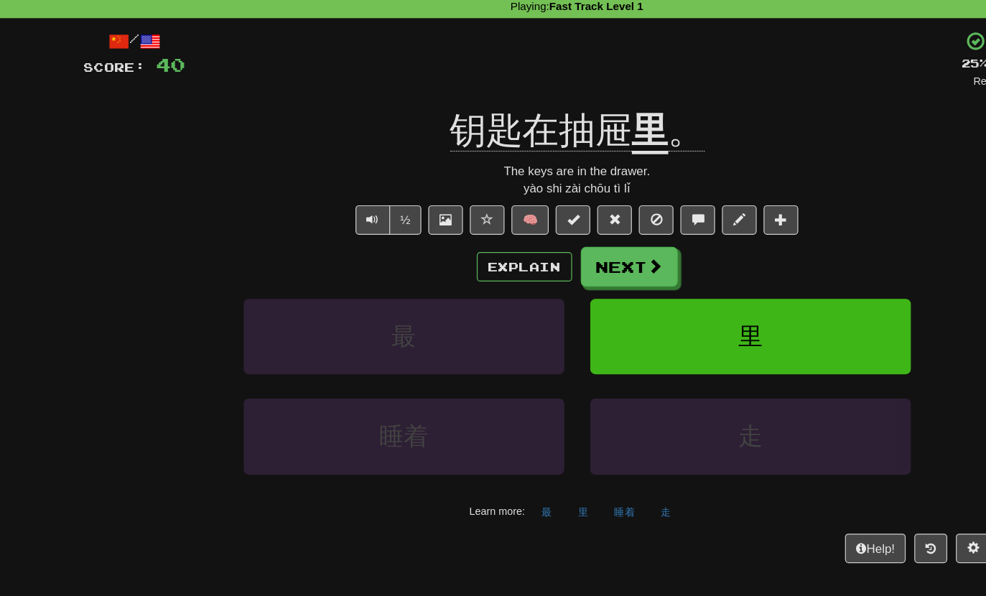
click at [435, 272] on button "Explain" at bounding box center [449, 284] width 79 height 24
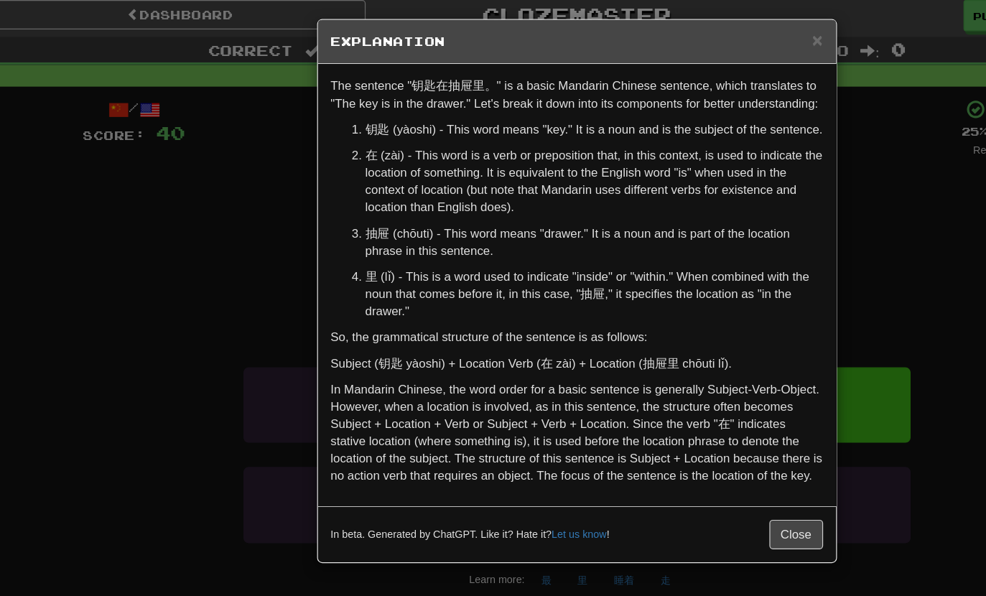
click at [692, 28] on div "× Explanation" at bounding box center [494, 40] width 430 height 37
click at [688, 40] on span "×" at bounding box center [692, 39] width 9 height 17
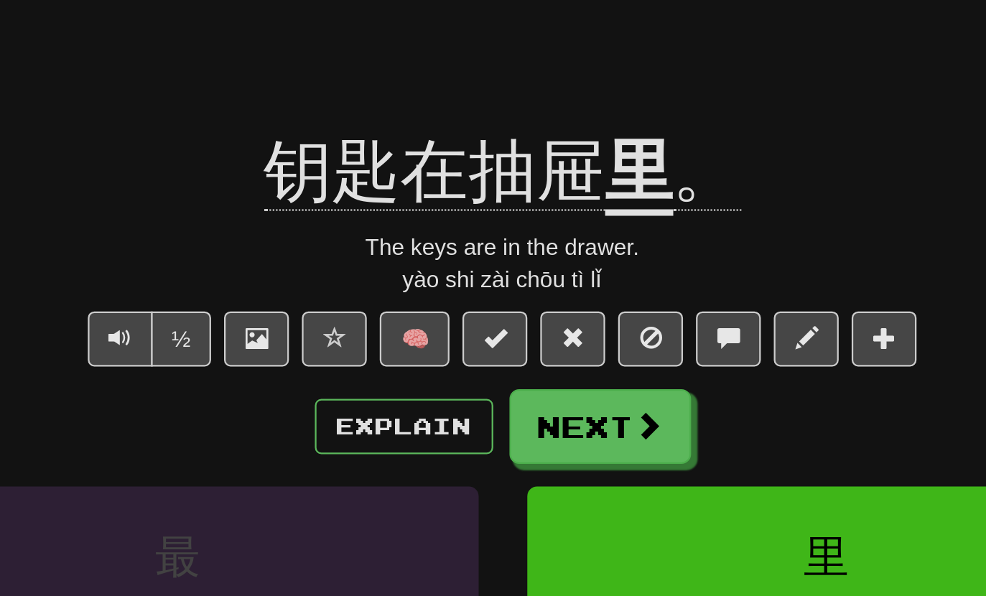
click at [313, 267] on div "Explain Next" at bounding box center [493, 283] width 819 height 33
click at [496, 267] on button "Next" at bounding box center [536, 283] width 80 height 33
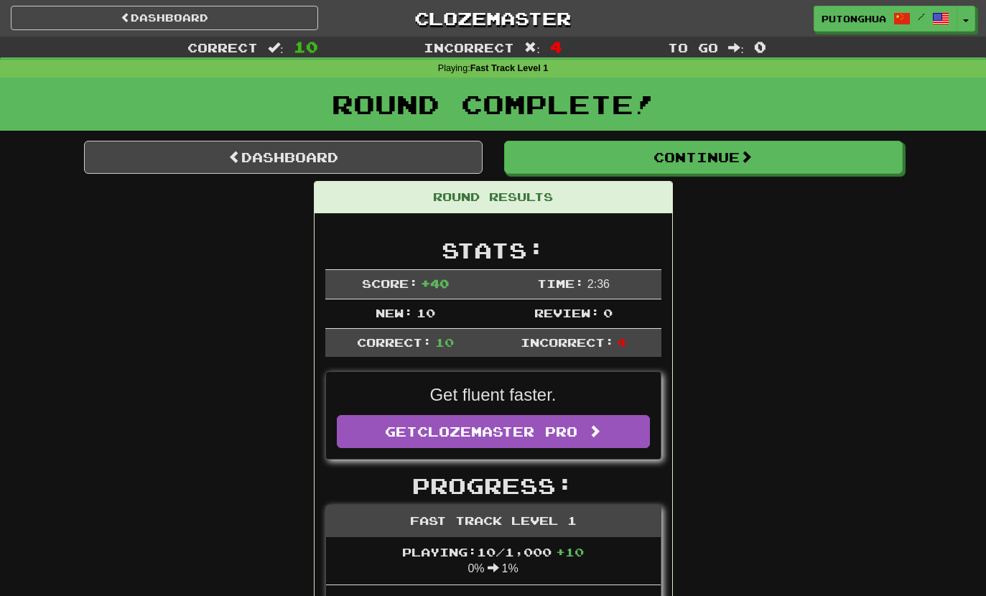
click at [710, 147] on button "Continue" at bounding box center [703, 157] width 399 height 33
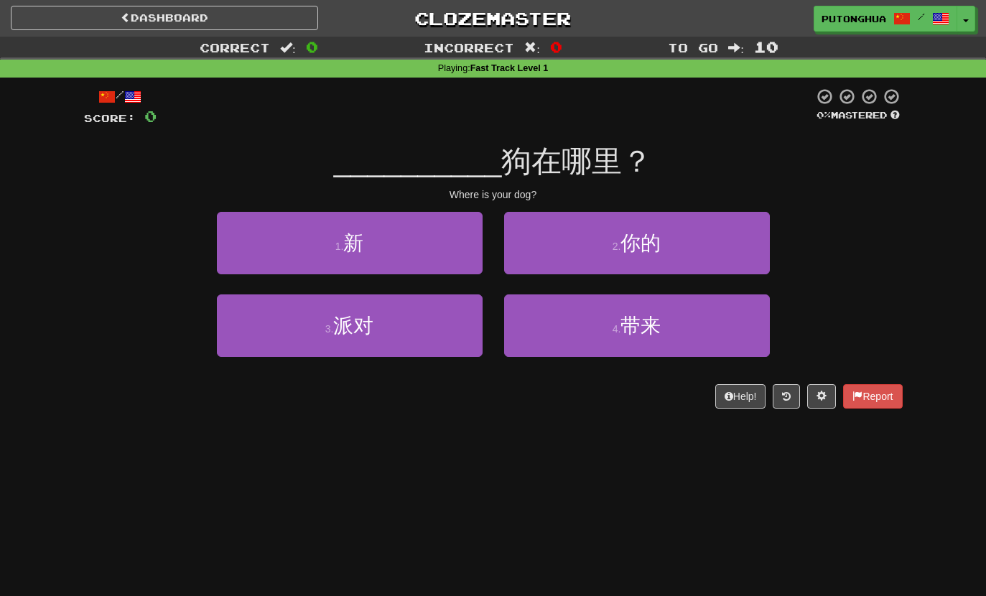
click at [262, 325] on button "3 . 派对" at bounding box center [350, 326] width 266 height 63
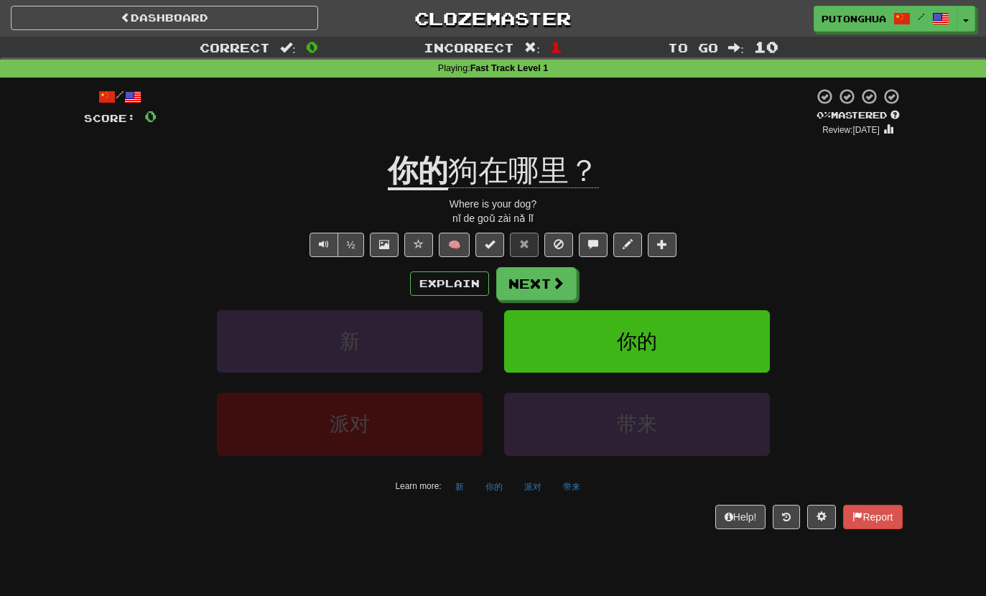
click at [325, 250] on button "Text-to-speech controls" at bounding box center [324, 245] width 29 height 24
click at [466, 281] on button "Explain" at bounding box center [449, 284] width 79 height 24
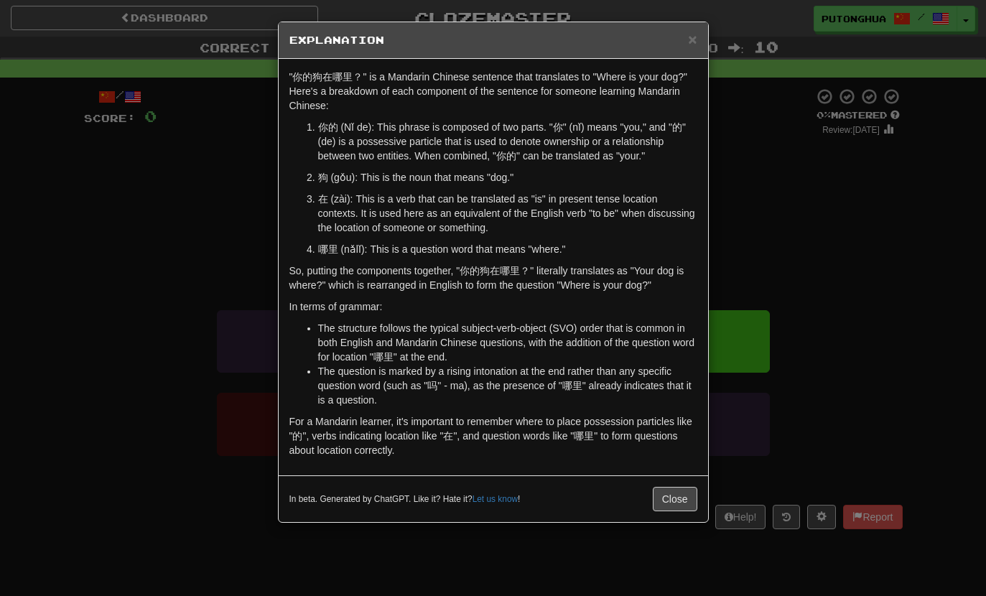
click at [708, 25] on div "× Explanation" at bounding box center [494, 40] width 430 height 37
click at [707, 25] on div "× Explanation" at bounding box center [494, 40] width 430 height 37
click at [697, 32] on span "×" at bounding box center [692, 39] width 9 height 17
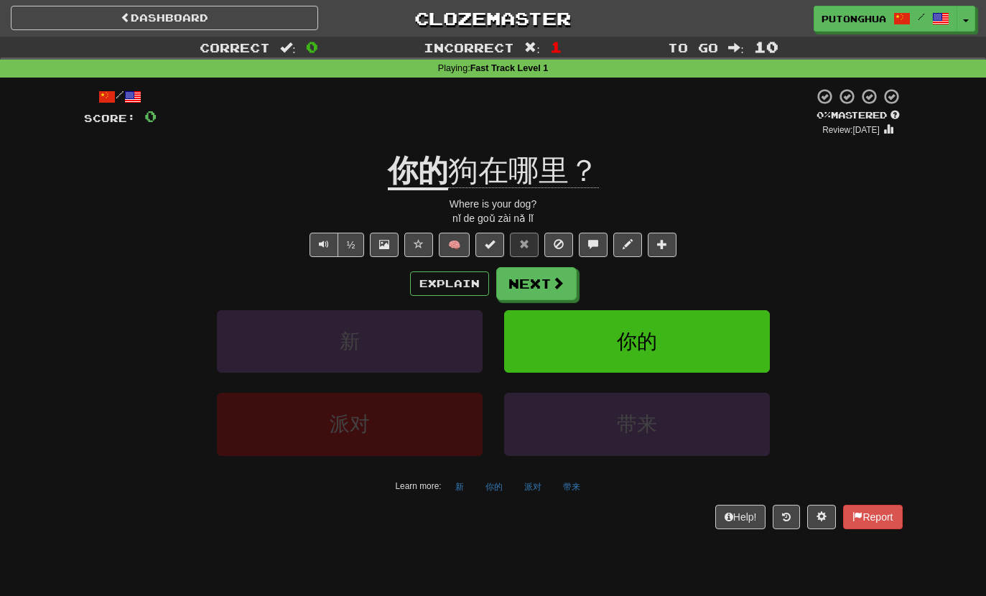
click at [315, 252] on button "Text-to-speech controls" at bounding box center [324, 245] width 29 height 24
click at [316, 249] on button "Text-to-speech controls" at bounding box center [324, 245] width 29 height 24
click at [347, 254] on button "½" at bounding box center [351, 245] width 27 height 24
click at [315, 241] on button "Text-to-speech controls" at bounding box center [324, 245] width 29 height 24
click at [316, 244] on button "Text-to-speech controls" at bounding box center [324, 245] width 29 height 24
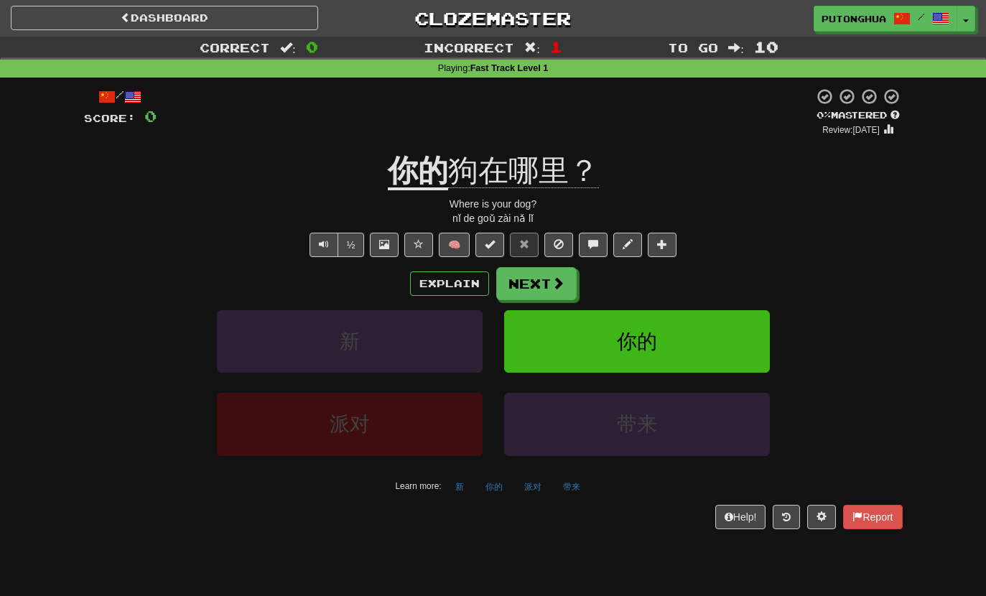
click at [316, 249] on button "Text-to-speech controls" at bounding box center [324, 245] width 29 height 24
click at [323, 239] on span "Text-to-speech controls" at bounding box center [324, 244] width 10 height 10
click at [453, 277] on button "Explain" at bounding box center [449, 284] width 79 height 24
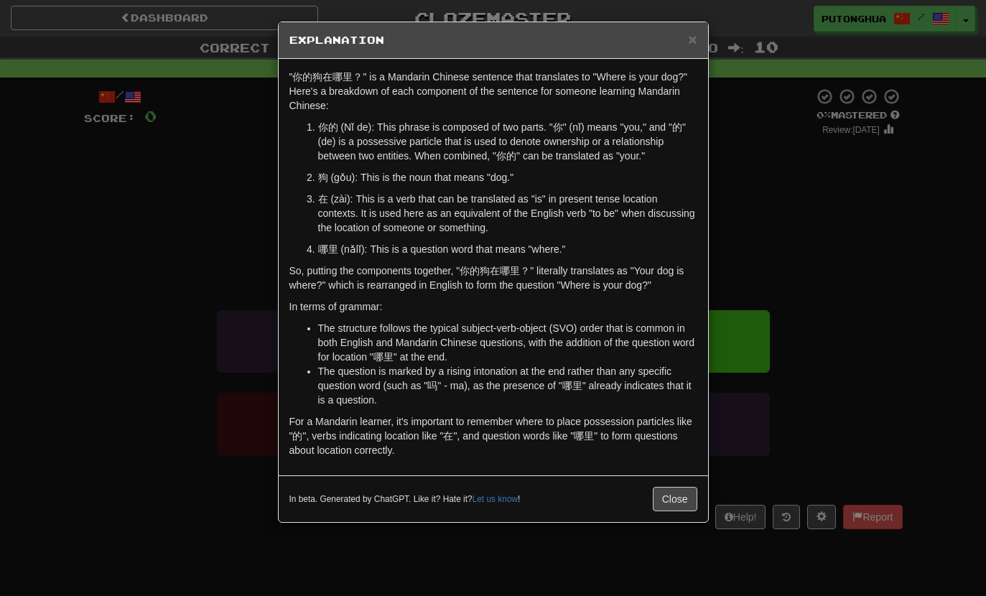
click at [680, 44] on h5 "Explanation" at bounding box center [494, 40] width 408 height 14
click at [699, 29] on div "× Explanation" at bounding box center [494, 40] width 430 height 37
click at [695, 42] on span "×" at bounding box center [692, 39] width 9 height 17
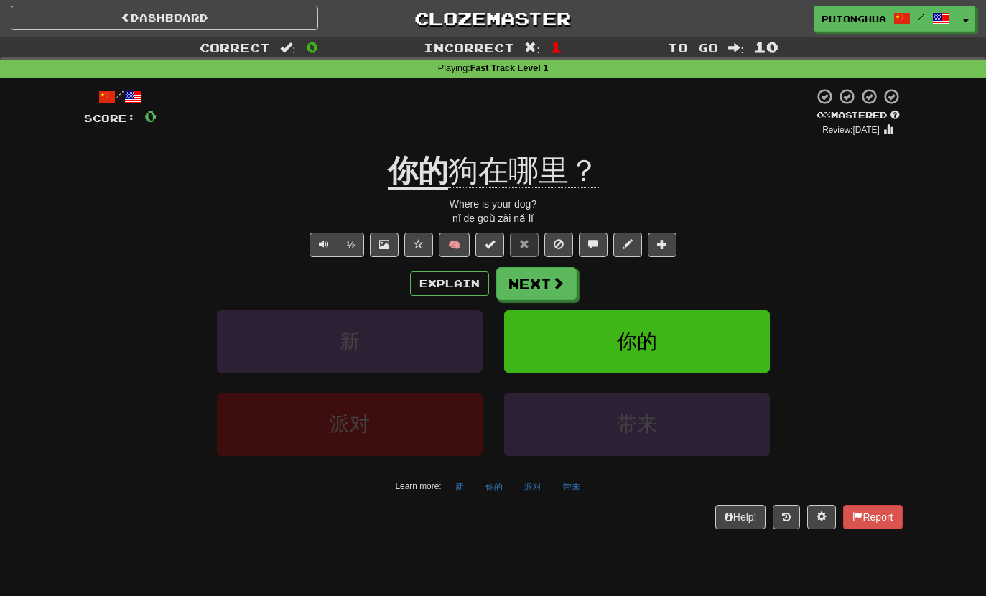
click at [544, 289] on button "Next" at bounding box center [536, 283] width 80 height 33
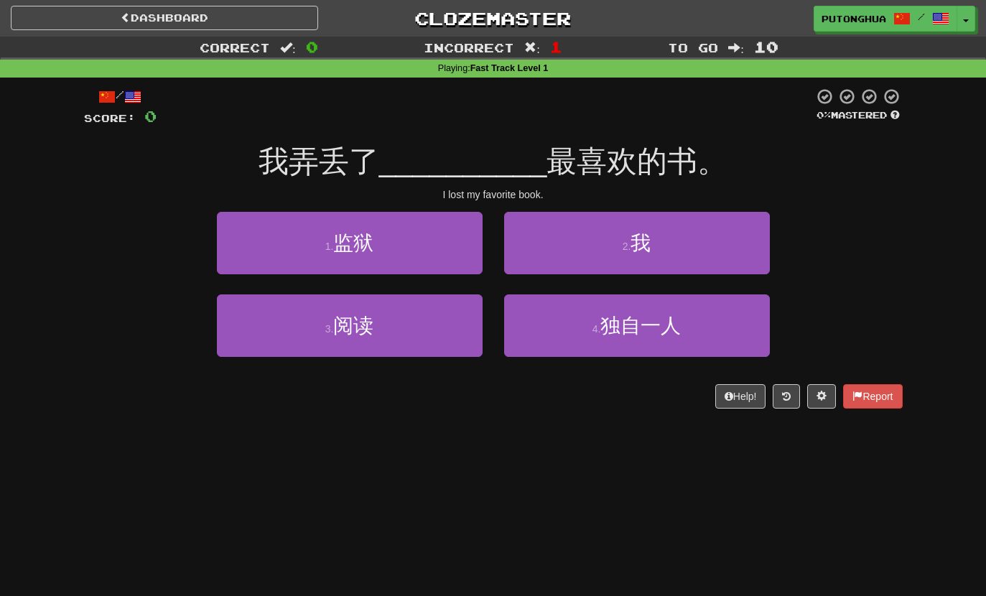
click at [404, 352] on button "3 . 阅读" at bounding box center [350, 326] width 266 height 63
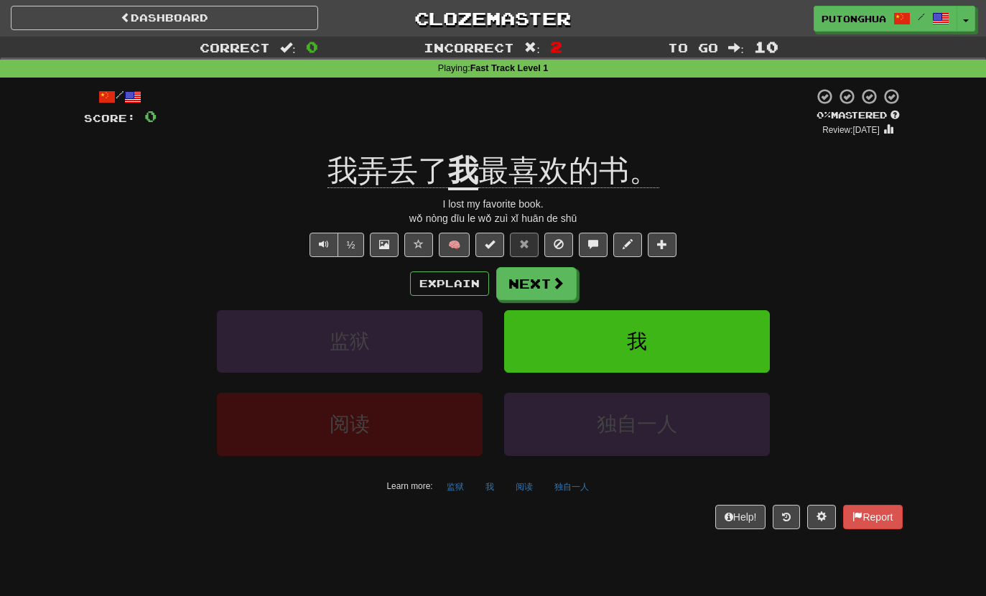
click at [460, 284] on button "Explain" at bounding box center [449, 284] width 79 height 24
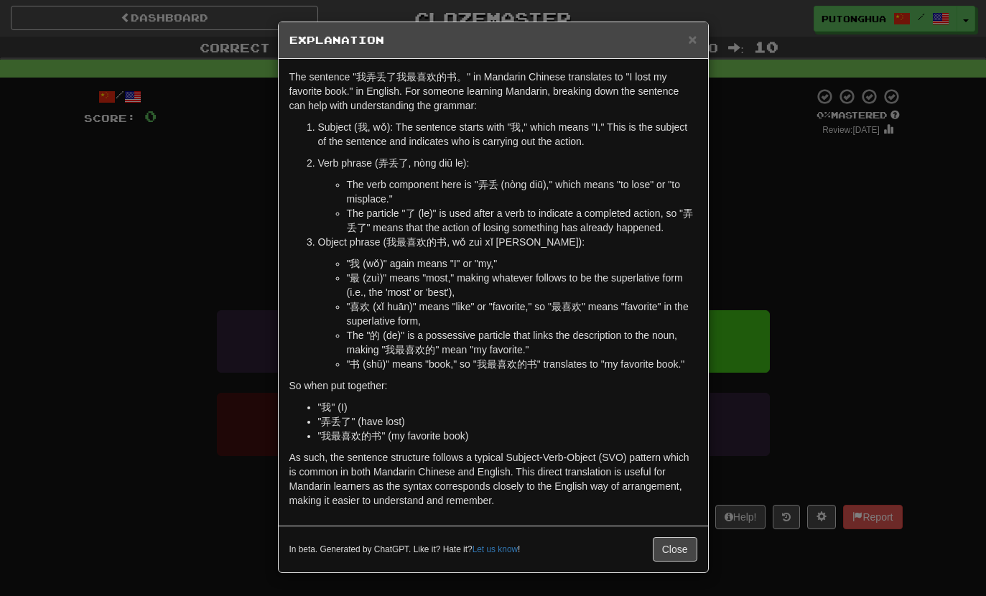
click at [689, 42] on span "×" at bounding box center [692, 39] width 9 height 17
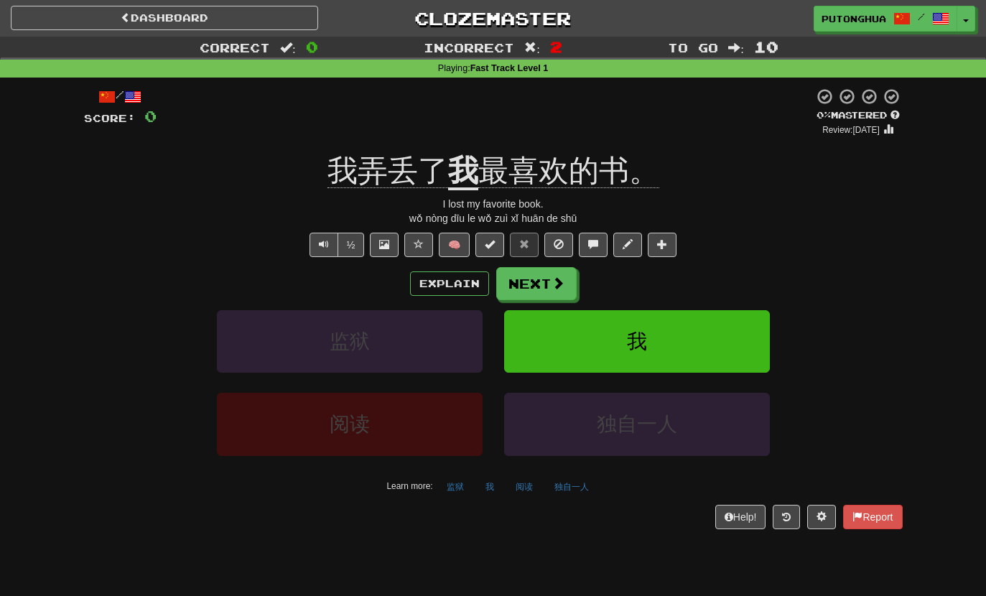
click at [362, 242] on button "½" at bounding box center [351, 245] width 27 height 24
click at [555, 157] on span "最喜欢的书。" at bounding box center [568, 171] width 181 height 34
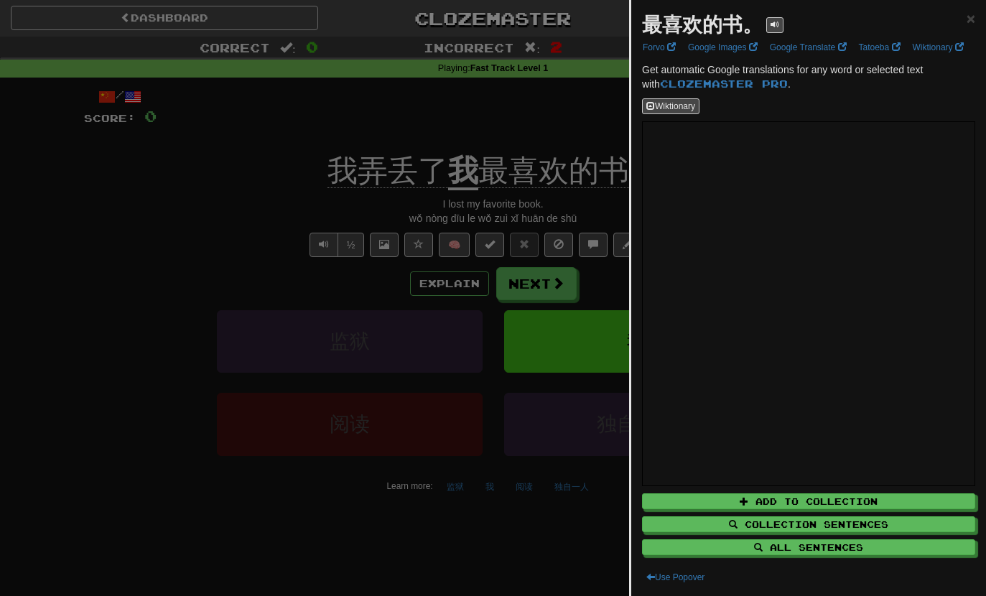
click at [970, 17] on span "×" at bounding box center [971, 18] width 9 height 17
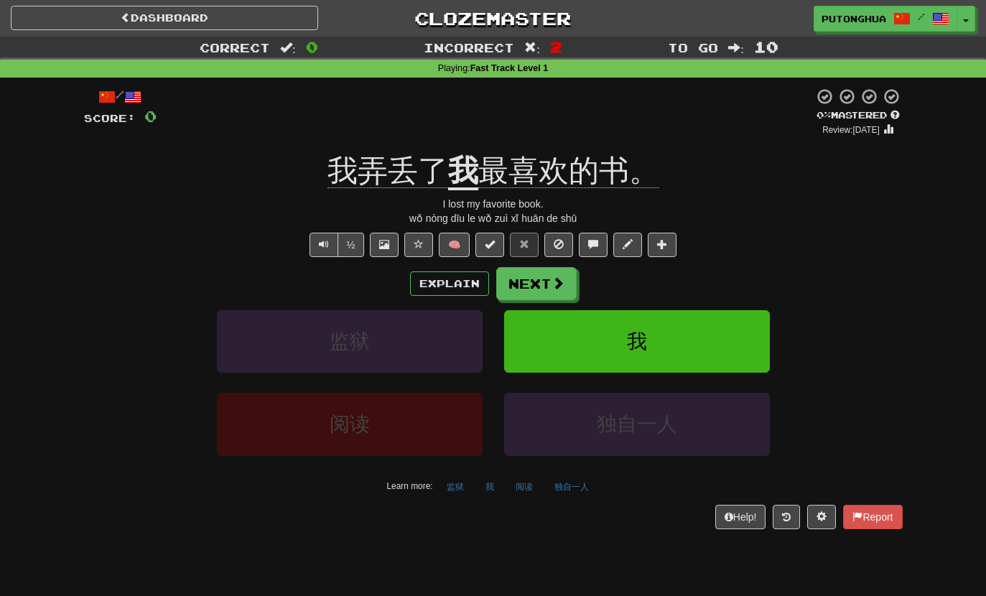
click at [437, 279] on button "Explain" at bounding box center [449, 284] width 79 height 24
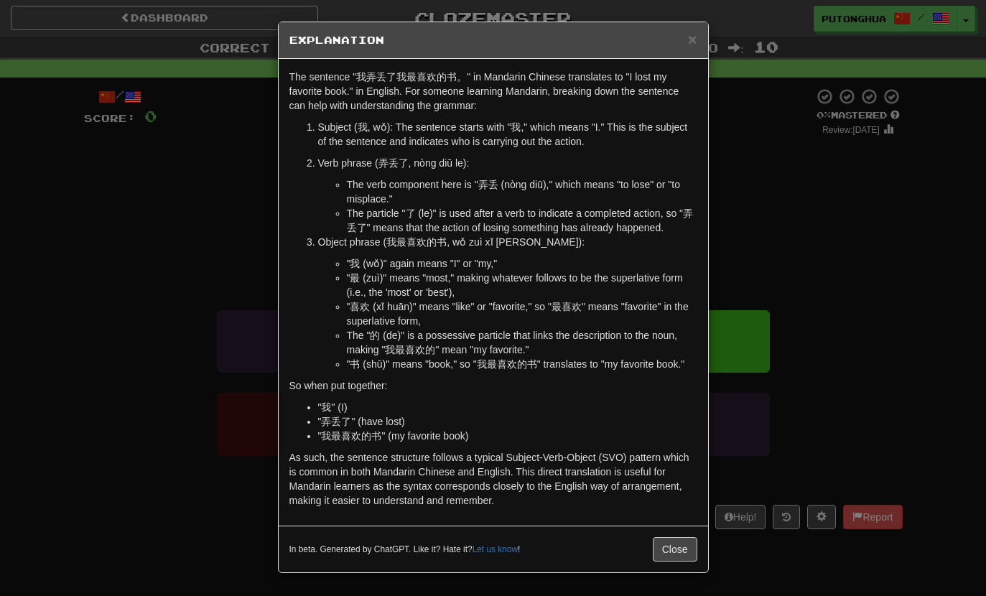
click at [695, 39] on span "×" at bounding box center [692, 39] width 9 height 17
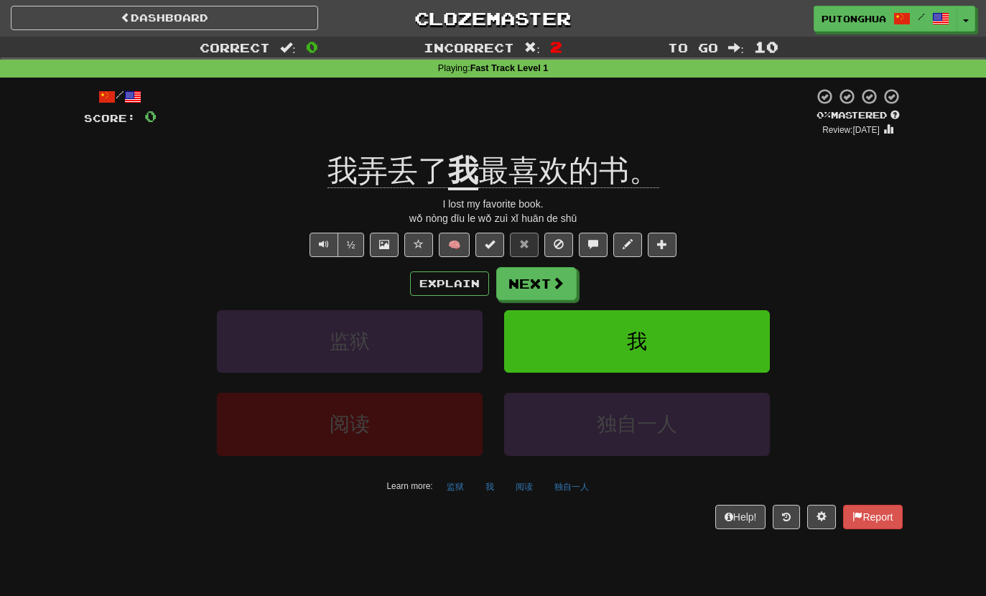
click at [325, 241] on span "Text-to-speech controls" at bounding box center [324, 244] width 10 height 10
click at [335, 245] on button "Text-to-speech controls" at bounding box center [324, 245] width 29 height 24
click at [346, 236] on button "½" at bounding box center [351, 245] width 27 height 24
click at [535, 292] on button "Next" at bounding box center [536, 283] width 80 height 33
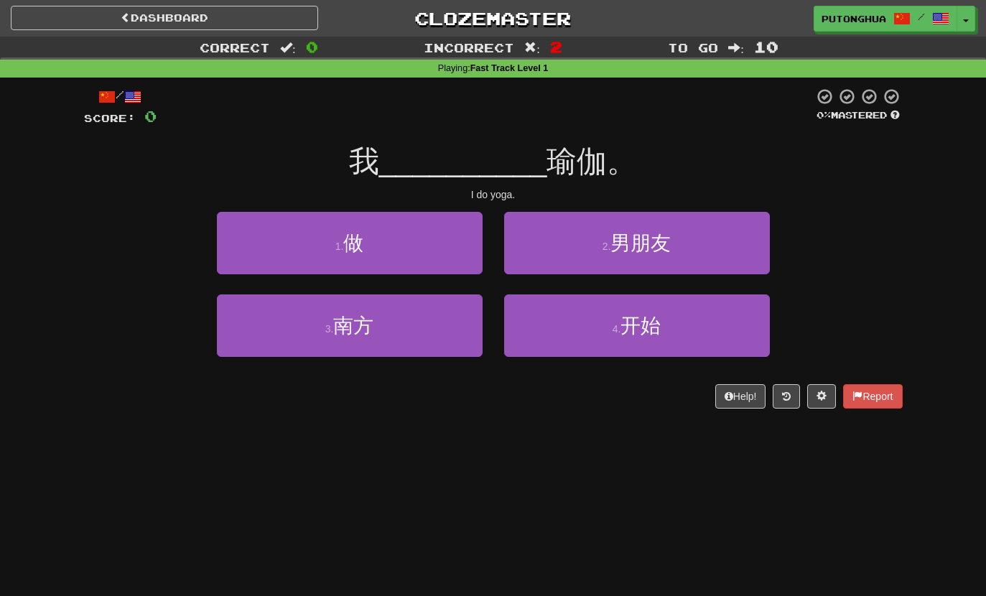
click at [271, 228] on button "1 . 做" at bounding box center [350, 243] width 266 height 63
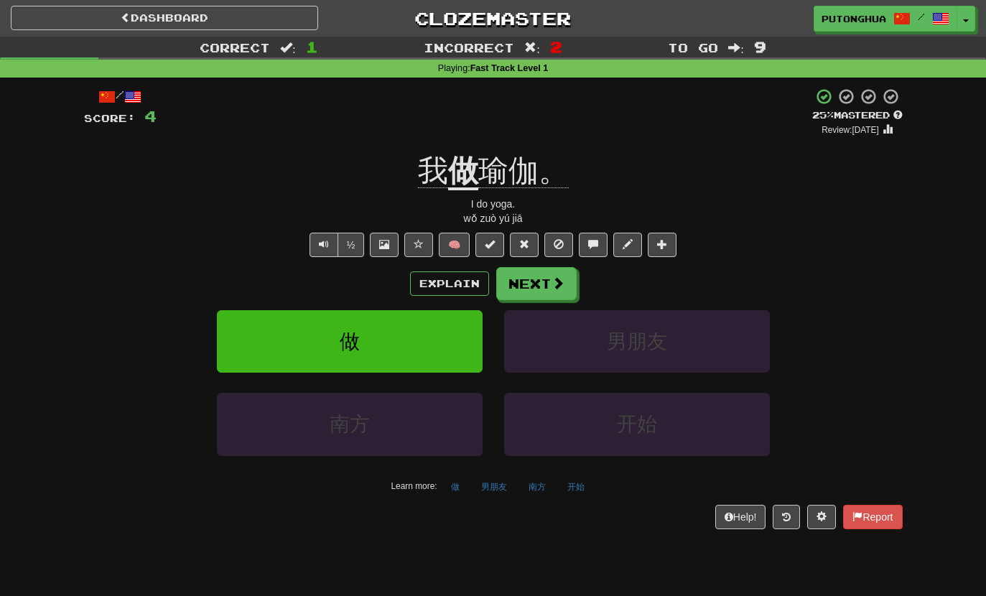
click at [543, 280] on button "Next" at bounding box center [536, 283] width 80 height 33
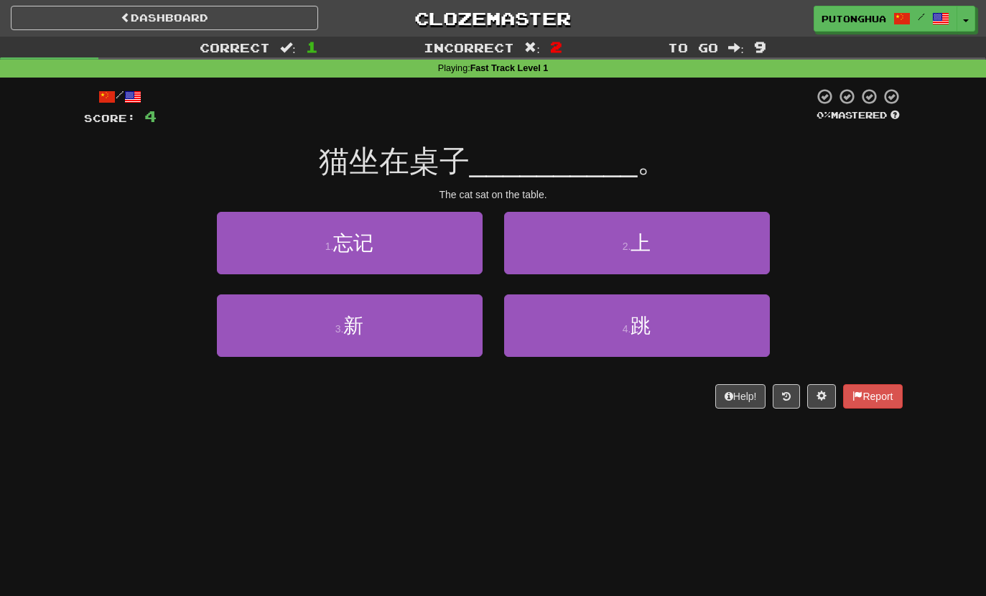
click at [710, 244] on button "2 . 上" at bounding box center [637, 243] width 266 height 63
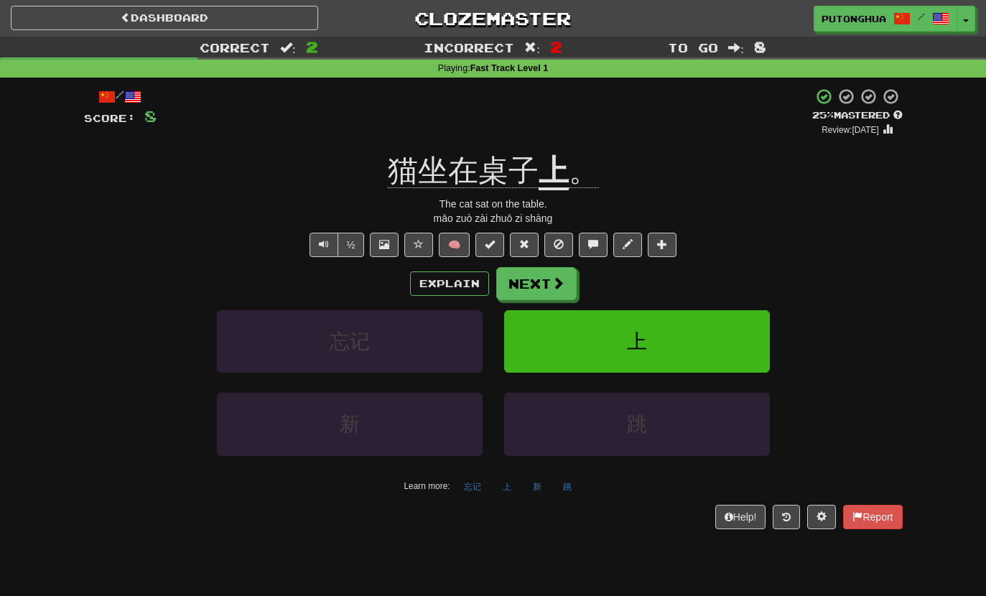
click at [476, 290] on button "Explain" at bounding box center [449, 284] width 79 height 24
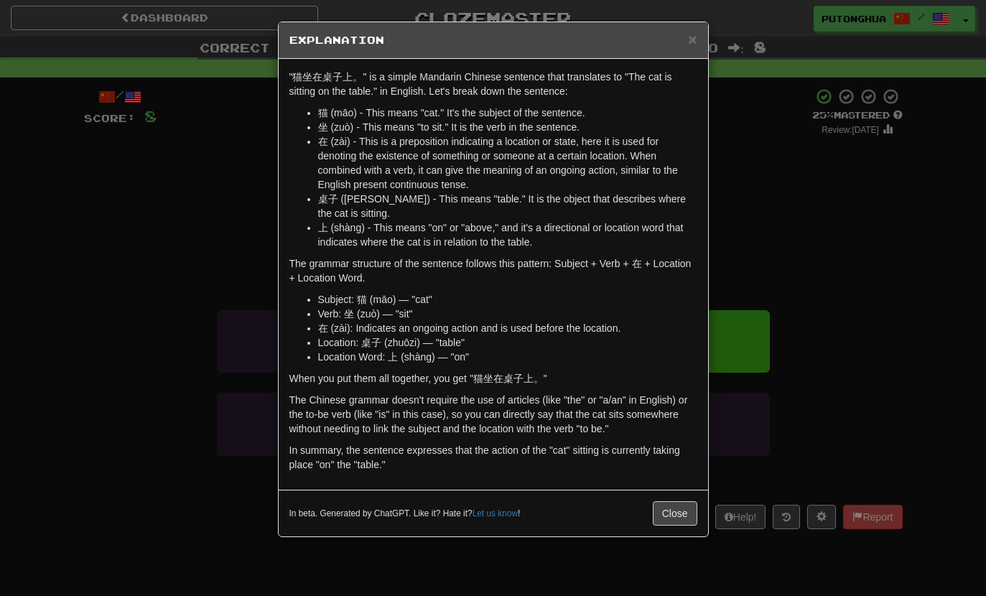
click at [697, 39] on span "×" at bounding box center [692, 39] width 9 height 17
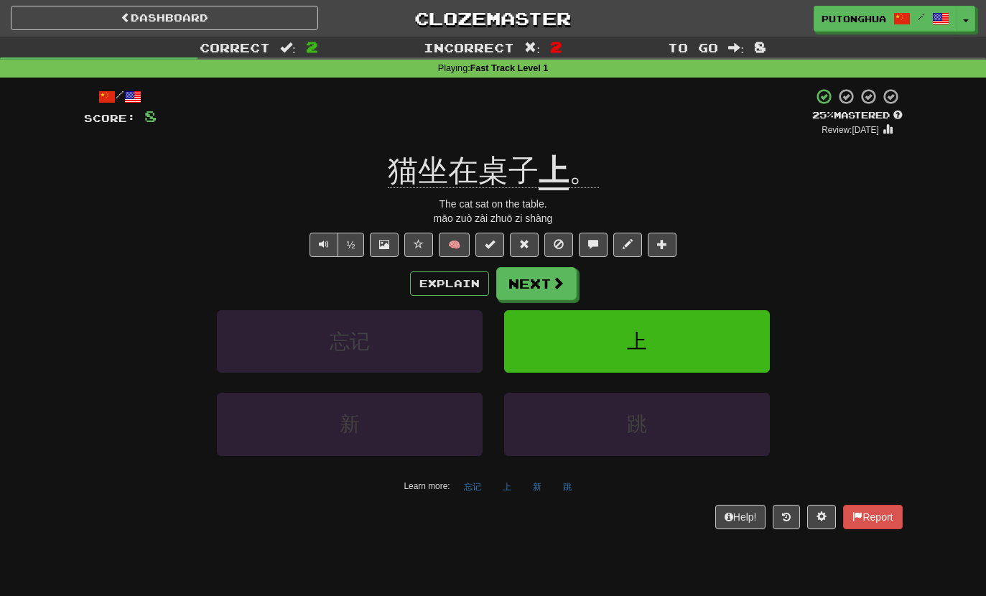
click at [552, 294] on button "Next" at bounding box center [536, 283] width 80 height 33
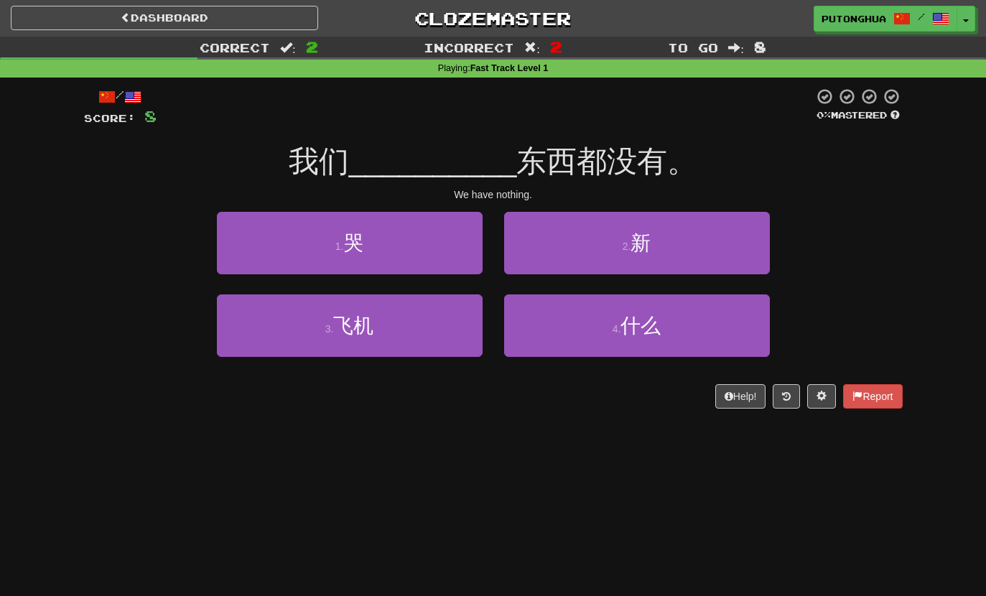
click at [598, 354] on button "4 . 什么" at bounding box center [637, 326] width 266 height 63
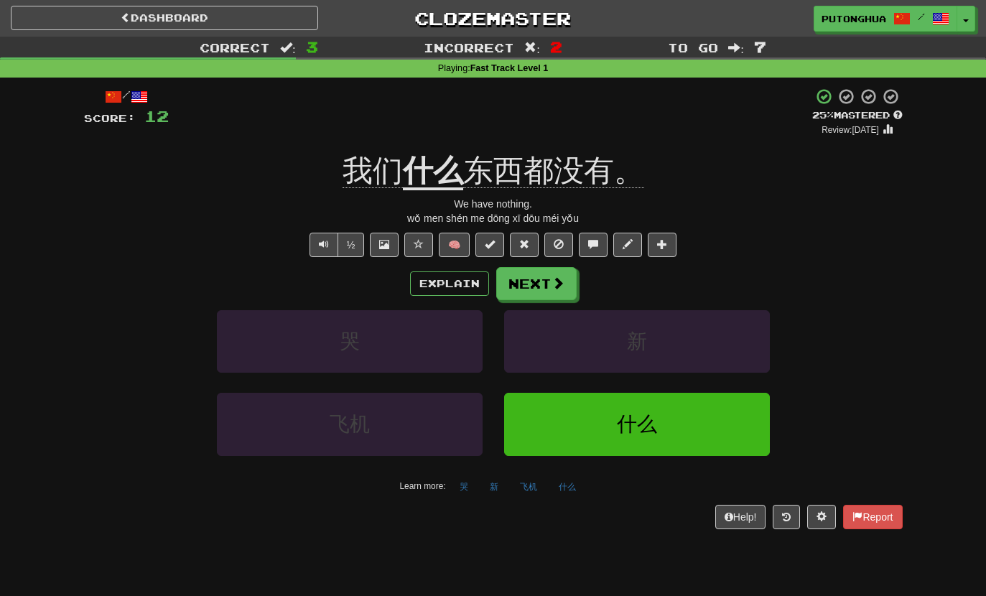
click at [444, 291] on button "Explain" at bounding box center [449, 284] width 79 height 24
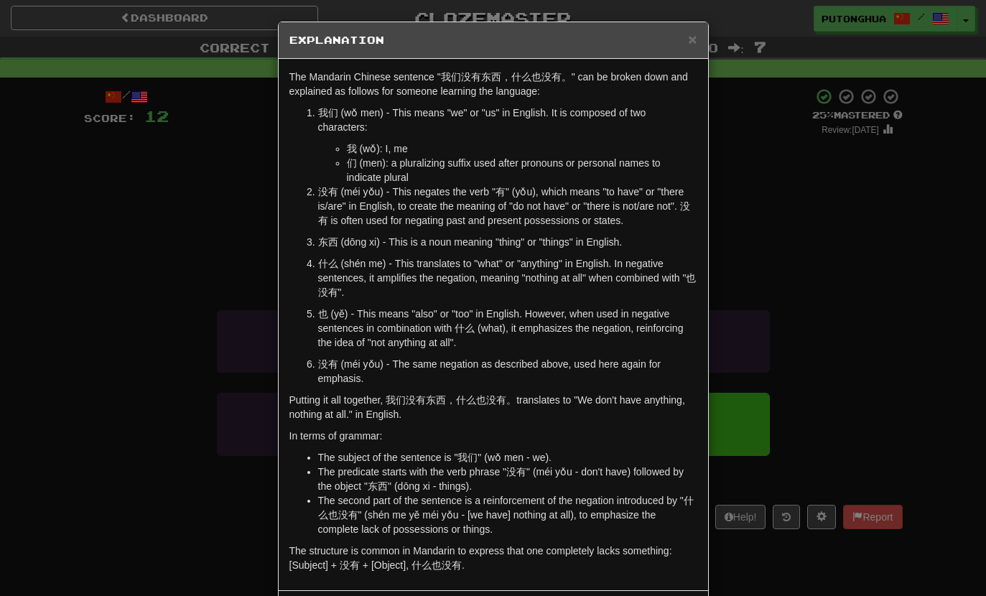
click at [691, 47] on span "×" at bounding box center [692, 39] width 9 height 17
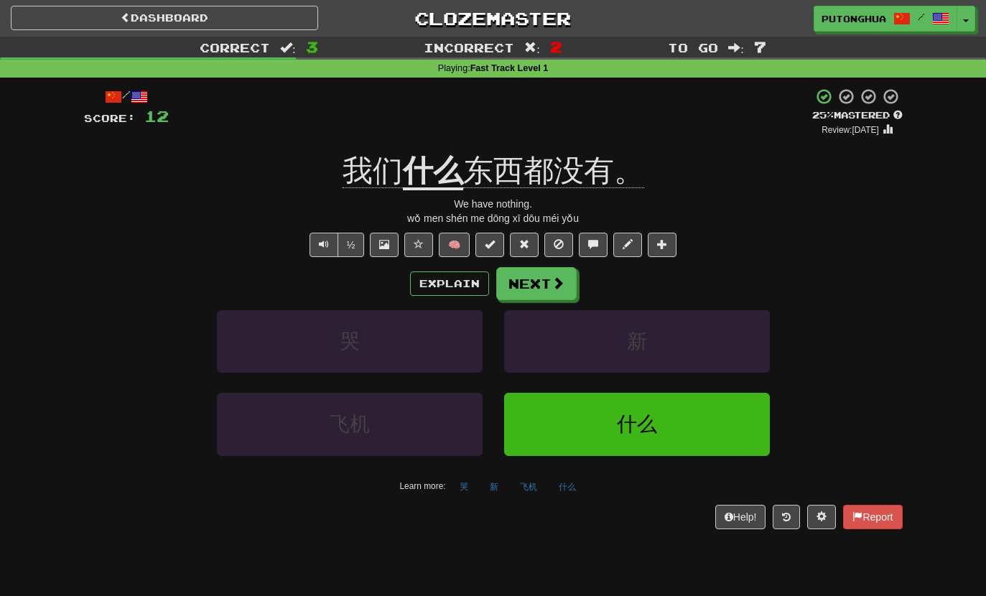
click at [457, 279] on button "Explain" at bounding box center [449, 284] width 79 height 24
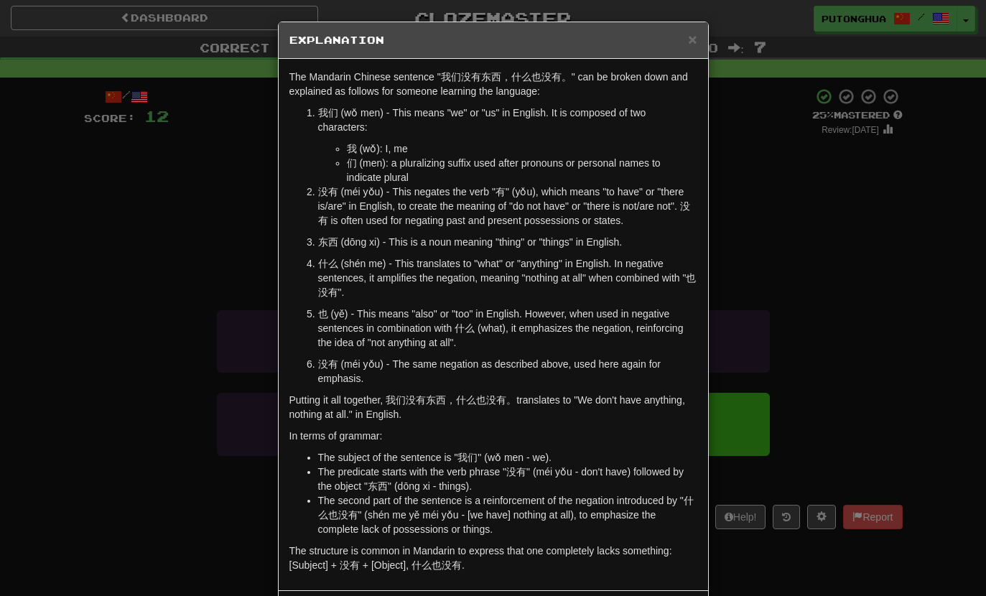
click at [674, 40] on h5 "Explanation" at bounding box center [494, 40] width 408 height 14
click at [682, 48] on div "× Explanation" at bounding box center [494, 40] width 430 height 37
click at [696, 35] on span "×" at bounding box center [692, 39] width 9 height 17
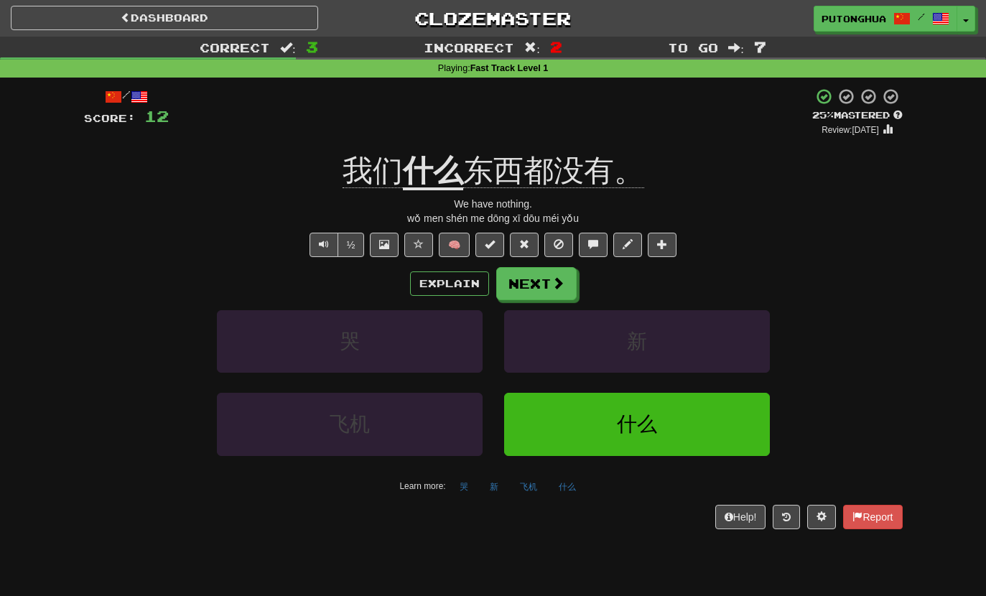
click at [446, 279] on button "Explain" at bounding box center [449, 284] width 79 height 24
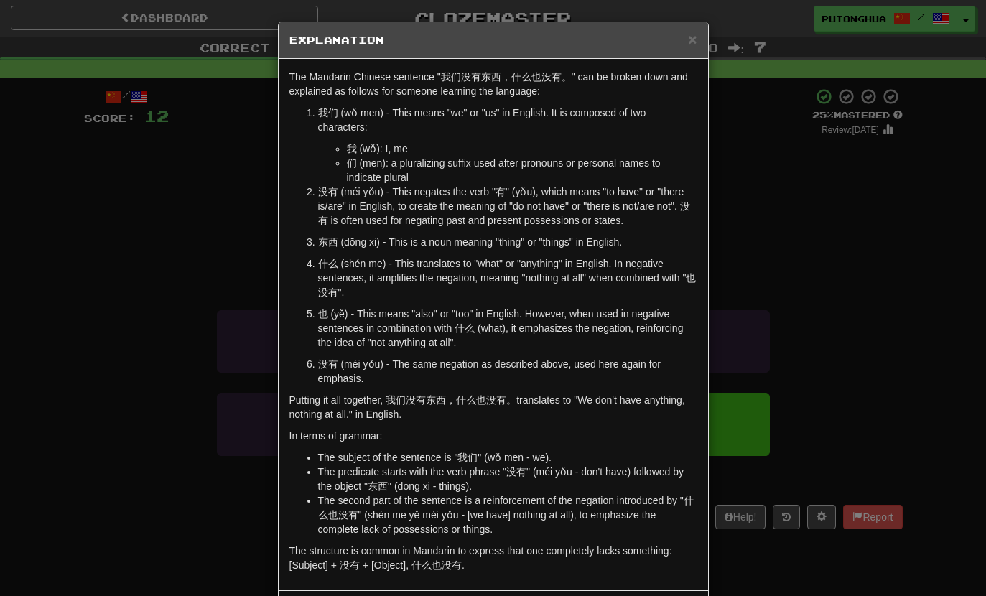
click at [700, 30] on div "× Explanation" at bounding box center [494, 40] width 430 height 37
click at [700, 29] on div "× Explanation" at bounding box center [494, 40] width 430 height 37
click at [707, 43] on div "× Explanation" at bounding box center [494, 40] width 430 height 37
click at [706, 42] on div "× Explanation" at bounding box center [494, 40] width 430 height 37
click at [688, 40] on span "×" at bounding box center [692, 39] width 9 height 17
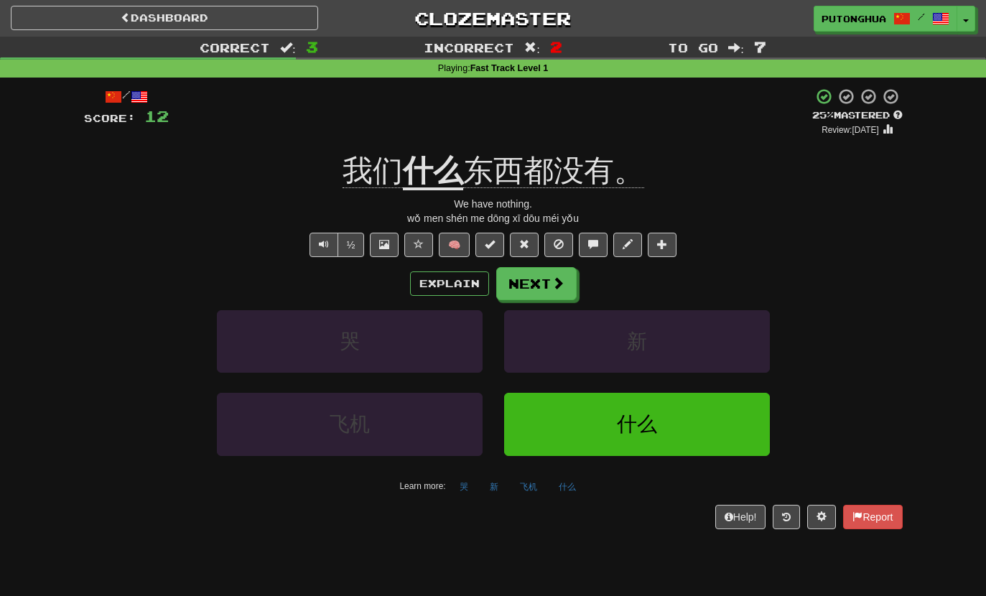
click at [555, 281] on span at bounding box center [558, 283] width 13 height 13
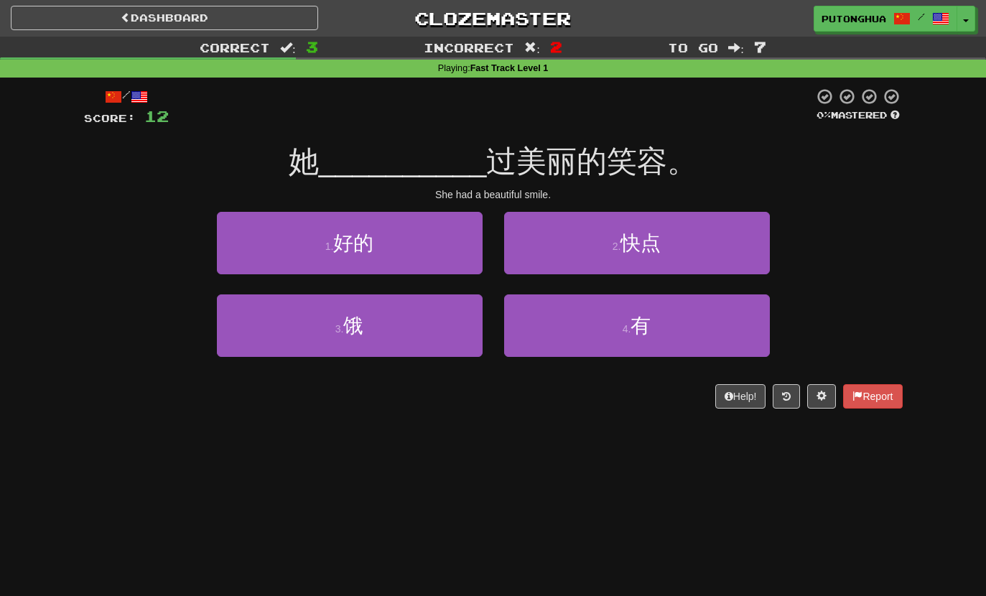
click at [568, 313] on button "4 . 有" at bounding box center [637, 326] width 266 height 63
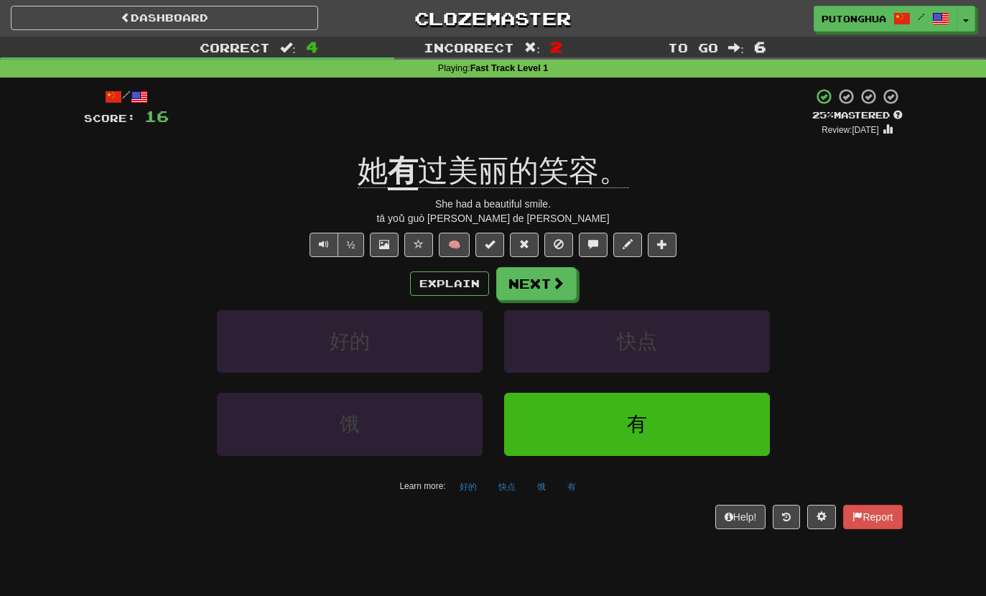
click at [329, 242] on button "Text-to-speech controls" at bounding box center [324, 245] width 29 height 24
click at [455, 284] on button "Explain" at bounding box center [449, 284] width 79 height 24
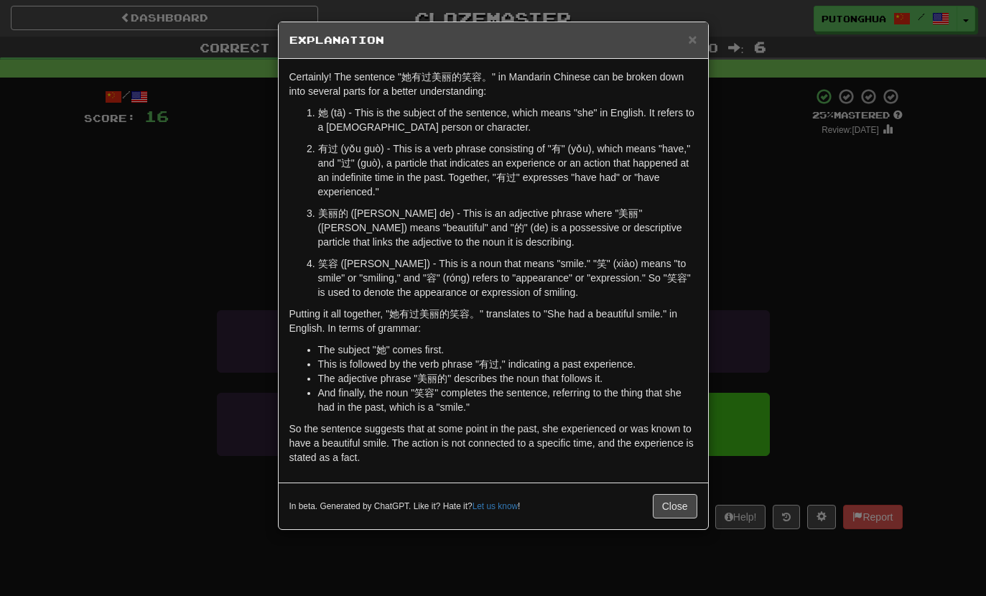
click at [682, 49] on div "× Explanation" at bounding box center [494, 40] width 430 height 37
click at [682, 48] on div "× Explanation" at bounding box center [494, 40] width 430 height 37
click at [682, 50] on div "× Explanation" at bounding box center [494, 40] width 430 height 37
click at [677, 37] on h5 "Explanation" at bounding box center [494, 40] width 408 height 14
click at [695, 31] on span "×" at bounding box center [692, 39] width 9 height 17
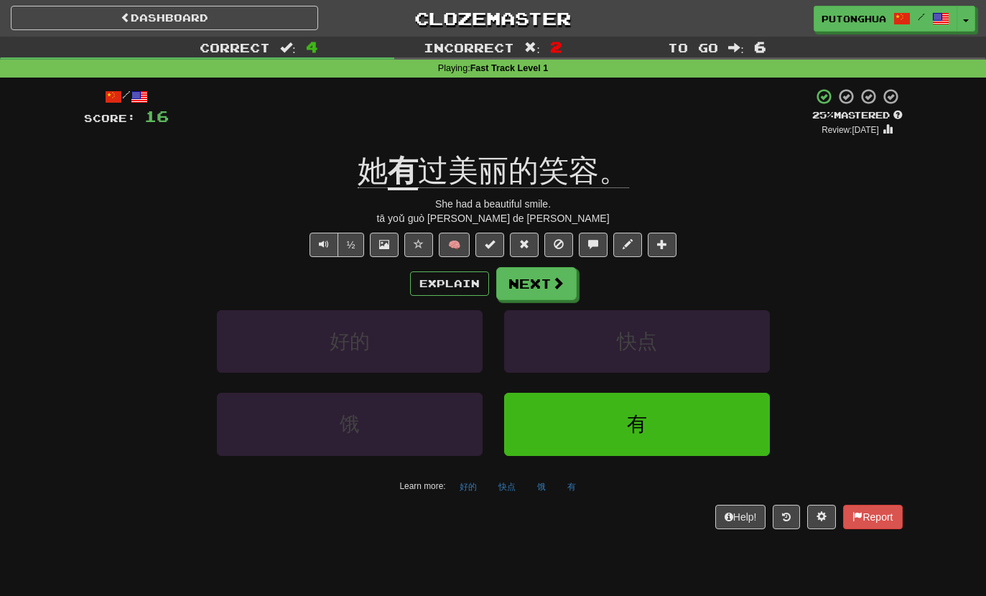
click at [528, 284] on button "Next" at bounding box center [536, 283] width 80 height 33
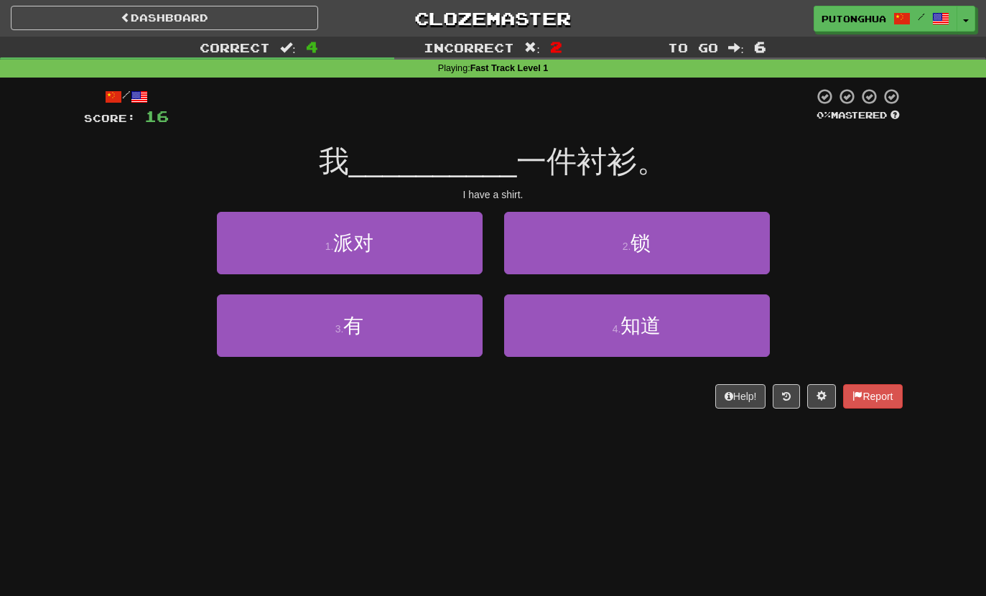
click at [359, 341] on button "3 . 有" at bounding box center [350, 326] width 266 height 63
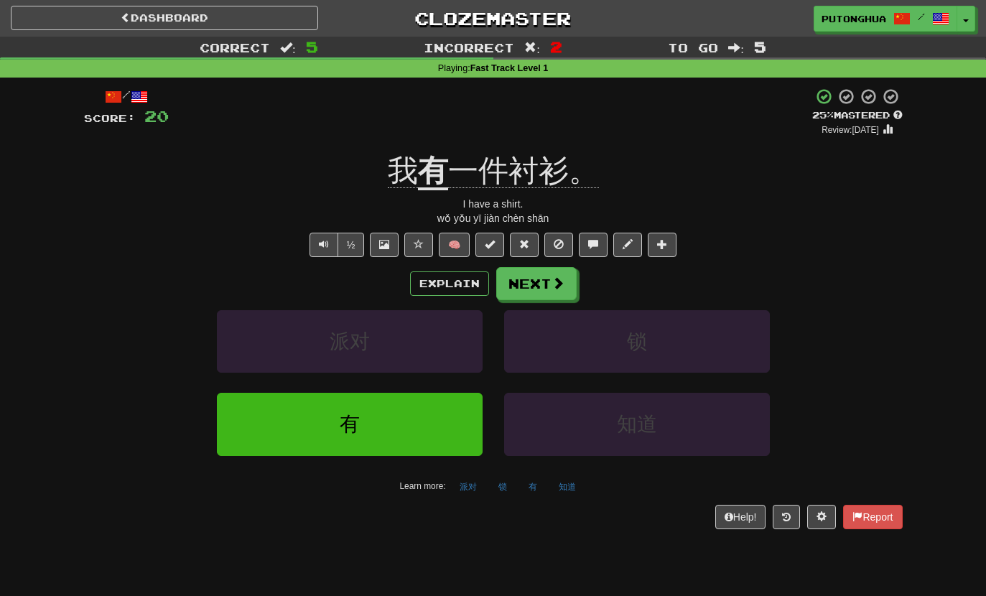
click at [453, 279] on button "Explain" at bounding box center [449, 284] width 79 height 24
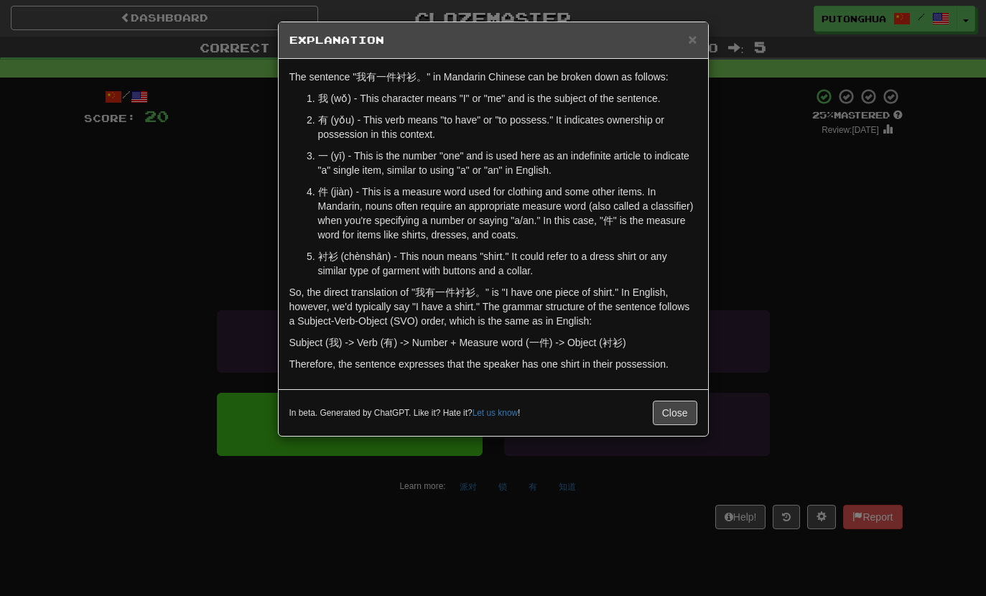
click at [680, 57] on div "× Explanation" at bounding box center [494, 40] width 430 height 37
click at [687, 47] on h5 "Explanation" at bounding box center [494, 40] width 408 height 14
click at [716, 38] on div "× Explanation The sentence "我有一件衬衫。" in Mandarin Chinese can be broken down as …" at bounding box center [493, 298] width 986 height 596
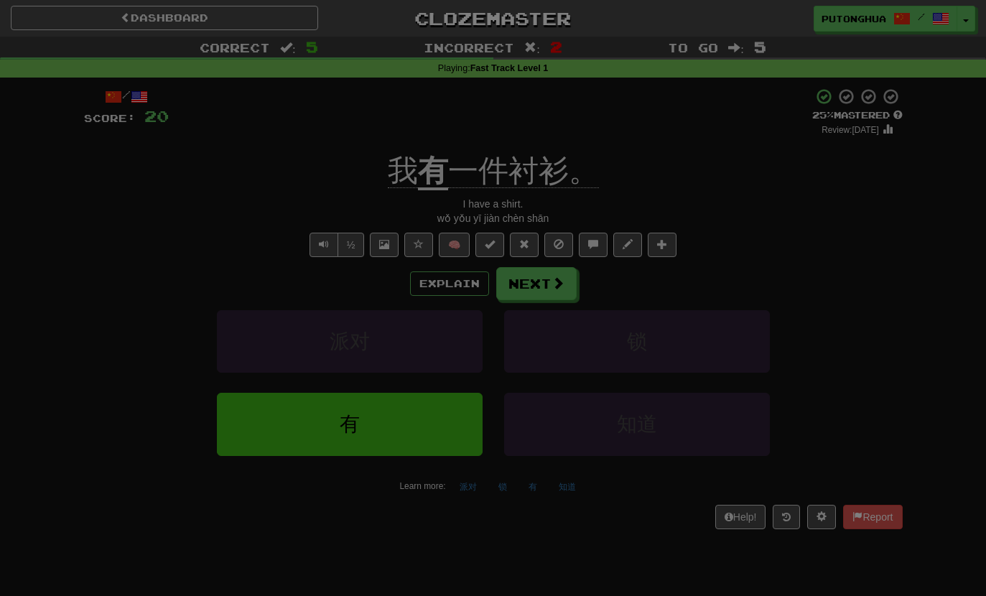
click at [716, 37] on div at bounding box center [493, 298] width 986 height 596
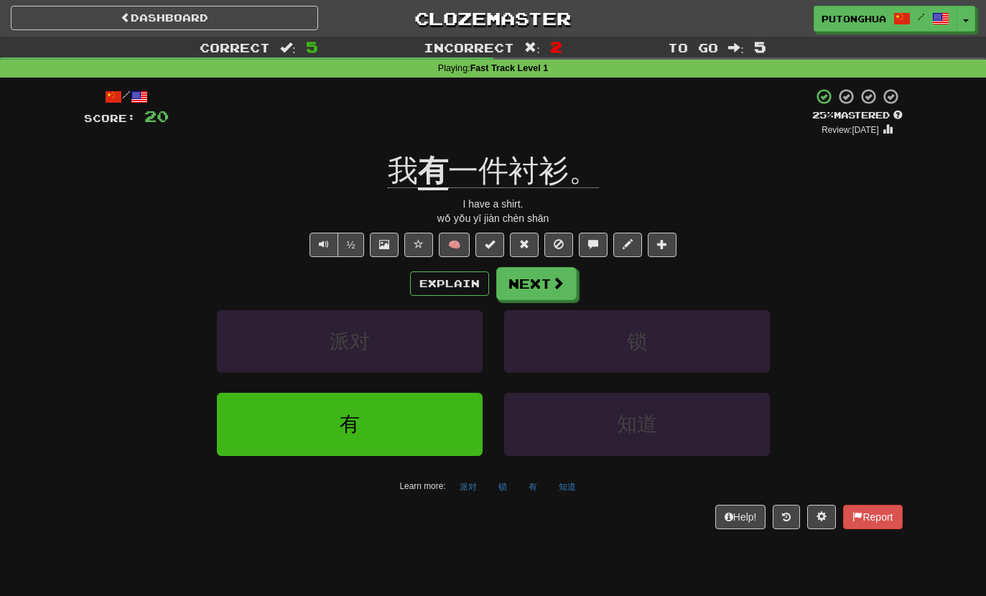
click at [469, 279] on button "Explain" at bounding box center [449, 284] width 79 height 24
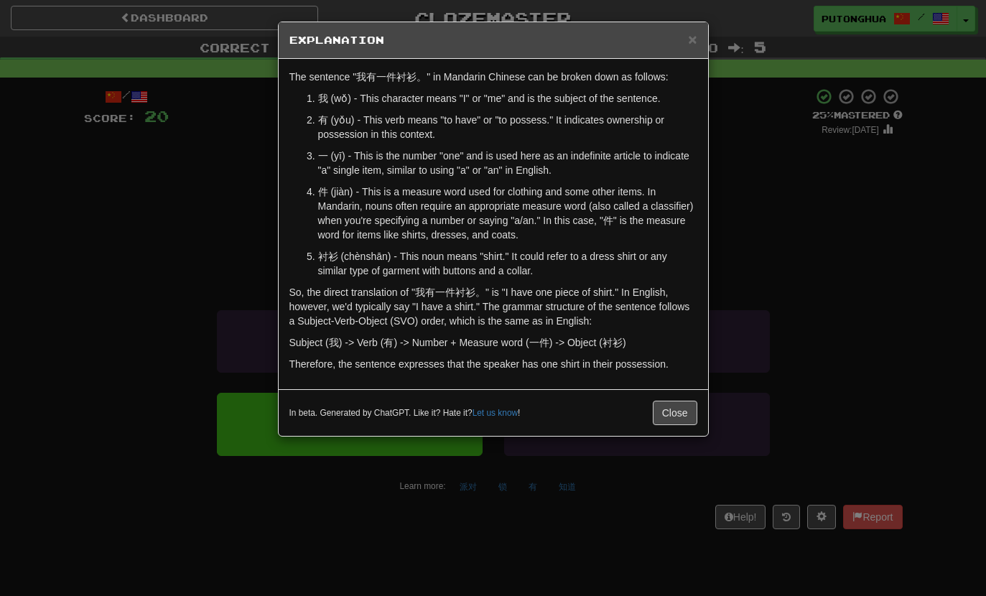
click at [697, 31] on span "×" at bounding box center [692, 39] width 9 height 17
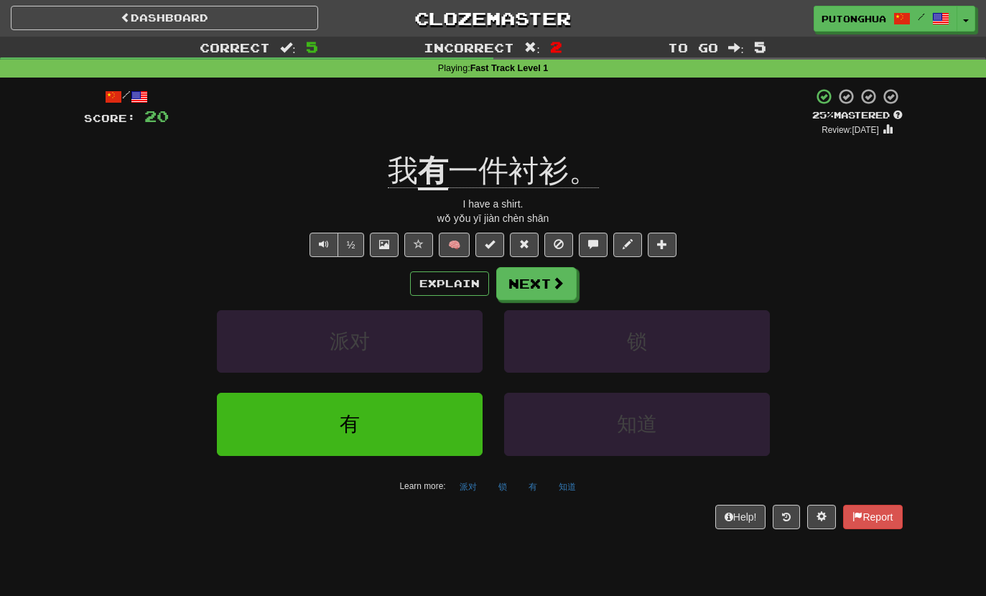
click at [552, 283] on span at bounding box center [558, 283] width 13 height 13
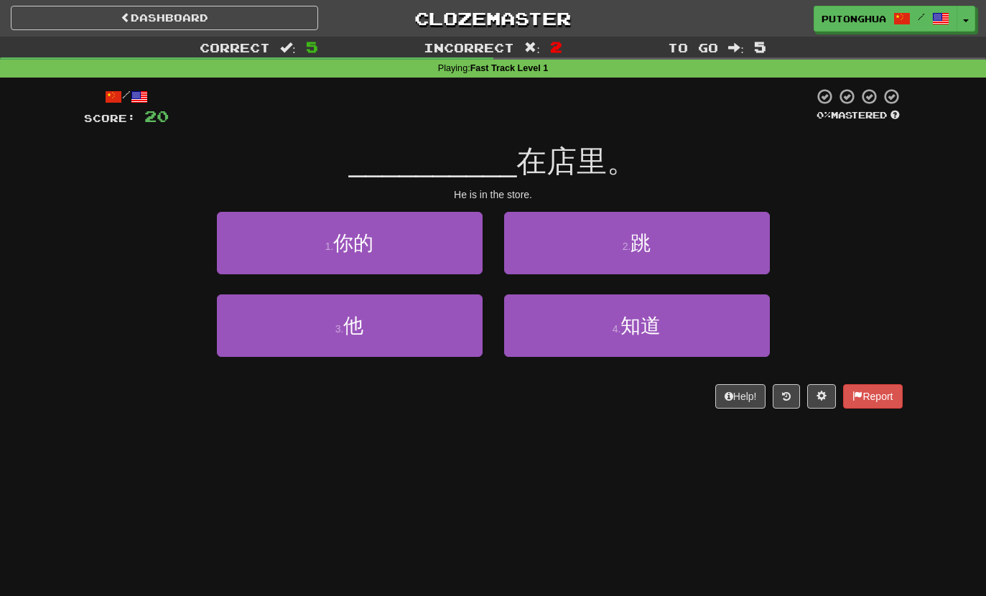
click at [325, 352] on button "3 . 他" at bounding box center [350, 326] width 266 height 63
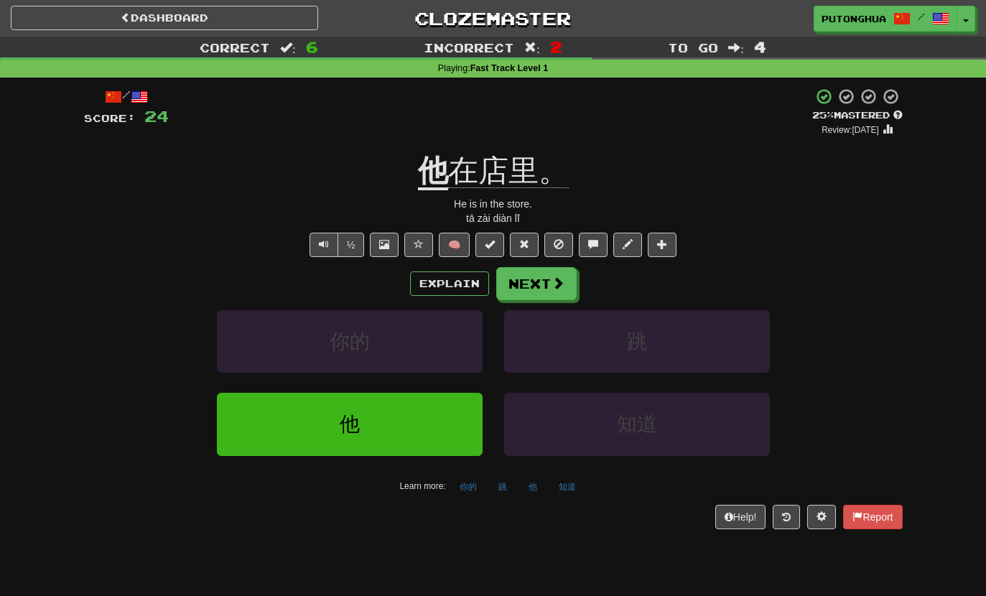
click at [313, 241] on button "Text-to-speech controls" at bounding box center [324, 245] width 29 height 24
click at [547, 278] on button "Next" at bounding box center [536, 283] width 80 height 33
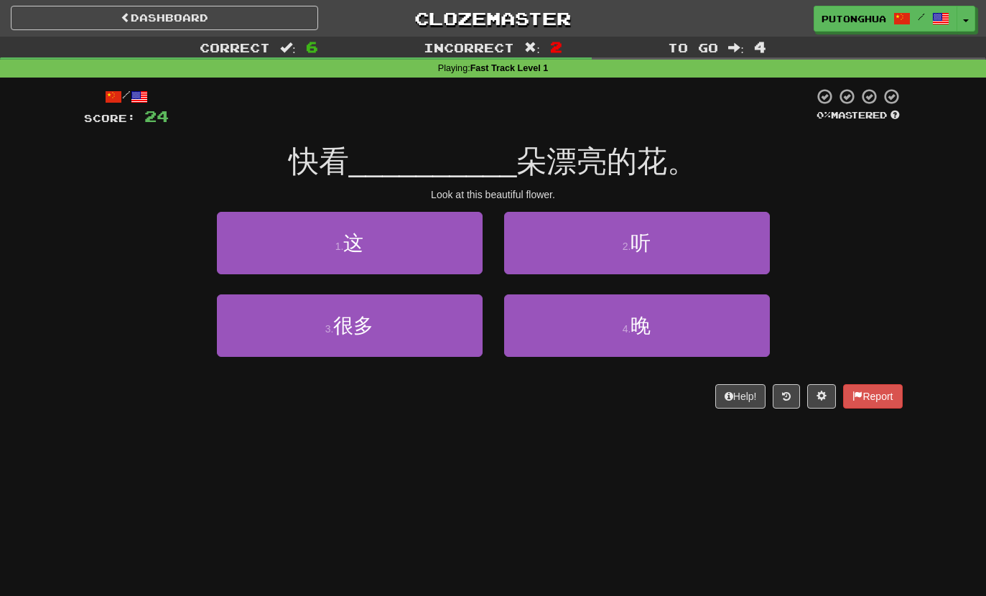
click at [608, 246] on button "2 . 听" at bounding box center [637, 243] width 266 height 63
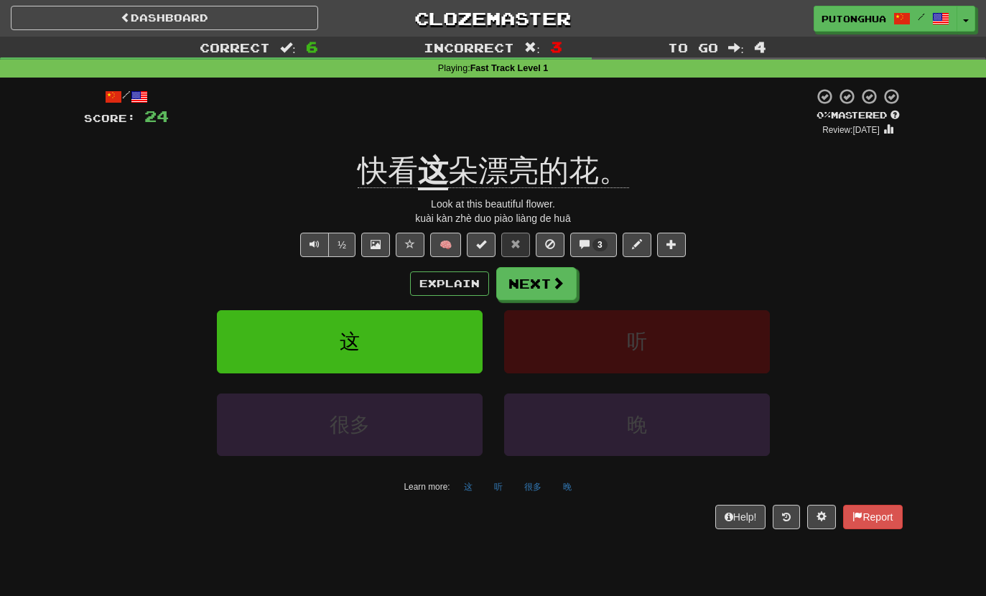
click at [447, 290] on button "Explain" at bounding box center [449, 284] width 79 height 24
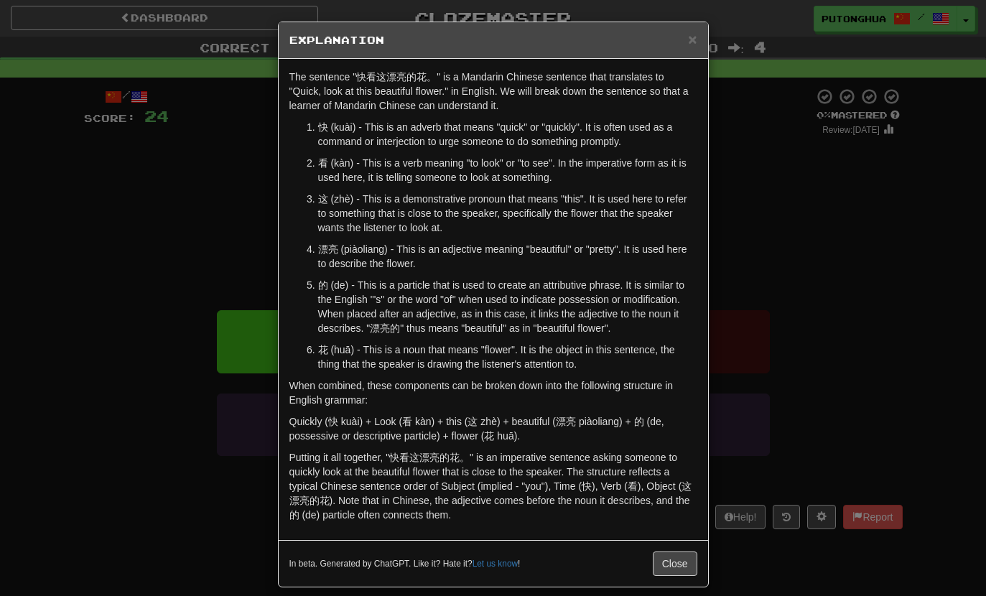
click at [697, 37] on span "×" at bounding box center [692, 39] width 9 height 17
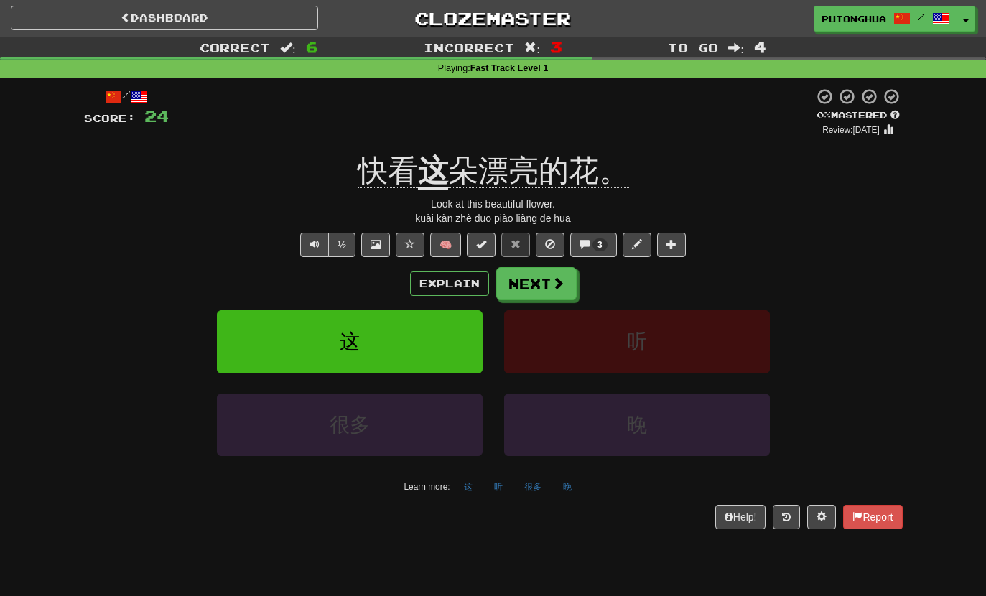
click at [636, 399] on button "晚" at bounding box center [637, 425] width 266 height 63
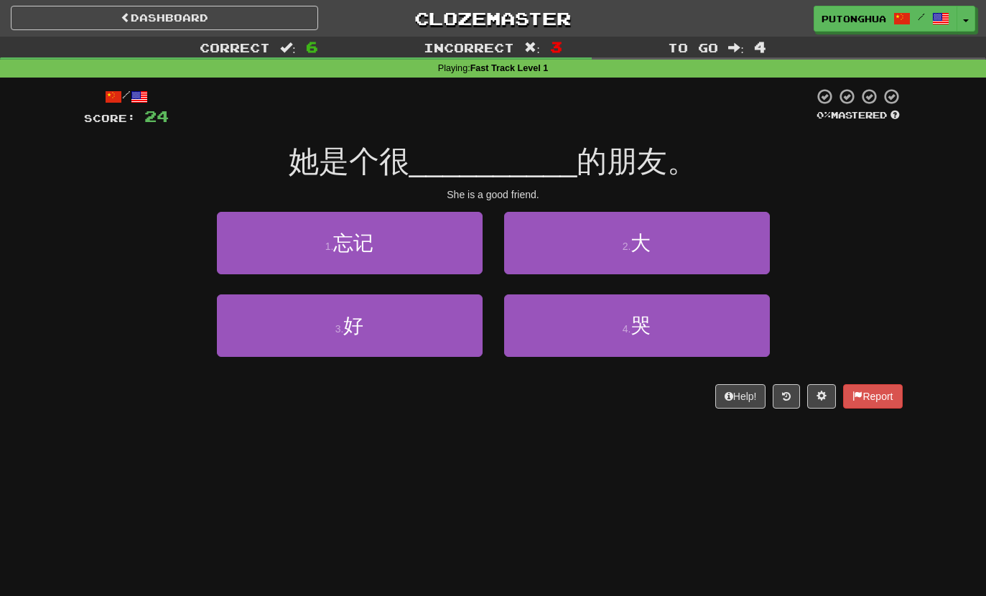
click at [387, 320] on button "3 . 好" at bounding box center [350, 326] width 266 height 63
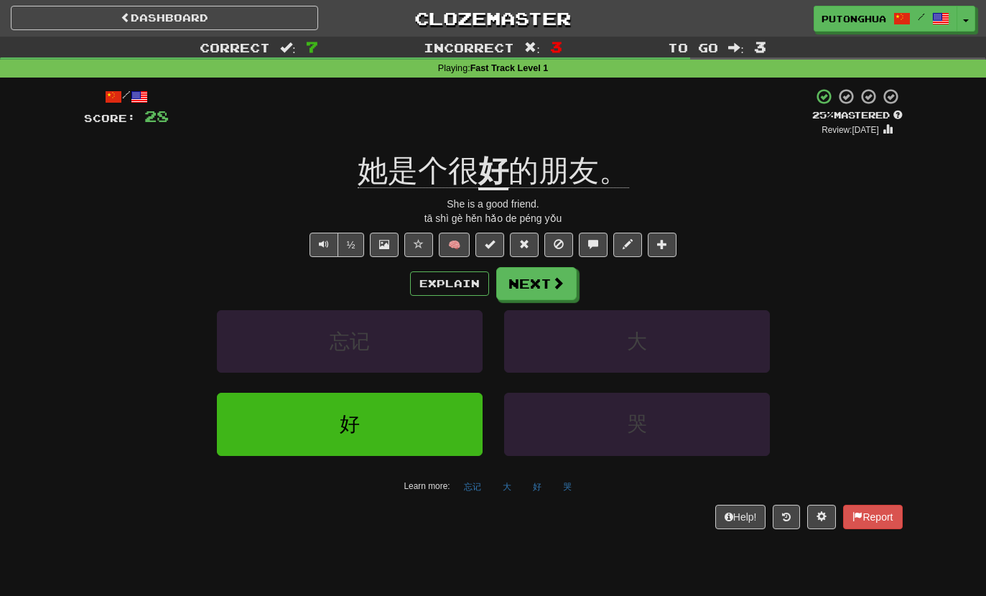
click at [349, 235] on button "½" at bounding box center [351, 245] width 27 height 24
click at [456, 286] on button "Explain" at bounding box center [449, 284] width 79 height 24
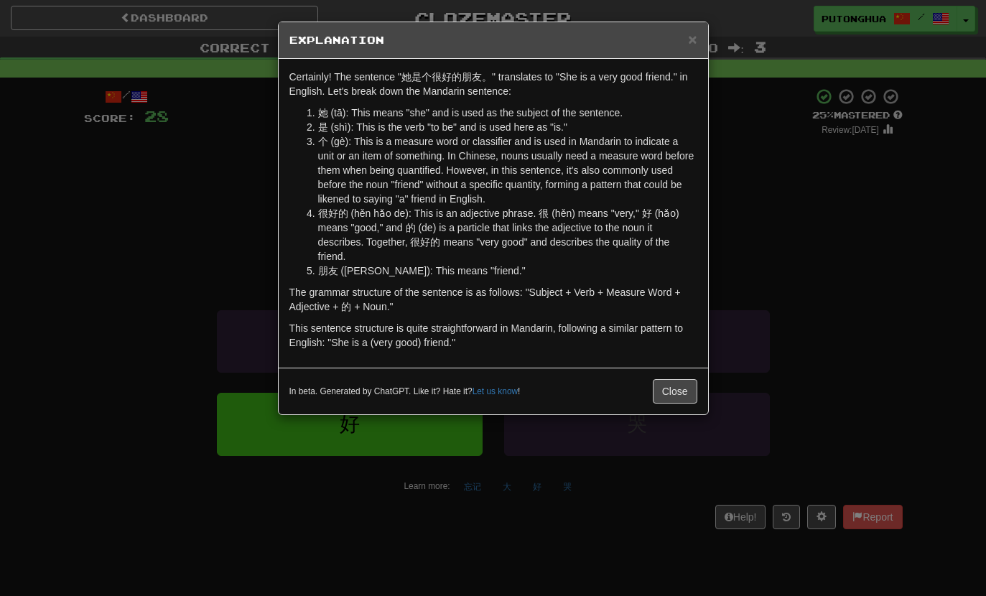
click at [708, 31] on div "× Explanation" at bounding box center [494, 40] width 430 height 37
click at [688, 38] on span "×" at bounding box center [692, 39] width 9 height 17
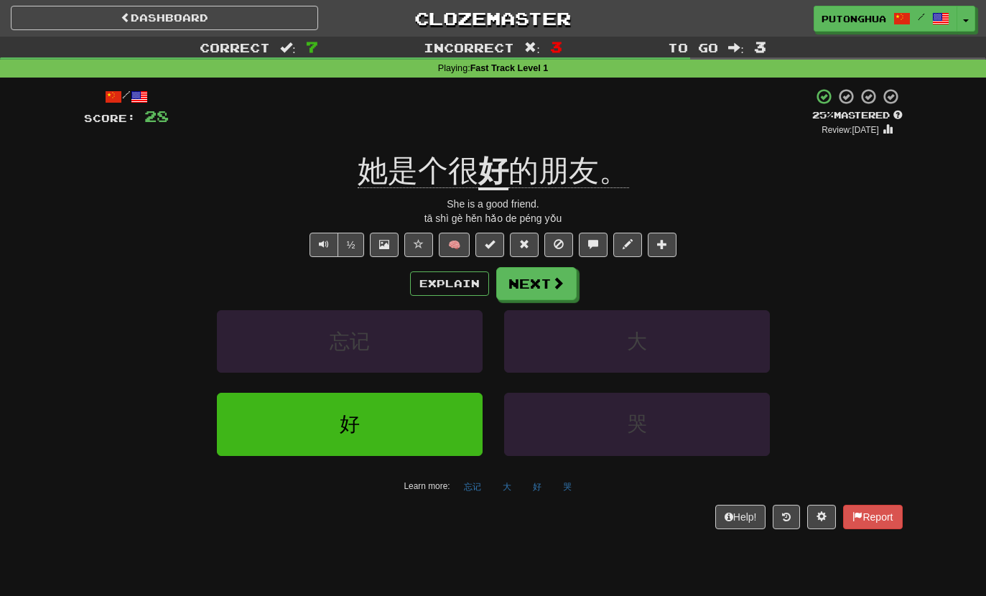
click at [430, 291] on button "Explain" at bounding box center [449, 284] width 79 height 24
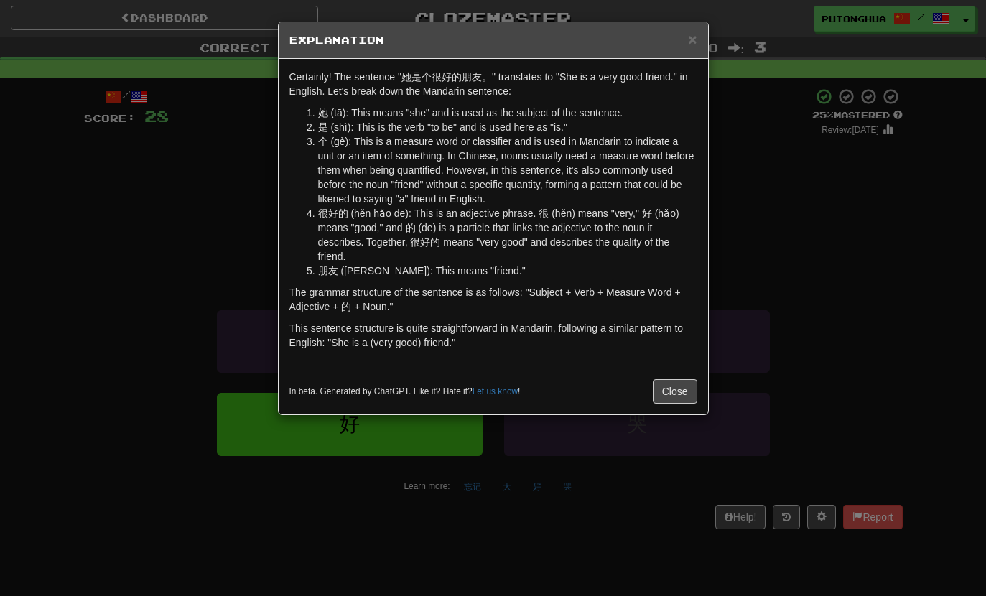
click at [695, 47] on span "×" at bounding box center [692, 39] width 9 height 17
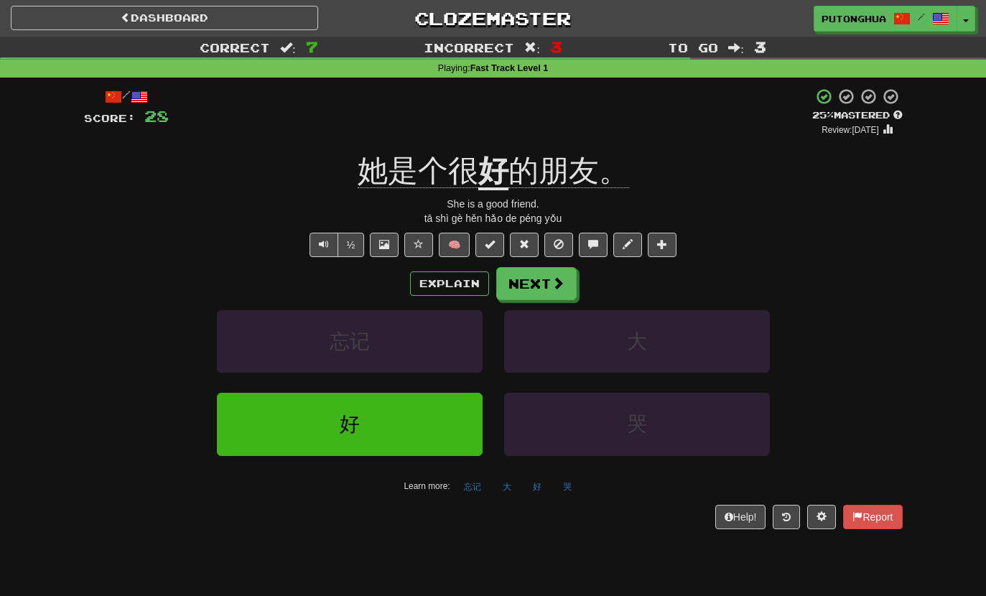
click at [314, 253] on button "Text-to-speech controls" at bounding box center [324, 245] width 29 height 24
click at [302, 257] on div "/ Score: 28 + 4 25 % Mastered Review: 2025-09-23 她是个很 好 的朋友。 She is a good frie…" at bounding box center [493, 308] width 819 height 441
click at [302, 256] on div "/ Score: 28 + 4 25 % Mastered Review: 2025-09-23 她是个很 好 的朋友。 She is a good frie…" at bounding box center [493, 308] width 819 height 441
click at [315, 249] on button "Text-to-speech controls" at bounding box center [324, 245] width 29 height 24
click at [348, 246] on button "½" at bounding box center [351, 245] width 27 height 24
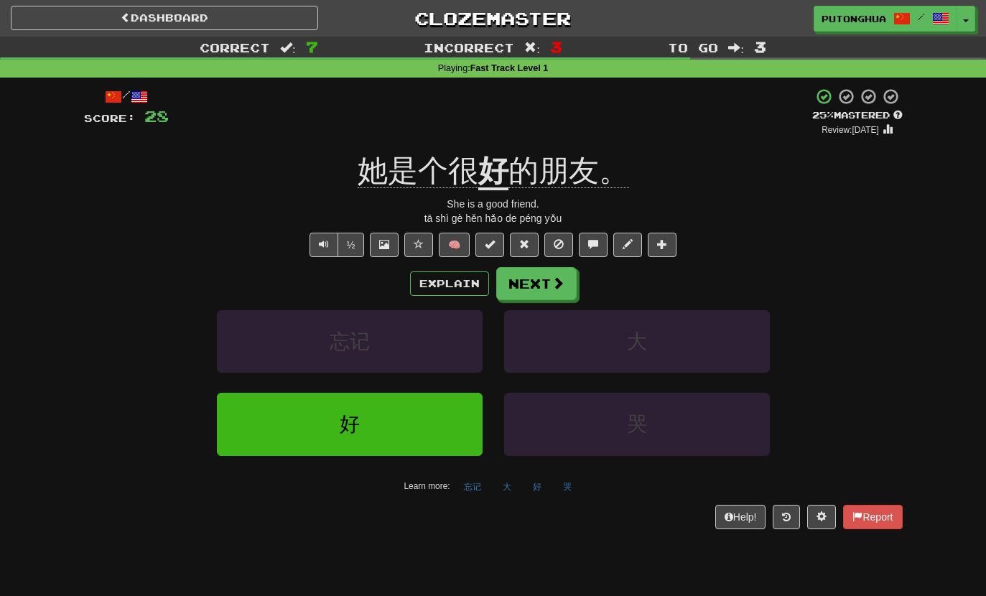
click at [557, 287] on span at bounding box center [558, 283] width 13 height 13
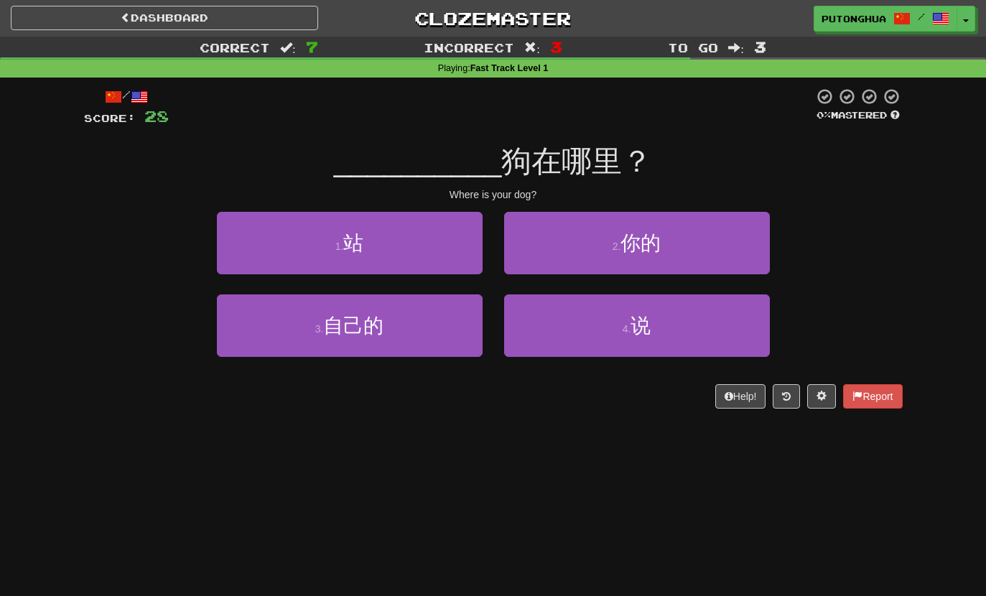
click at [608, 256] on button "2 . 你的" at bounding box center [637, 243] width 266 height 63
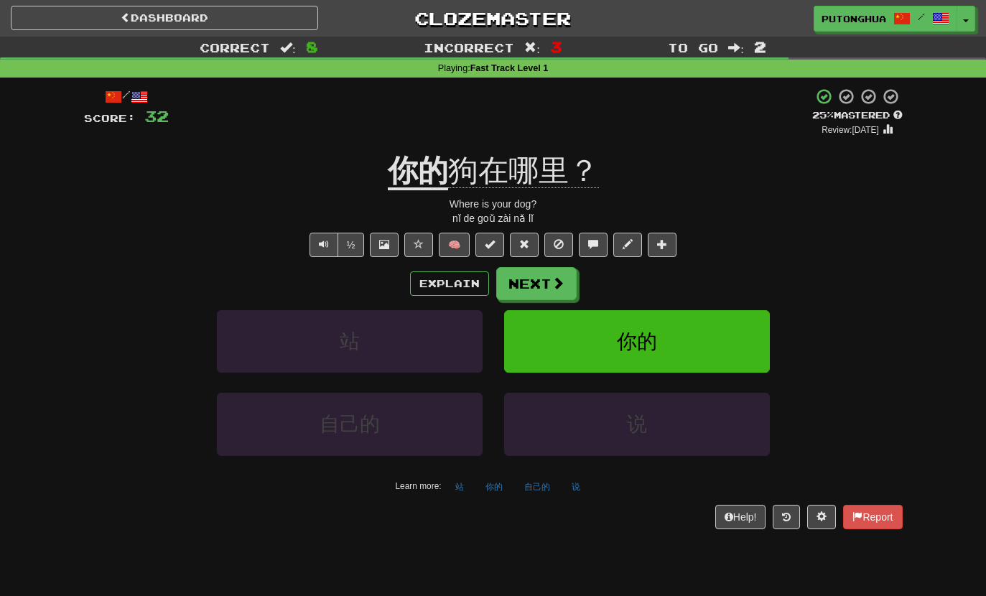
click at [328, 249] on button "Text-to-speech controls" at bounding box center [324, 245] width 29 height 24
click at [312, 244] on button "Text-to-speech controls" at bounding box center [324, 245] width 29 height 24
click at [519, 284] on button "Next" at bounding box center [536, 283] width 80 height 33
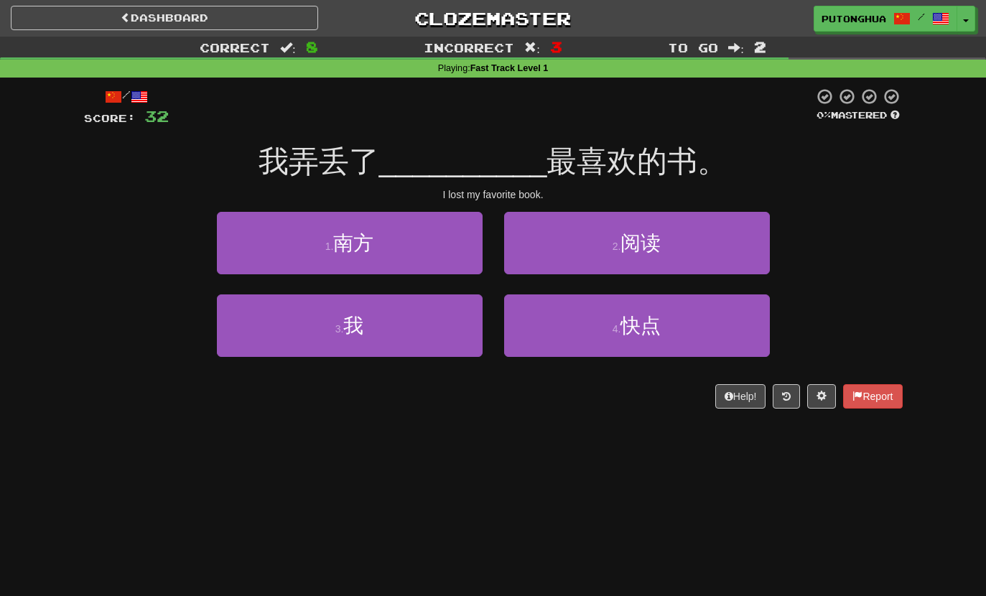
click at [307, 338] on button "3 . 我" at bounding box center [350, 326] width 266 height 63
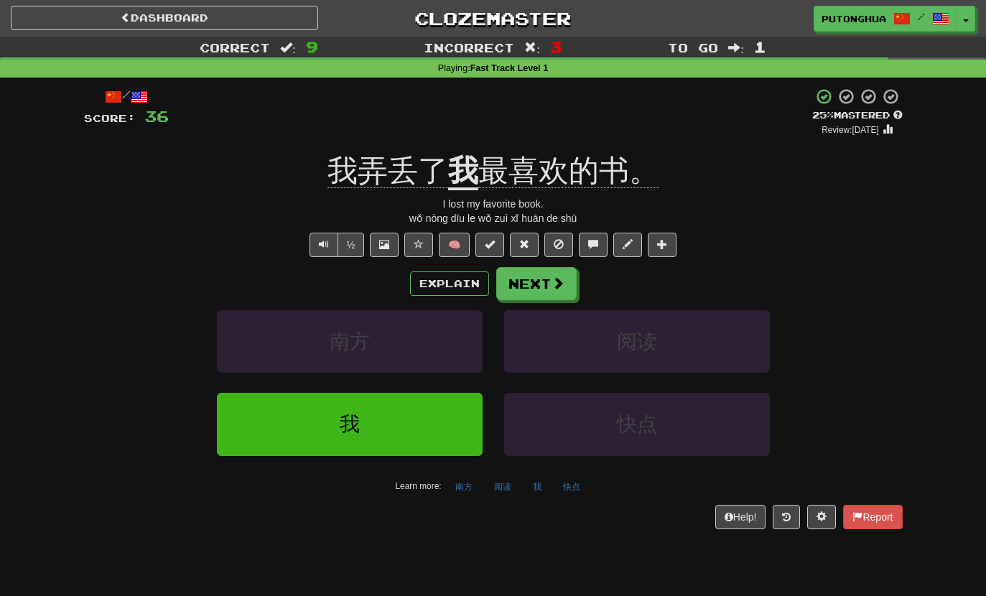
click at [328, 247] on button "Text-to-speech controls" at bounding box center [324, 245] width 29 height 24
click at [348, 243] on button "½" at bounding box center [351, 245] width 27 height 24
click at [550, 284] on button "Next" at bounding box center [536, 283] width 80 height 33
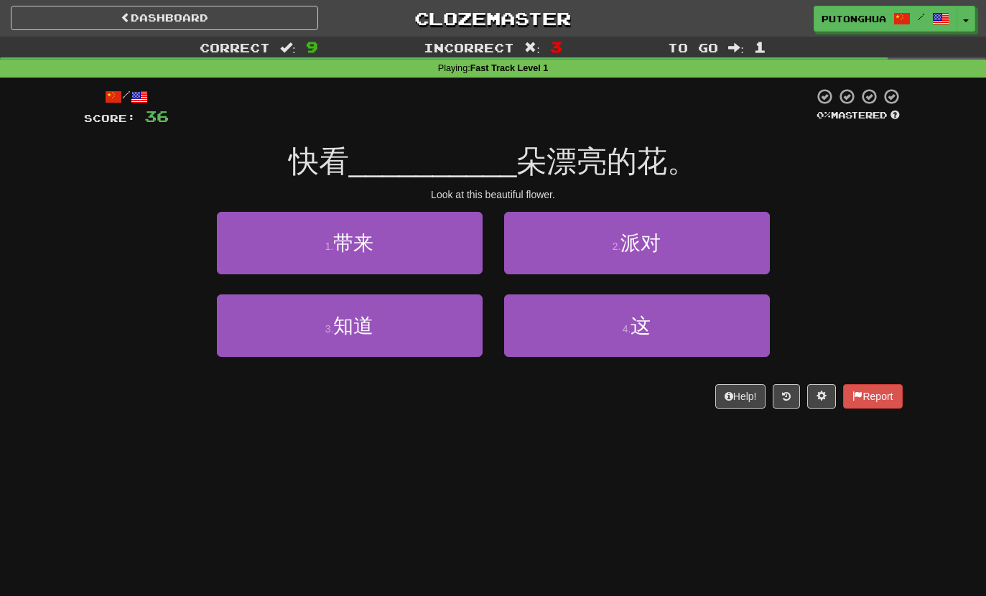
click at [700, 327] on button "4 . 这" at bounding box center [637, 326] width 266 height 63
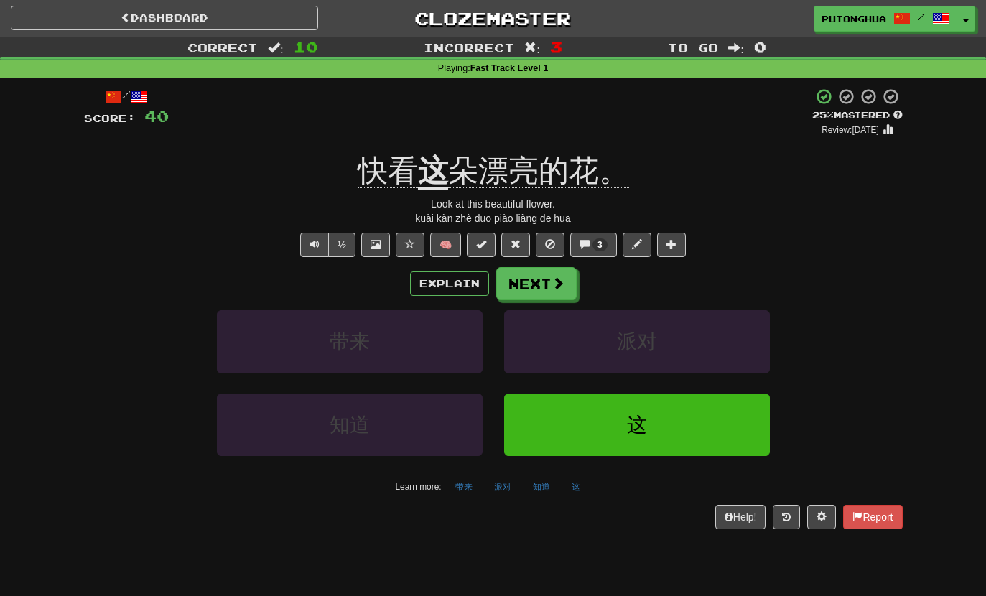
click at [610, 245] on button "3" at bounding box center [593, 245] width 47 height 24
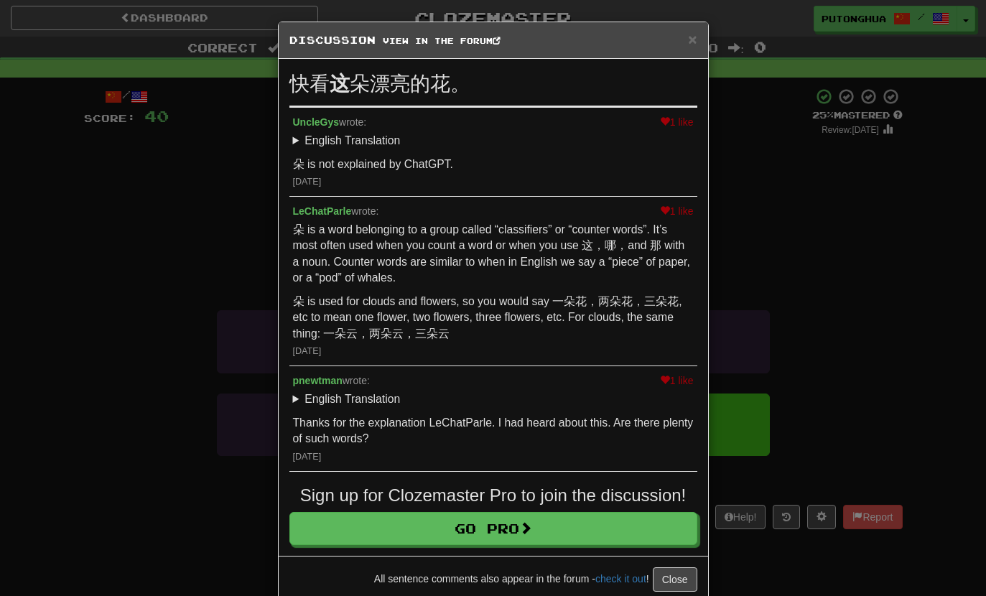
click at [690, 41] on span "×" at bounding box center [692, 39] width 9 height 17
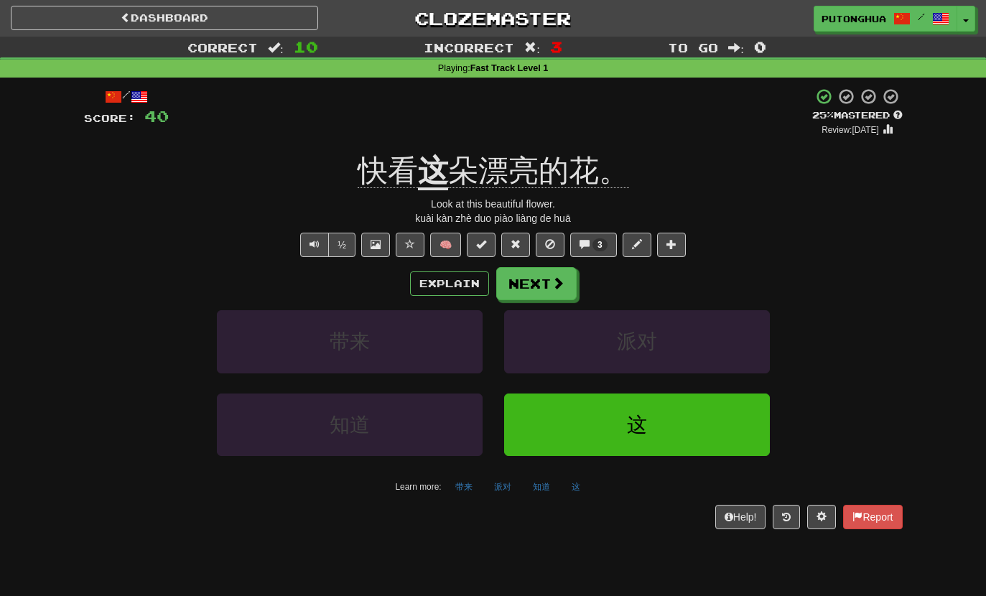
click at [454, 287] on button "Explain" at bounding box center [449, 284] width 79 height 24
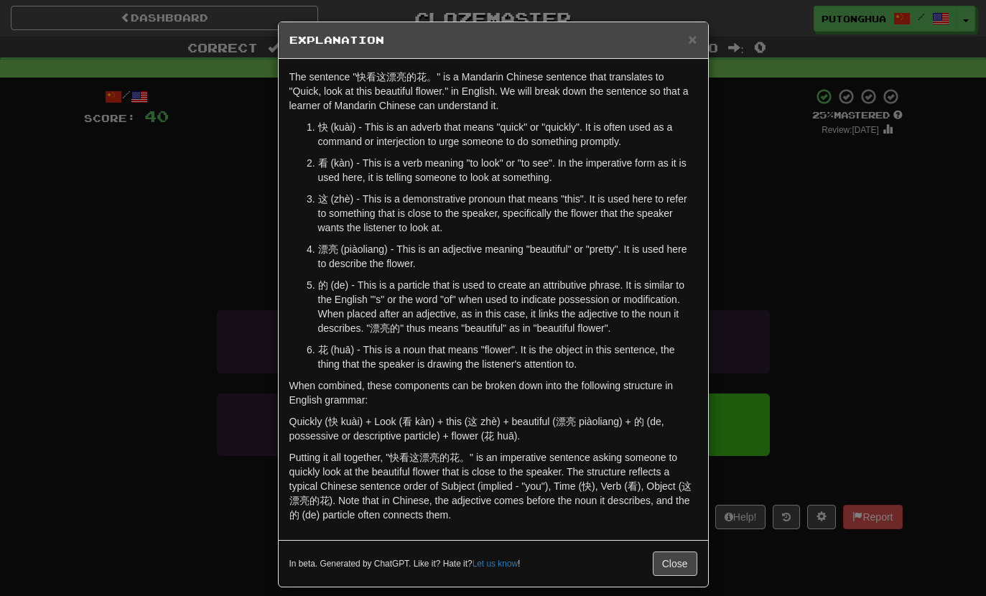
click at [706, 41] on div "× Explanation" at bounding box center [494, 40] width 430 height 37
click at [710, 45] on div "× Explanation The sentence "快看这漂亮的花。" is a Mandarin Chinese sentence that trans…" at bounding box center [493, 298] width 986 height 596
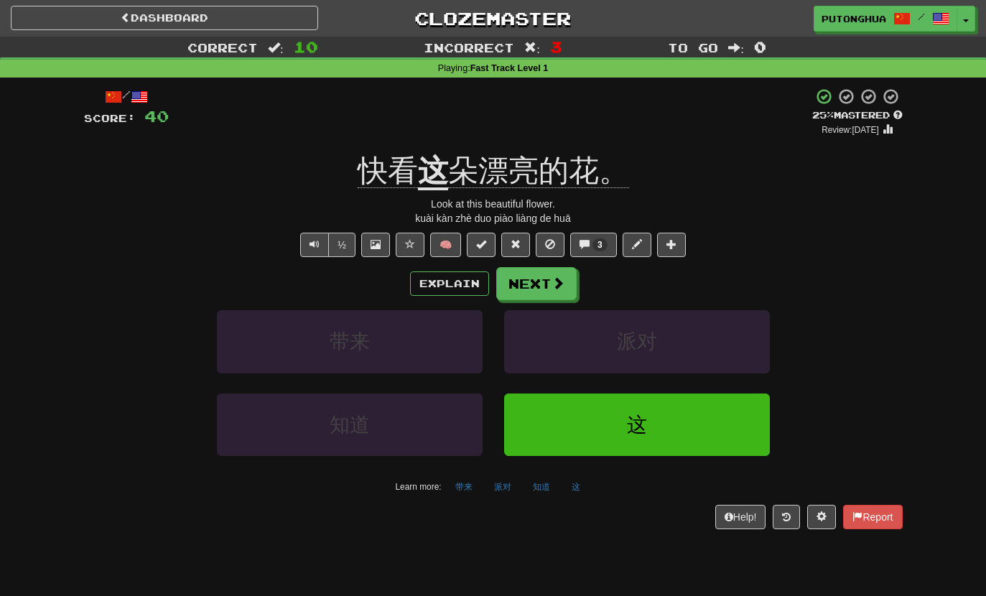
click at [558, 296] on button "Next" at bounding box center [536, 283] width 80 height 33
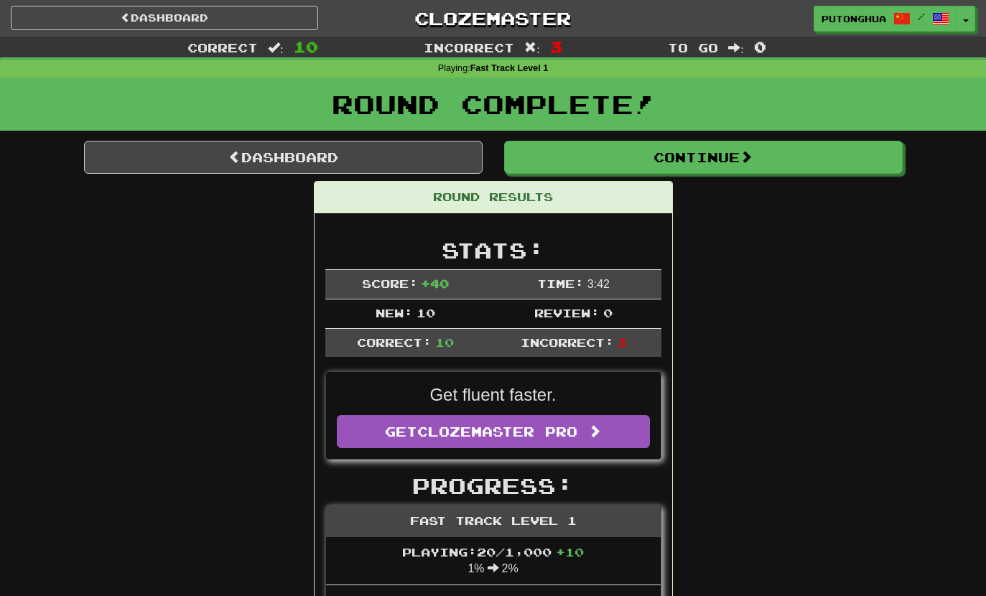
click at [754, 171] on button "Continue" at bounding box center [703, 157] width 399 height 33
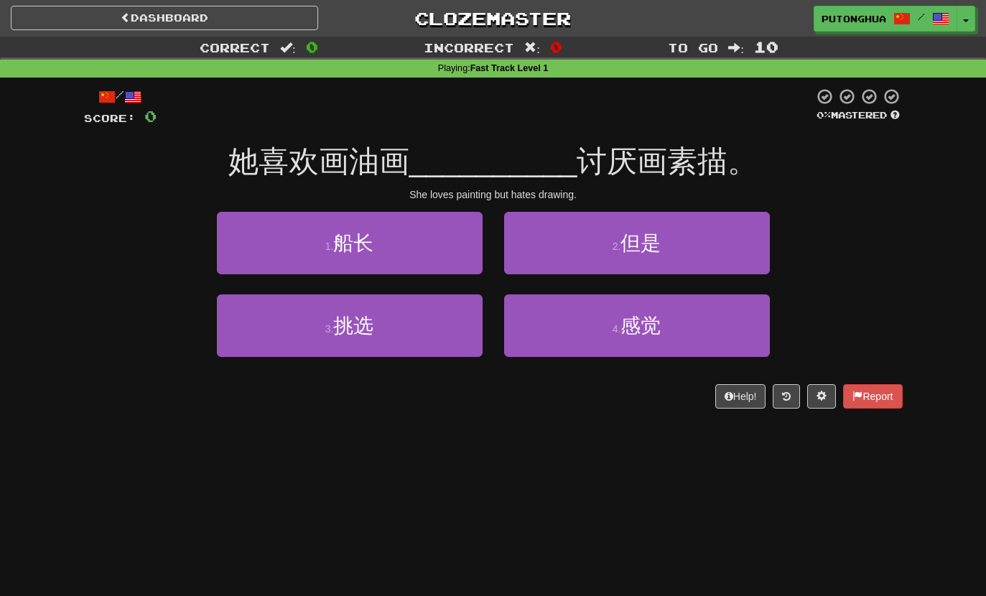
click at [351, 228] on button "1 . 船长" at bounding box center [350, 243] width 266 height 63
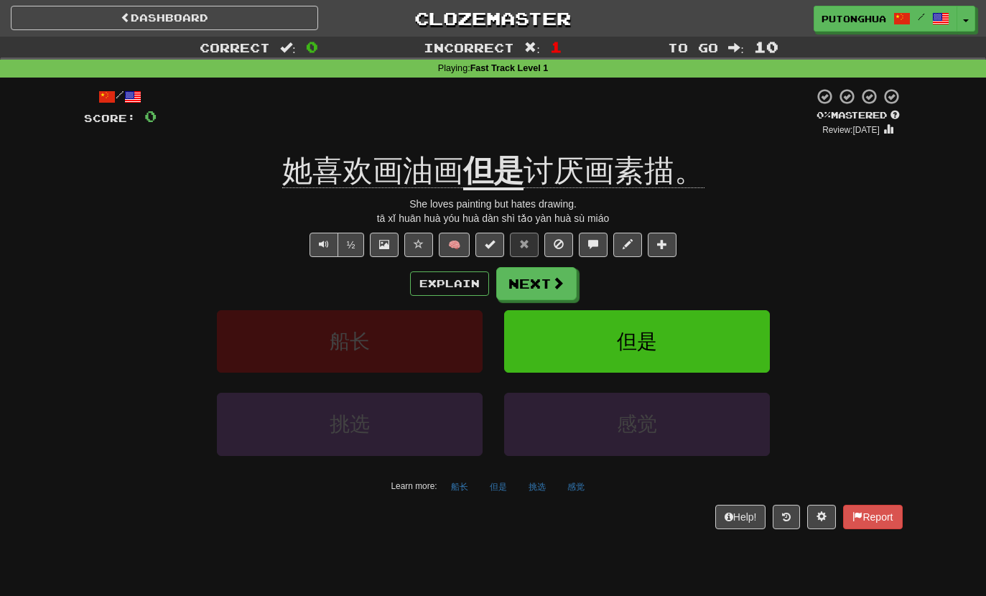
click at [324, 253] on button "Text-to-speech controls" at bounding box center [324, 245] width 29 height 24
click at [432, 280] on button "Explain" at bounding box center [449, 284] width 79 height 24
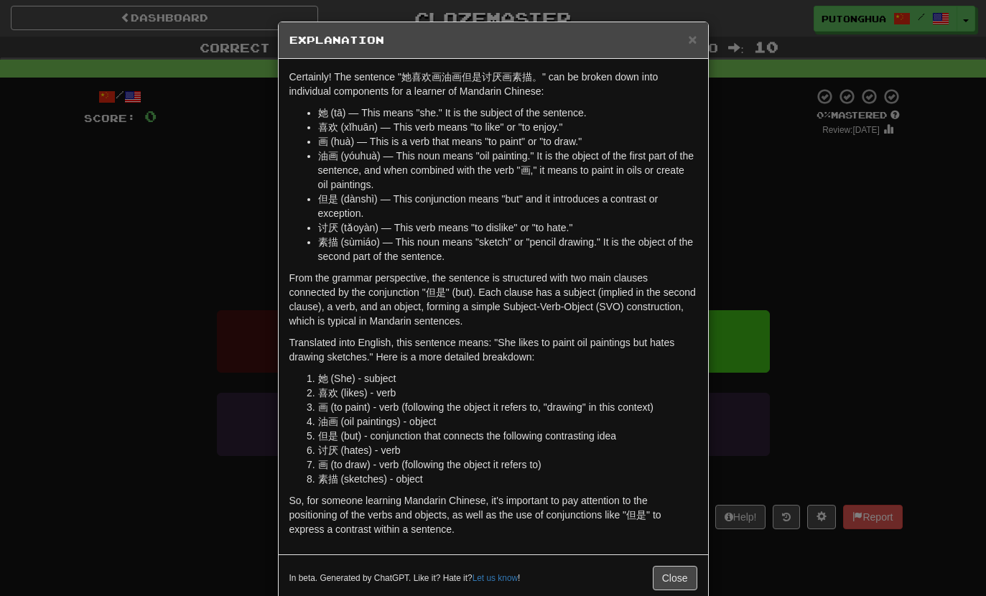
click at [694, 44] on span "×" at bounding box center [692, 39] width 9 height 17
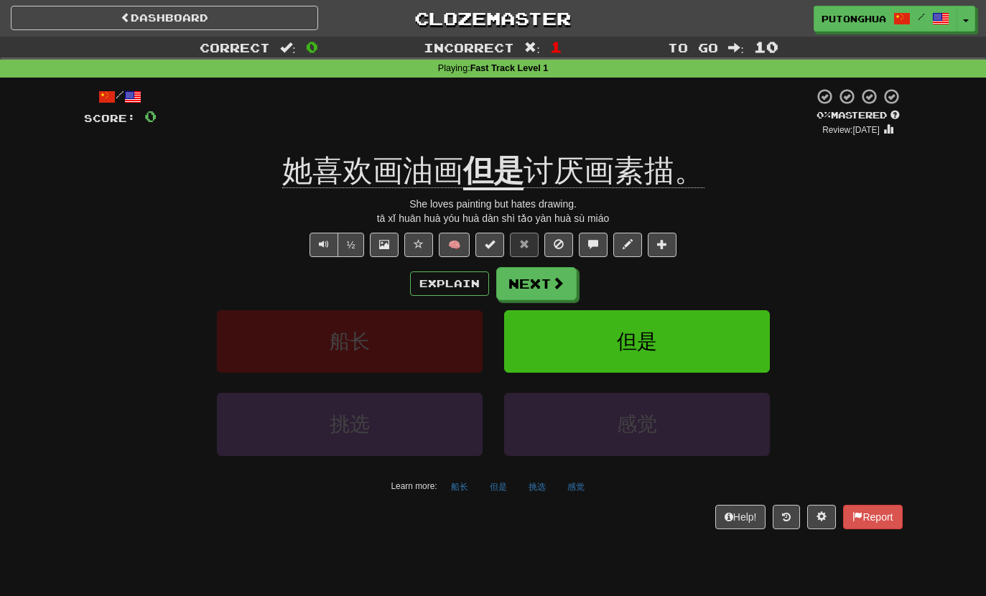
click at [448, 290] on button "Explain" at bounding box center [449, 284] width 79 height 24
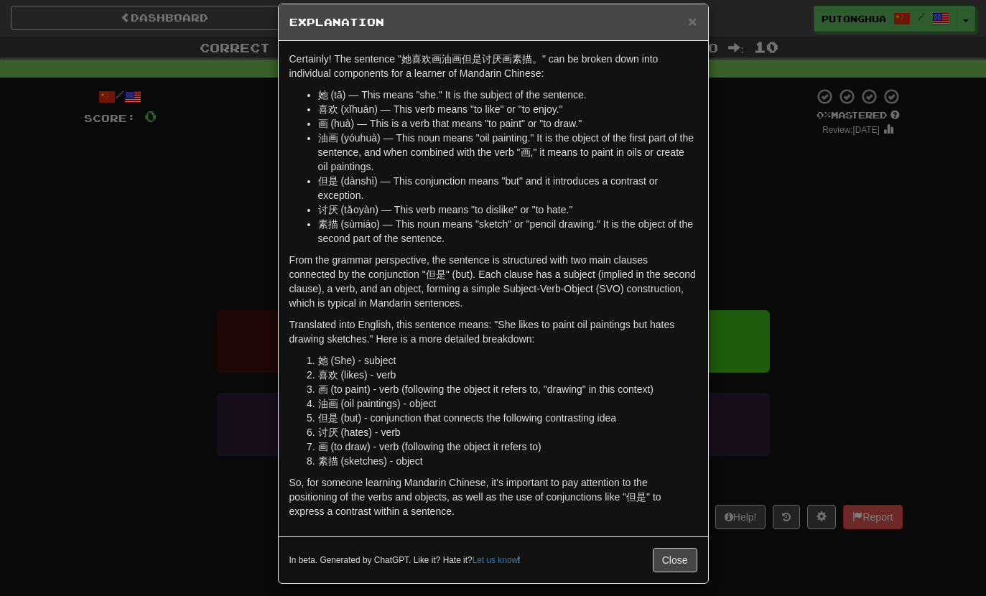
scroll to position [24, 0]
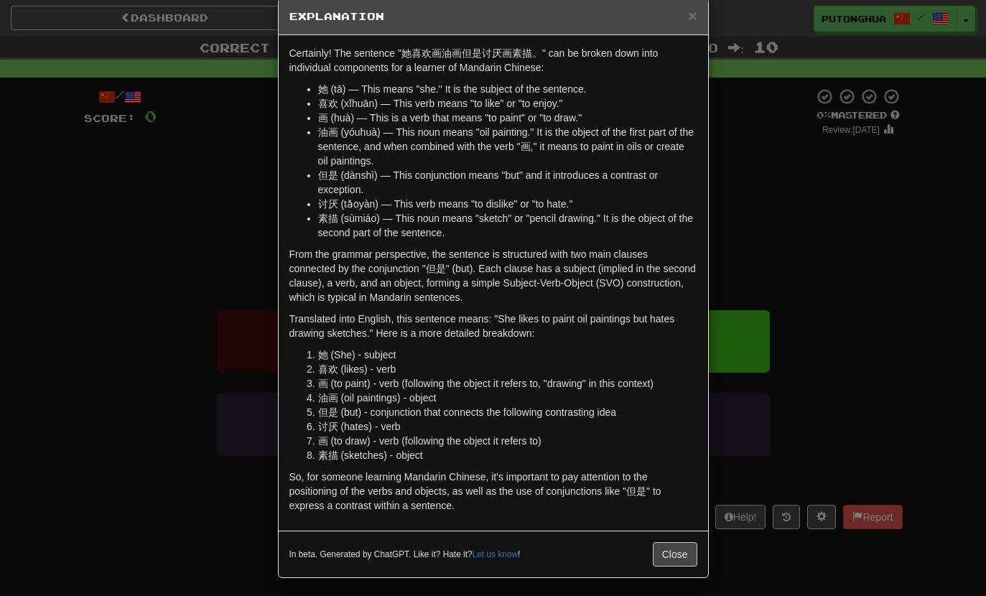
click at [690, 17] on span "×" at bounding box center [692, 15] width 9 height 17
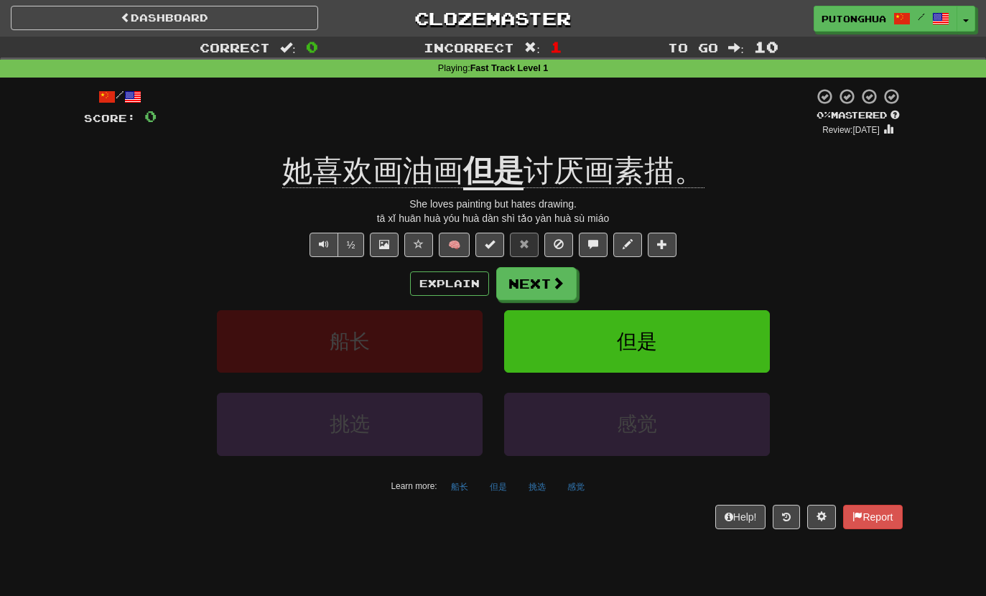
click at [380, 216] on div "tā xǐ huān huà yóu huà dàn shì tǎo yàn huà sù miáo" at bounding box center [493, 218] width 819 height 14
click at [463, 287] on button "Explain" at bounding box center [449, 284] width 79 height 24
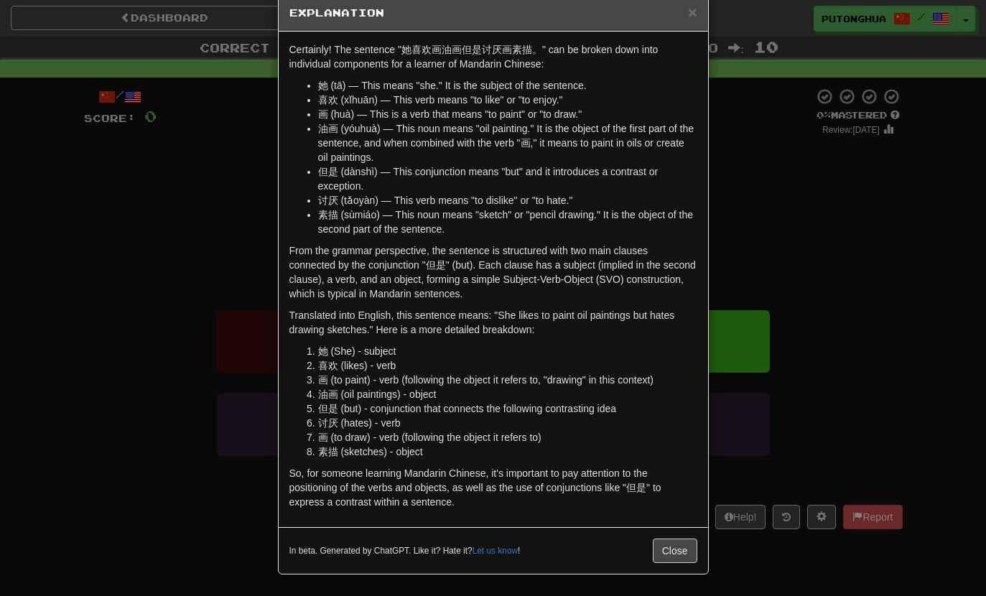
scroll to position [27, 0]
click at [680, 533] on div "In beta. Generated by ChatGPT. Like it? Hate it? Let us know ! Close" at bounding box center [494, 550] width 430 height 47
click at [674, 532] on div "In beta. Generated by ChatGPT. Like it? Hate it? Let us know ! Close" at bounding box center [494, 550] width 430 height 47
click at [672, 552] on button "Close" at bounding box center [675, 551] width 45 height 24
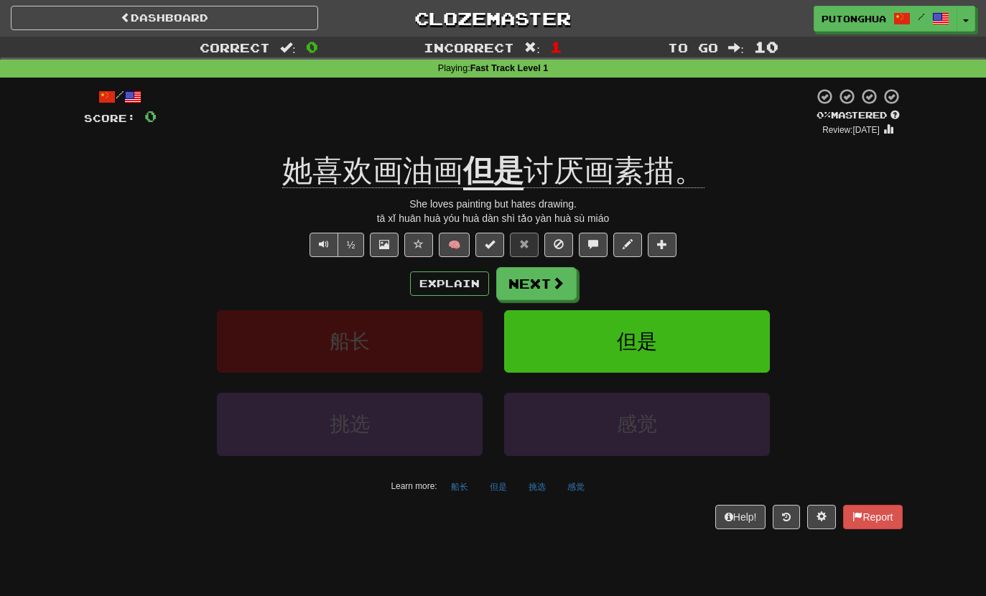
click at [545, 282] on button "Next" at bounding box center [536, 283] width 80 height 33
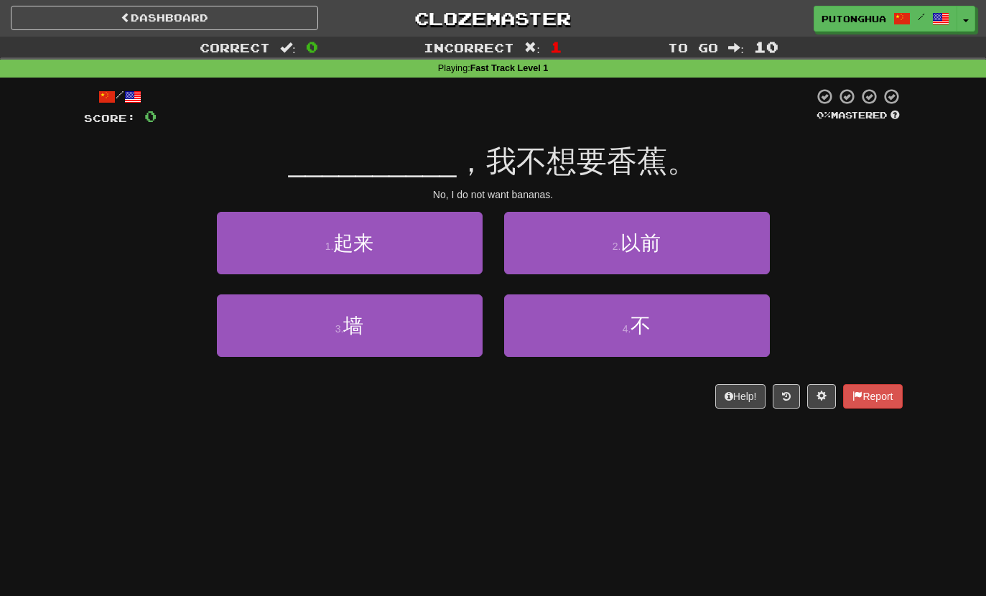
click at [598, 362] on div "4 . 不" at bounding box center [637, 336] width 287 height 83
click at [589, 325] on button "4 . 不" at bounding box center [637, 326] width 266 height 63
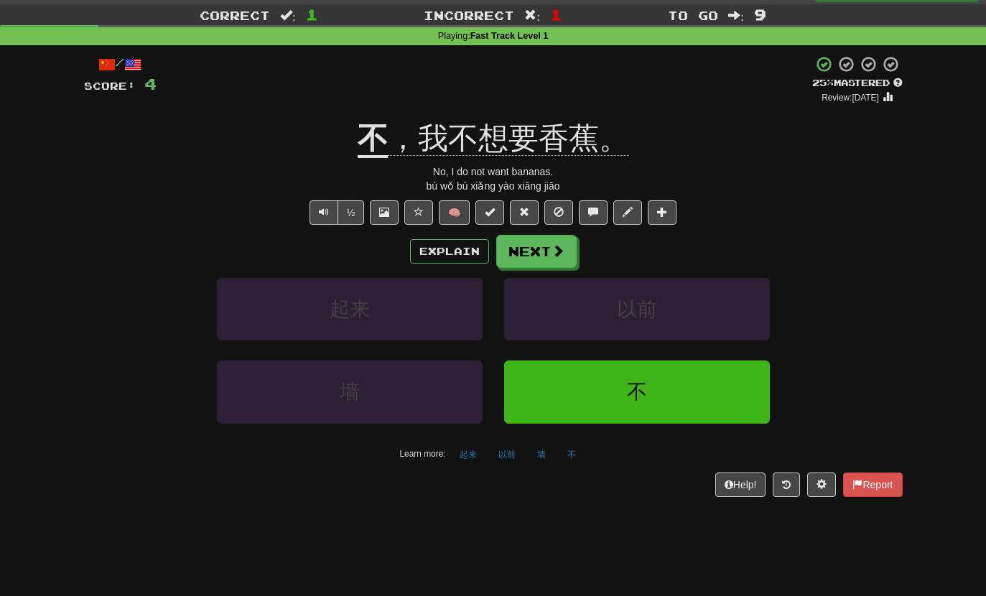
scroll to position [32, 0]
click at [323, 213] on span "Text-to-speech controls" at bounding box center [324, 212] width 10 height 10
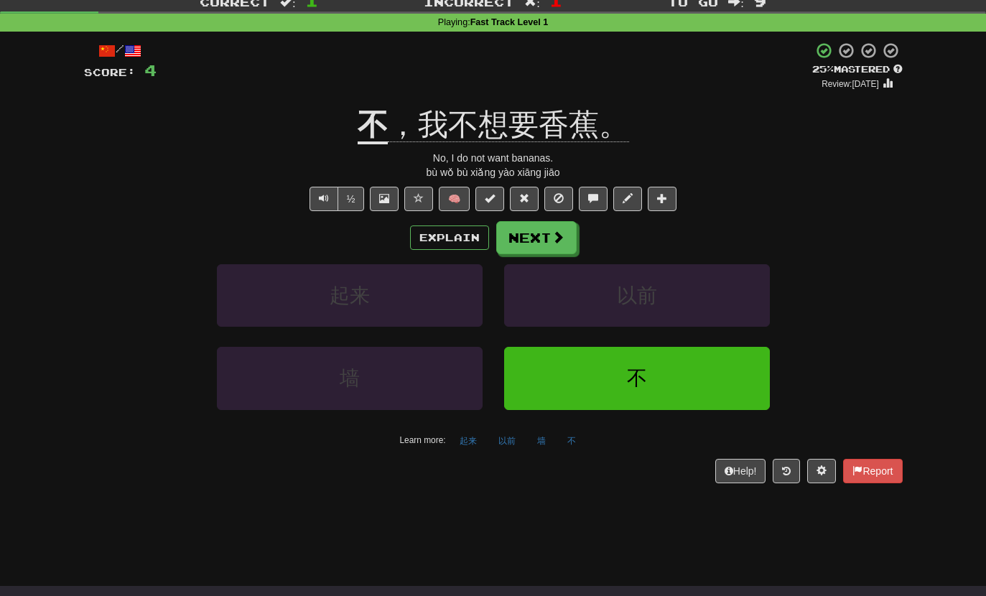
scroll to position [67, 0]
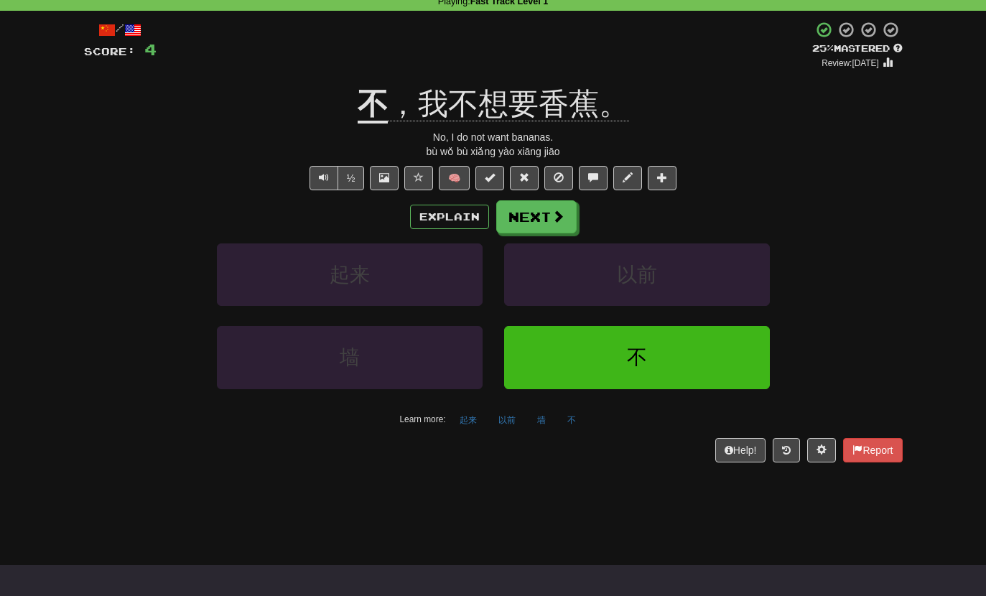
click at [534, 207] on button "Next" at bounding box center [536, 216] width 80 height 33
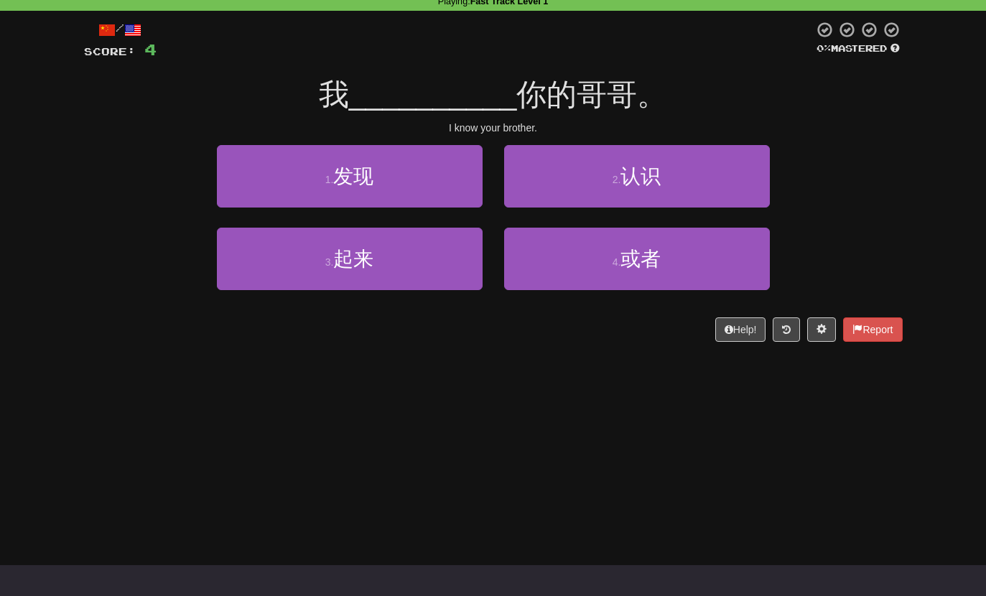
click at [346, 169] on span "发现" at bounding box center [353, 176] width 40 height 22
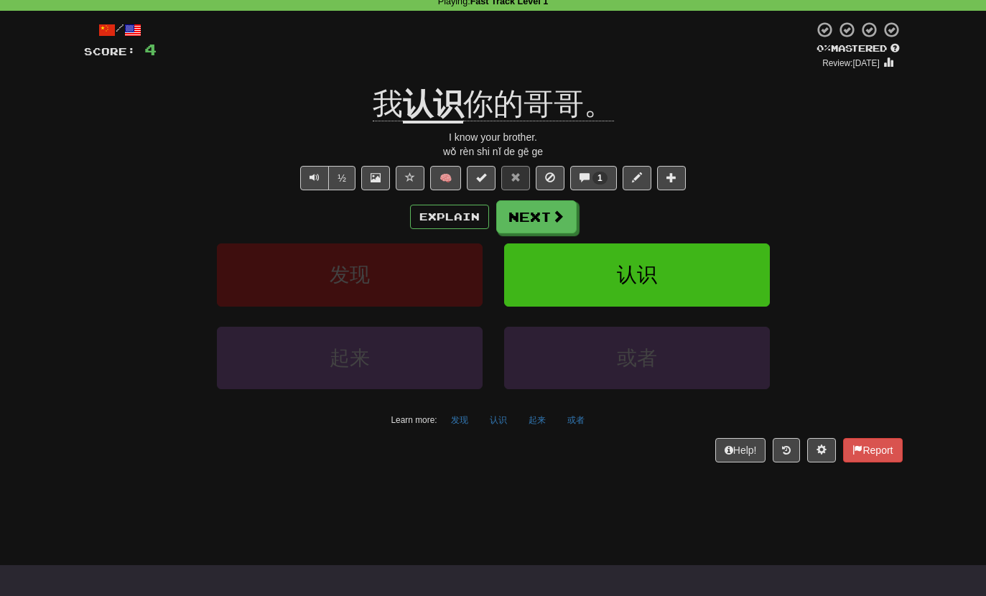
click at [449, 214] on button "Explain" at bounding box center [449, 217] width 79 height 24
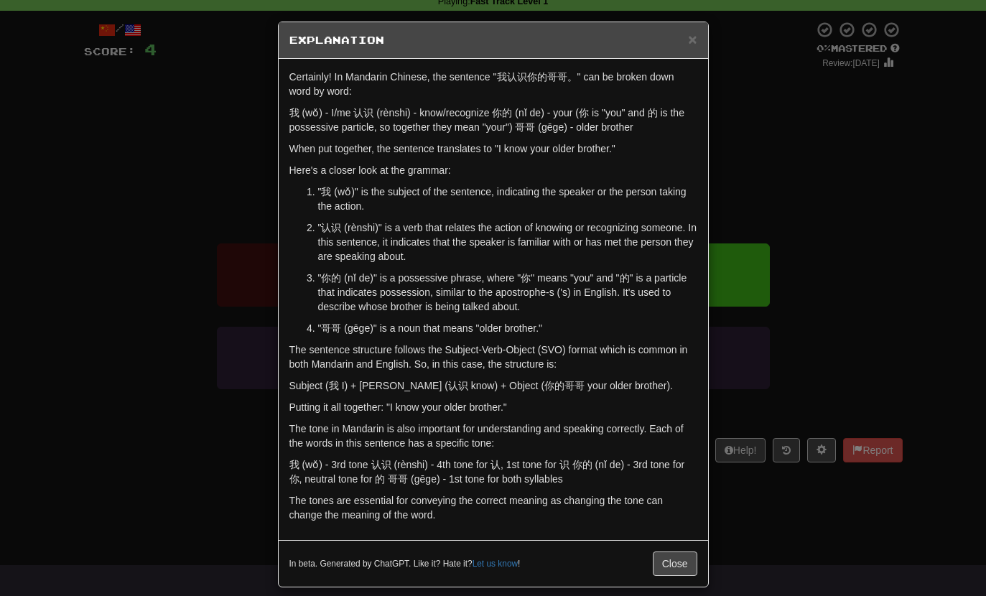
click at [689, 47] on span "×" at bounding box center [692, 39] width 9 height 17
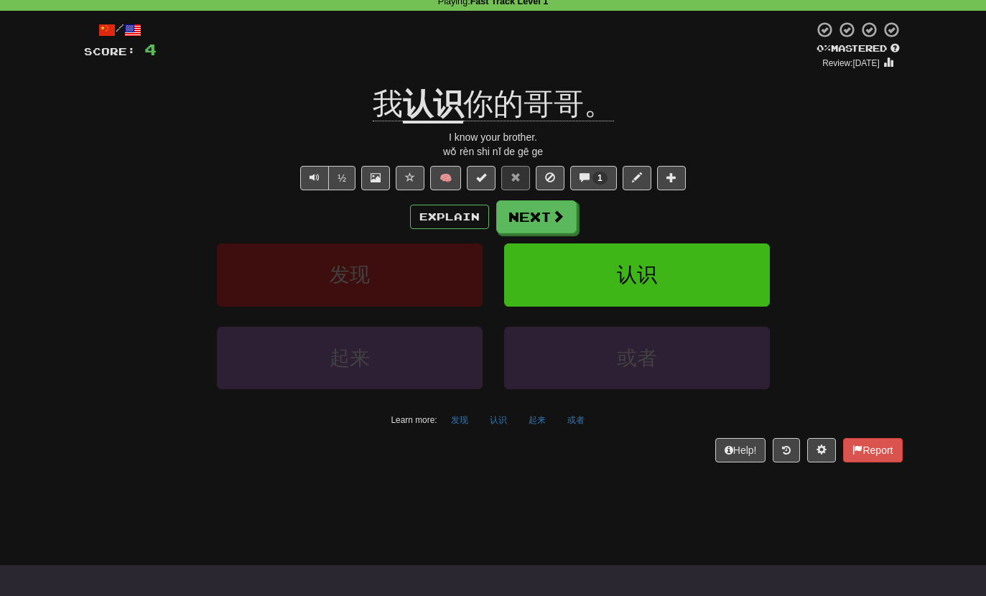
scroll to position [124, 0]
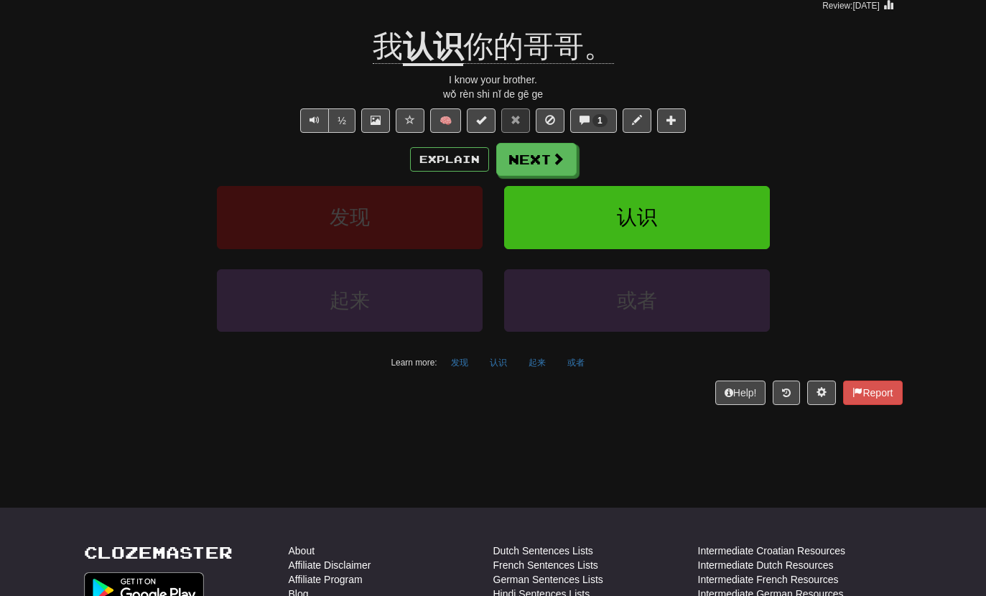
click at [452, 166] on button "Explain" at bounding box center [449, 159] width 79 height 24
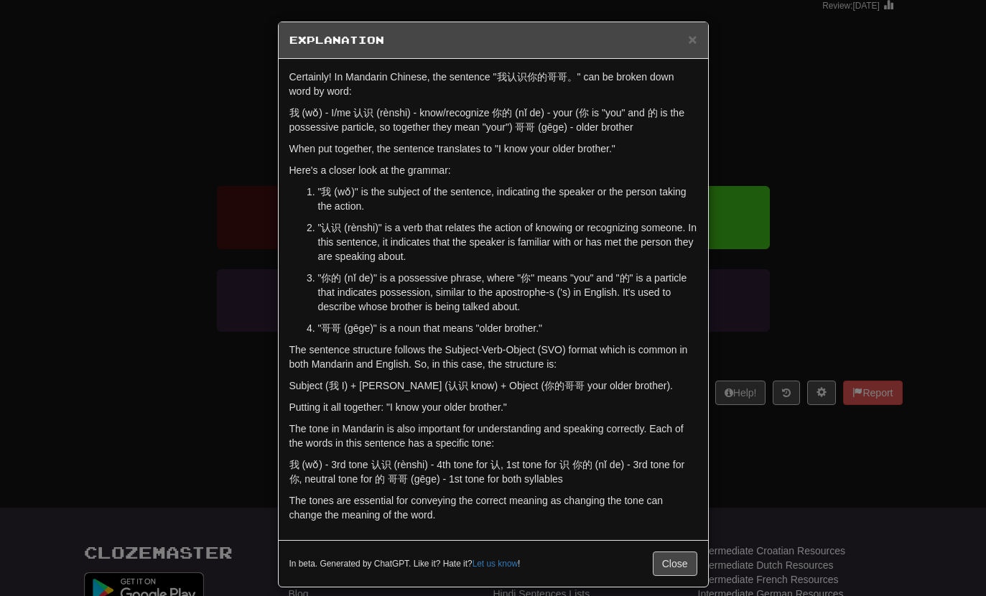
click at [690, 46] on span "×" at bounding box center [692, 39] width 9 height 17
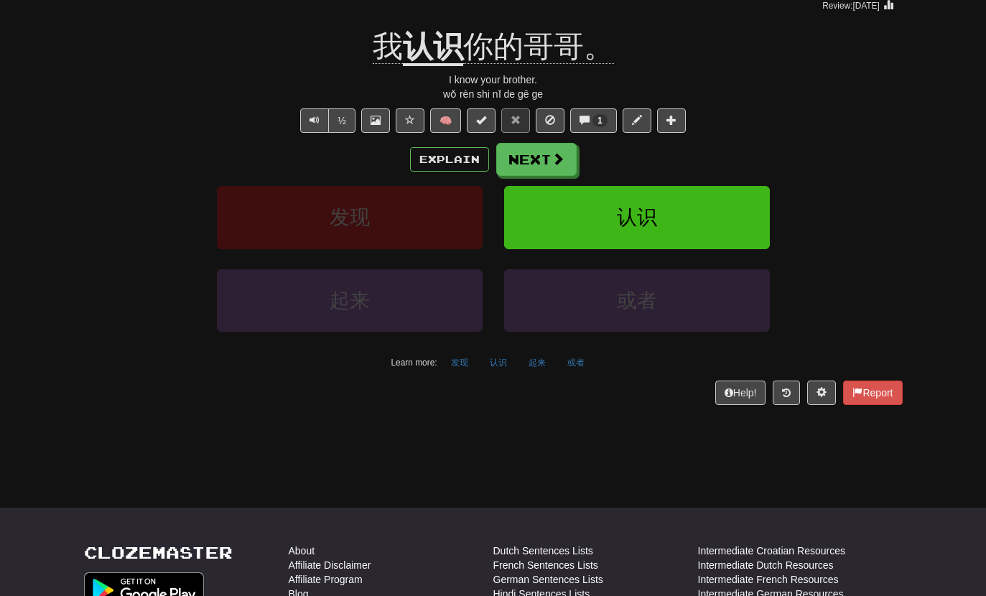
click at [453, 154] on button "Explain" at bounding box center [449, 159] width 79 height 24
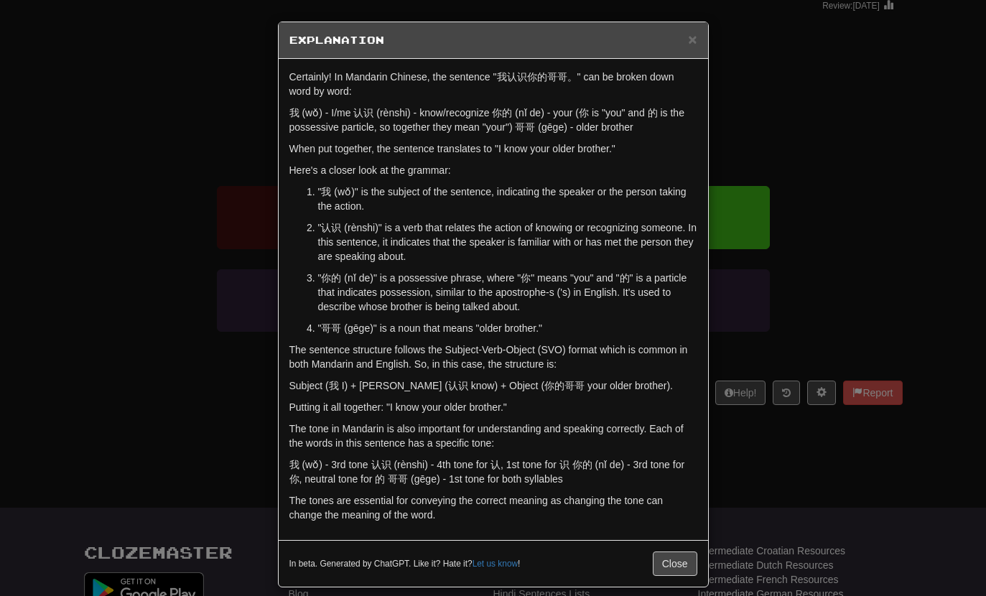
click at [696, 31] on span "×" at bounding box center [692, 39] width 9 height 17
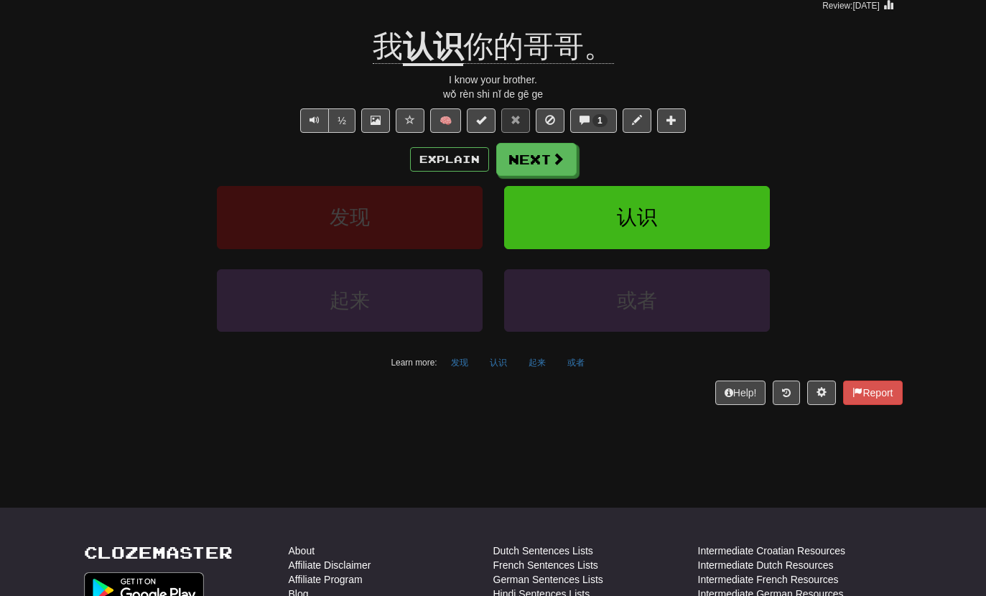
click at [601, 116] on span "1" at bounding box center [600, 121] width 5 height 10
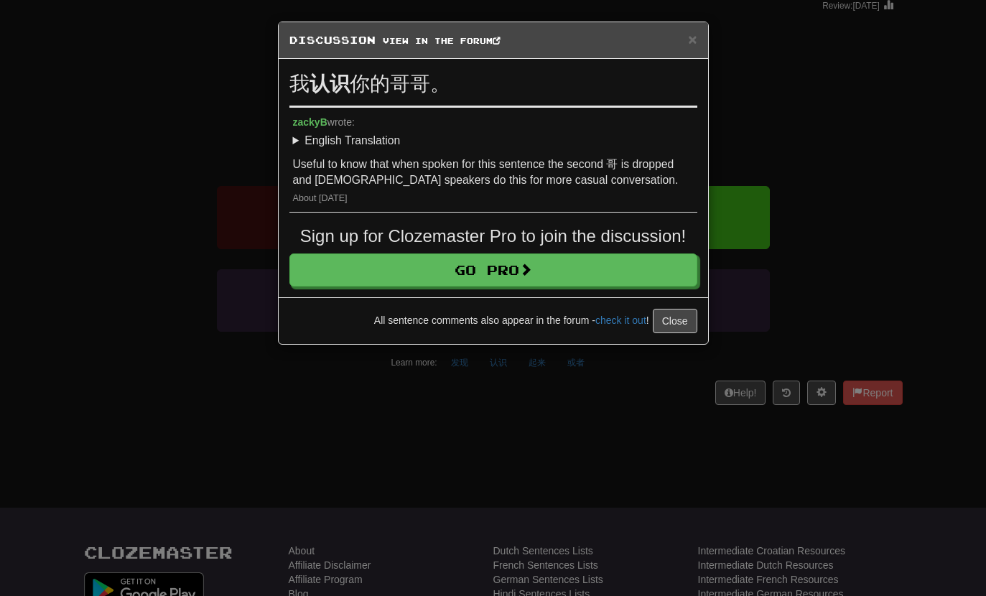
click at [689, 41] on span "×" at bounding box center [692, 39] width 9 height 17
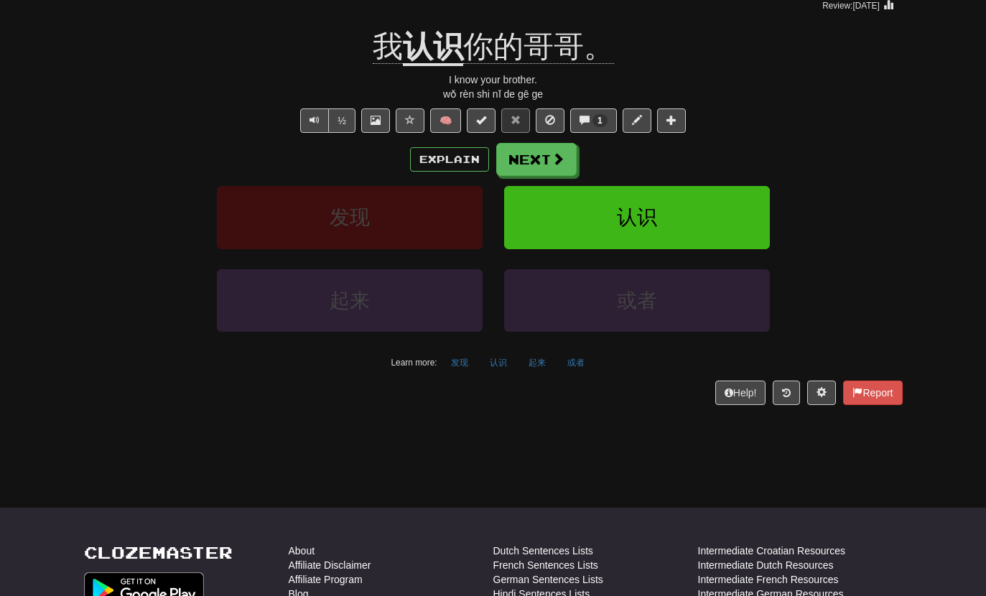
click at [463, 151] on button "Explain" at bounding box center [449, 159] width 79 height 24
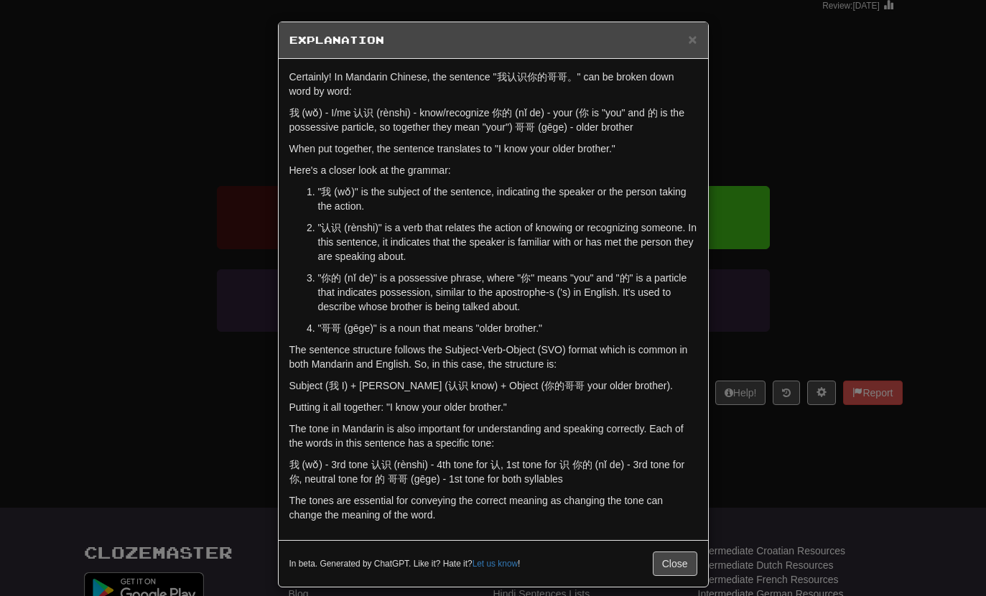
click at [669, 35] on h5 "Explanation" at bounding box center [494, 40] width 408 height 14
click at [668, 34] on h5 "Explanation" at bounding box center [494, 40] width 408 height 14
click at [679, 23] on div "× Explanation" at bounding box center [494, 40] width 430 height 37
click at [679, 22] on div "× Explanation" at bounding box center [494, 40] width 430 height 37
click at [695, 31] on span "×" at bounding box center [692, 39] width 9 height 17
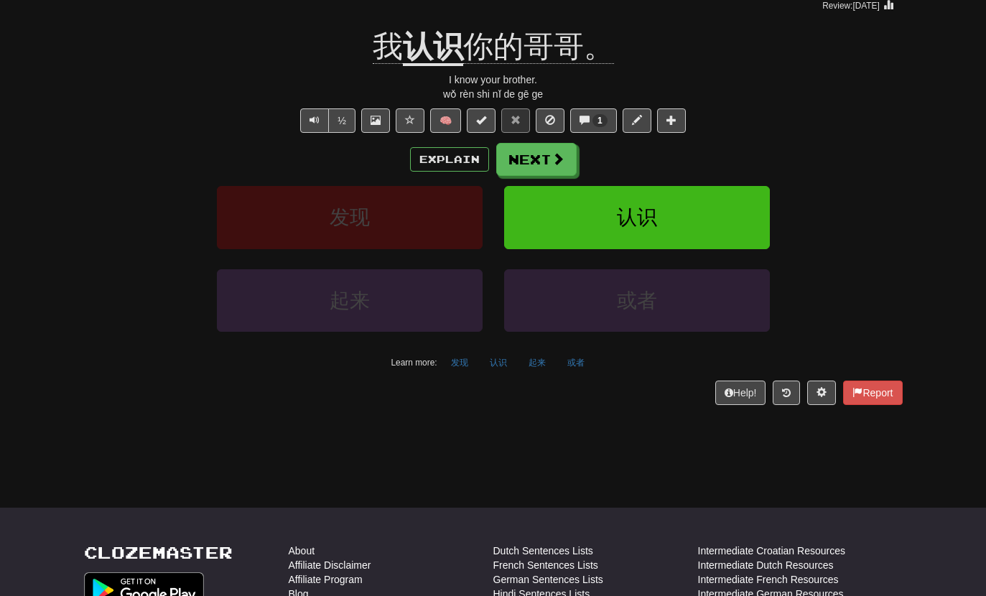
click at [321, 108] on button "Text-to-speech controls" at bounding box center [314, 120] width 29 height 24
click at [518, 160] on button "Next" at bounding box center [536, 159] width 80 height 33
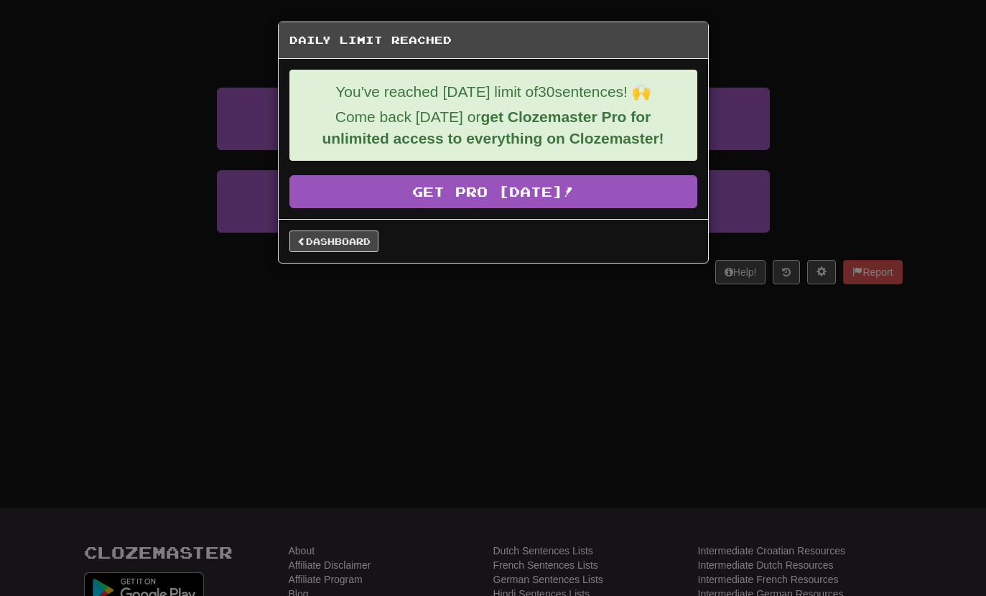
click at [330, 244] on link "Dashboard" at bounding box center [334, 242] width 89 height 22
